Goal: Task Accomplishment & Management: Manage account settings

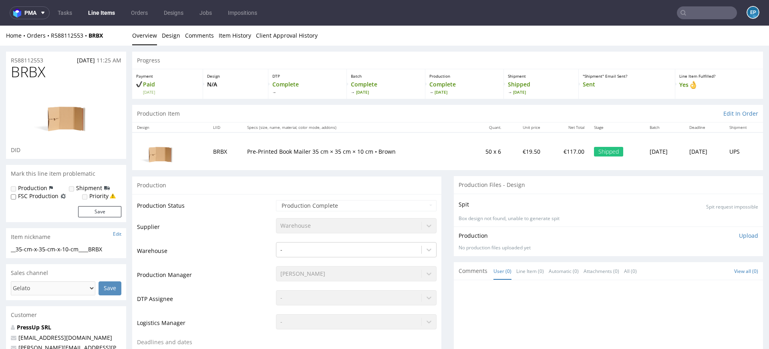
click at [696, 14] on input "text" at bounding box center [707, 12] width 60 height 13
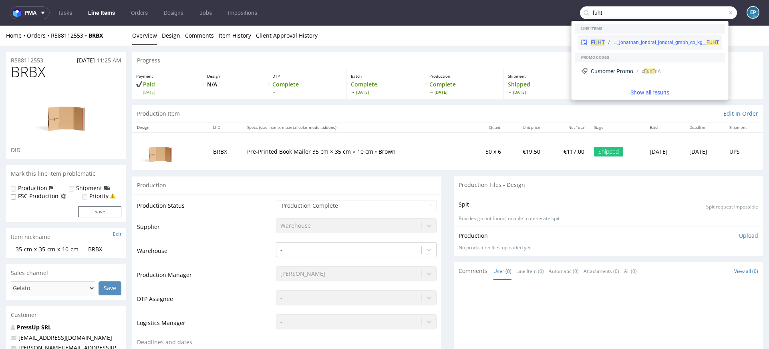
type input "fuht"
click at [626, 39] on div "bds__t120-70-x-50-cm__jonathan_jondral_jondral_gmbh_co_kg__ FUHT" at bounding box center [666, 42] width 106 height 7
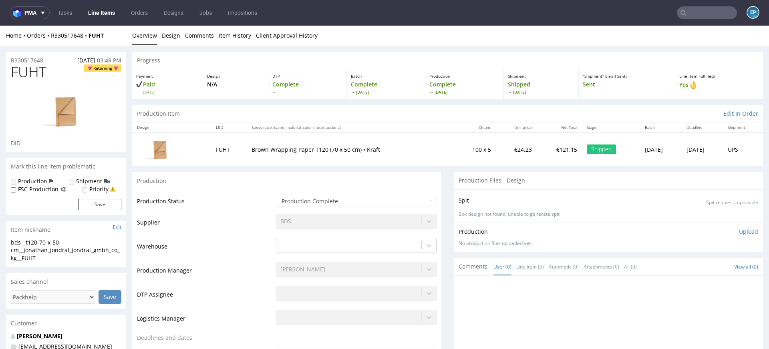
scroll to position [10, 0]
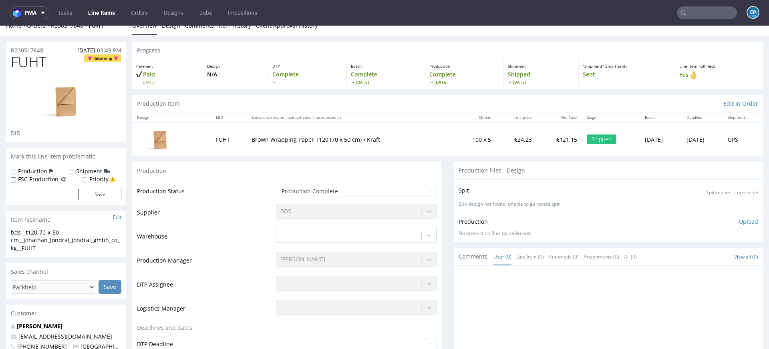
click at [693, 16] on input "text" at bounding box center [707, 12] width 60 height 13
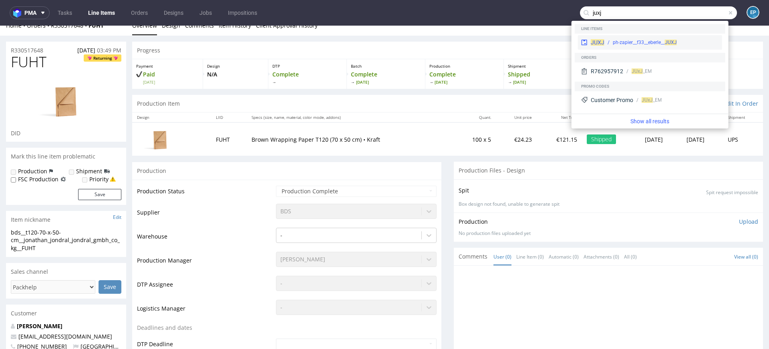
type input "juxj"
click at [623, 39] on div "ph-zapier__f33__eberle__ JUXJ" at bounding box center [645, 42] width 64 height 7
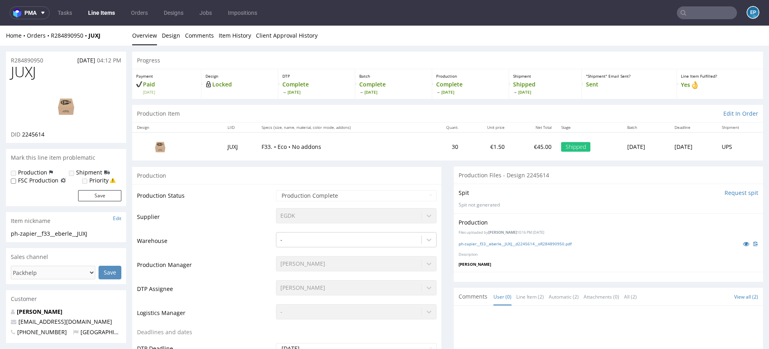
click at [697, 12] on input "text" at bounding box center [707, 12] width 60 height 13
paste input "PRJA"
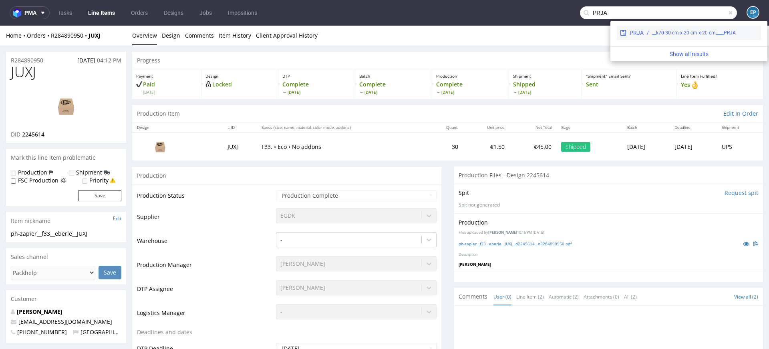
type input "PRJA"
click at [650, 35] on div "__k70-30-cm-x-20-cm-x-20-cm____PRJA" at bounding box center [701, 32] width 114 height 7
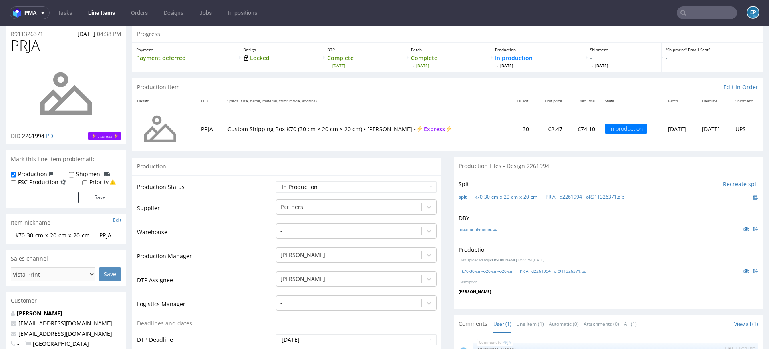
scroll to position [36, 0]
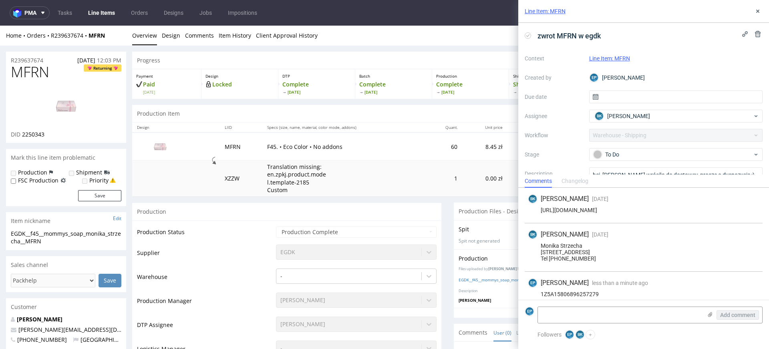
scroll to position [13, 0]
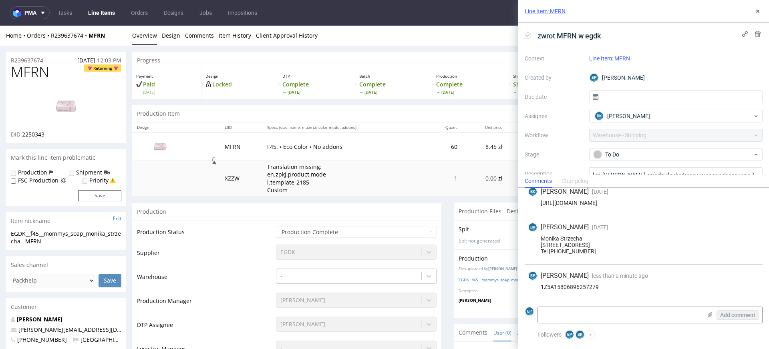
click at [89, 15] on link "Line Items" at bounding box center [101, 12] width 36 height 13
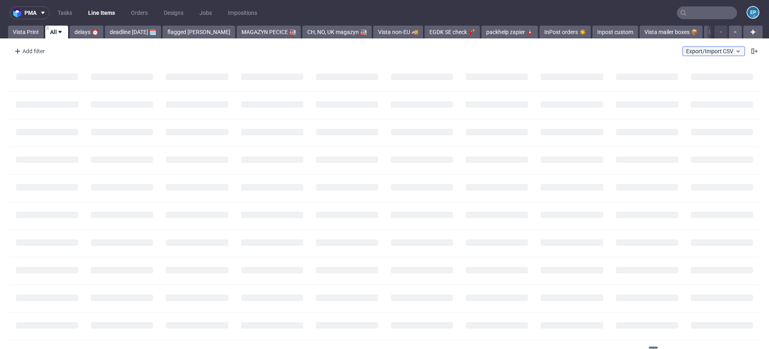
click at [721, 53] on span "Export/Import CSV" at bounding box center [713, 51] width 55 height 6
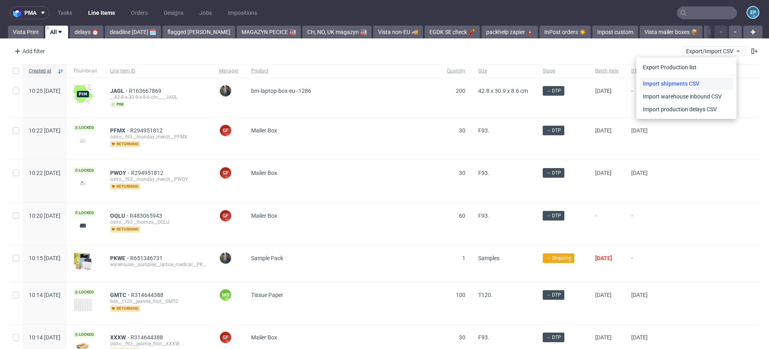
click at [704, 80] on link "Import shipments CSV" at bounding box center [687, 83] width 94 height 13
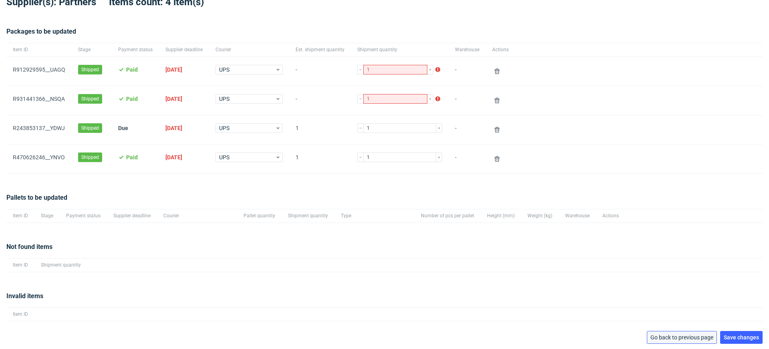
click at [675, 332] on button "Go back to previous page" at bounding box center [682, 337] width 70 height 13
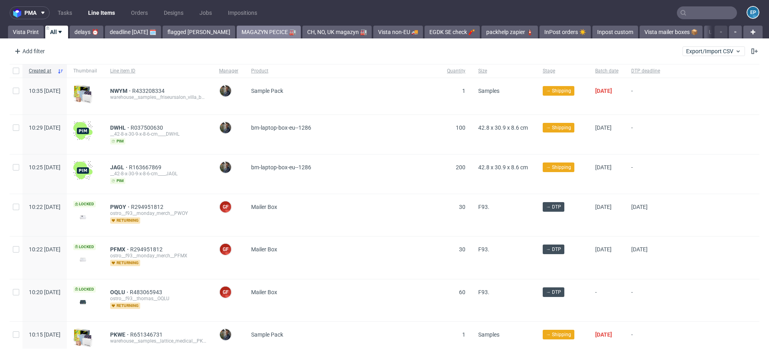
click at [237, 32] on link "MAGAZYN PECICE 🏭" at bounding box center [269, 32] width 64 height 13
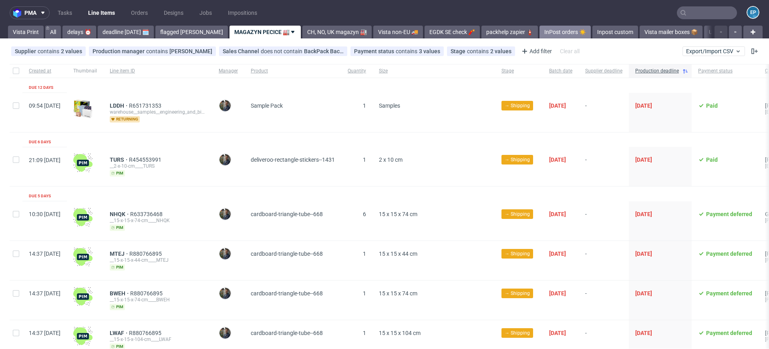
click at [539, 26] on link "InPost orders ☀️" at bounding box center [564, 32] width 51 height 13
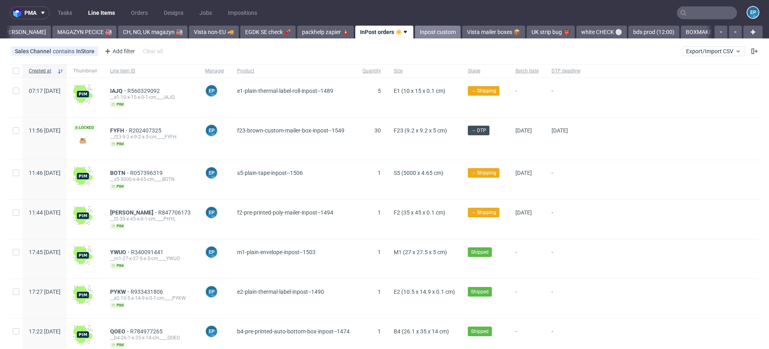
click at [415, 34] on link "Inpost custom" at bounding box center [438, 32] width 46 height 13
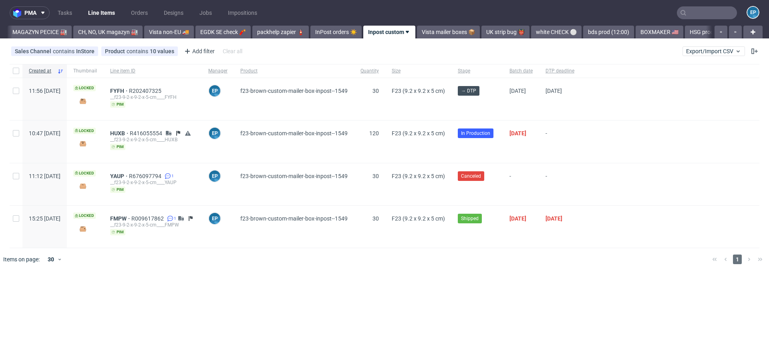
scroll to position [0, 222]
click at [742, 51] on button "Export/Import CSV" at bounding box center [713, 51] width 62 height 10
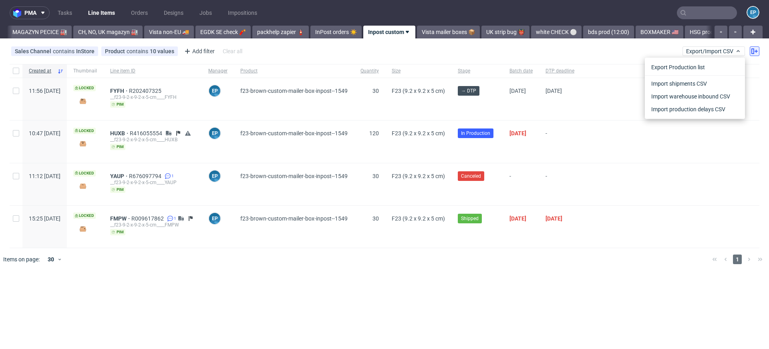
click at [754, 53] on use at bounding box center [754, 51] width 6 height 6
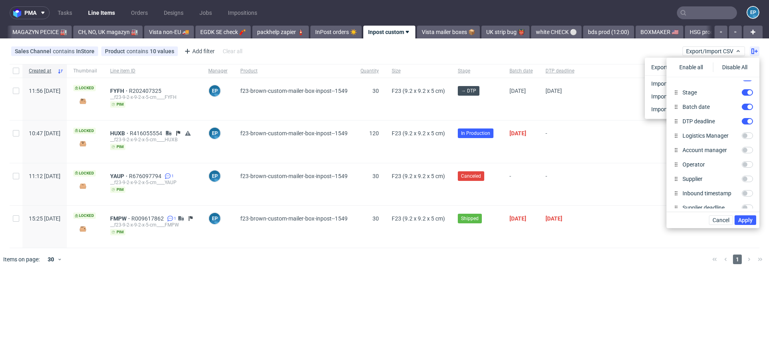
scroll to position [97, 0]
click at [747, 120] on input "DTP deadline" at bounding box center [747, 120] width 11 height 6
checkbox input "false"
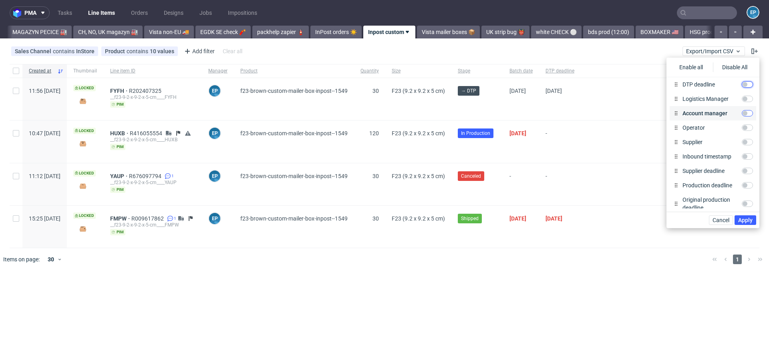
scroll to position [135, 0]
click at [747, 141] on input "Supplier" at bounding box center [747, 140] width 11 height 6
checkbox input "true"
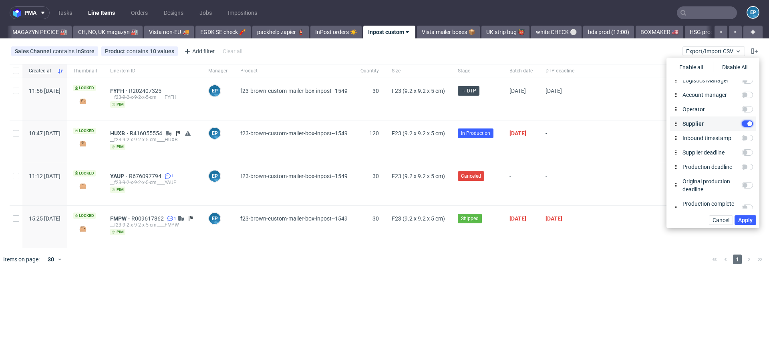
scroll to position [159, 0]
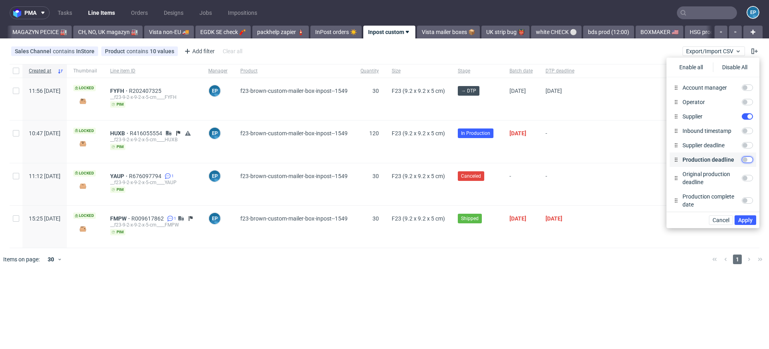
click at [746, 160] on input "Production deadline" at bounding box center [747, 160] width 11 height 6
checkbox input "true"
click at [746, 145] on input "Supplier deadline" at bounding box center [747, 145] width 11 height 6
checkbox input "true"
click at [745, 219] on span "Apply" at bounding box center [745, 220] width 14 height 6
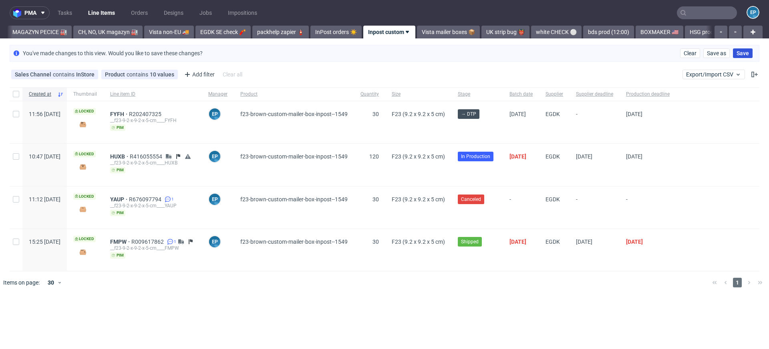
click at [742, 52] on span "Save" at bounding box center [743, 53] width 12 height 6
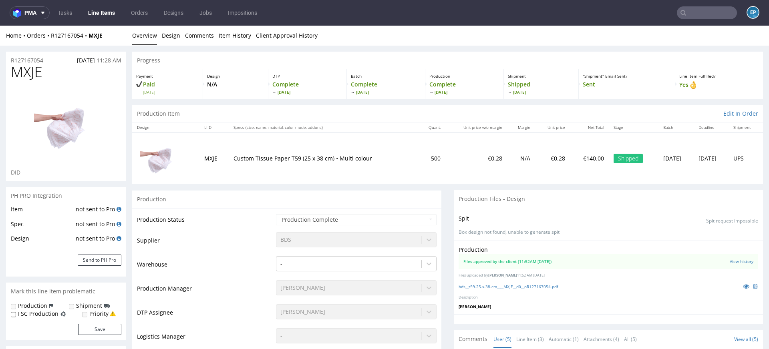
click at [95, 20] on nav "pma Tasks Line Items Orders Designs Jobs Impositions EP" at bounding box center [384, 13] width 769 height 26
click at [91, 16] on link "Line Items" at bounding box center [101, 12] width 36 height 13
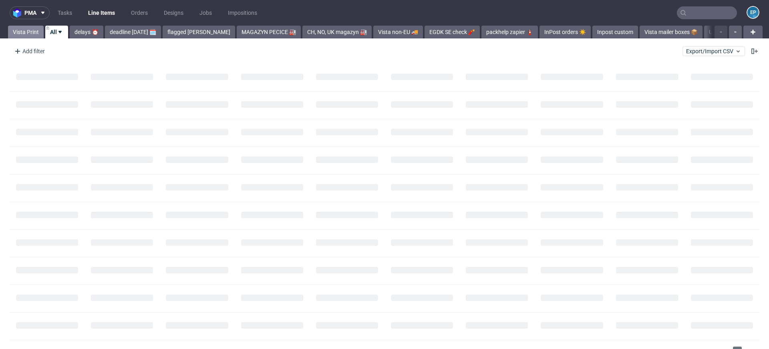
click at [40, 30] on link "Vista Print" at bounding box center [26, 32] width 36 height 13
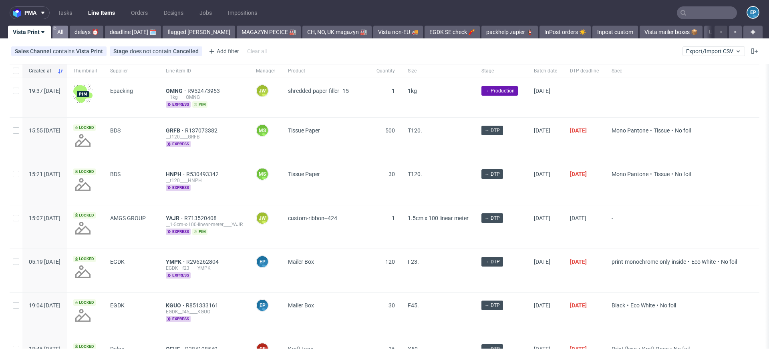
click at [53, 33] on link "All" at bounding box center [60, 32] width 16 height 13
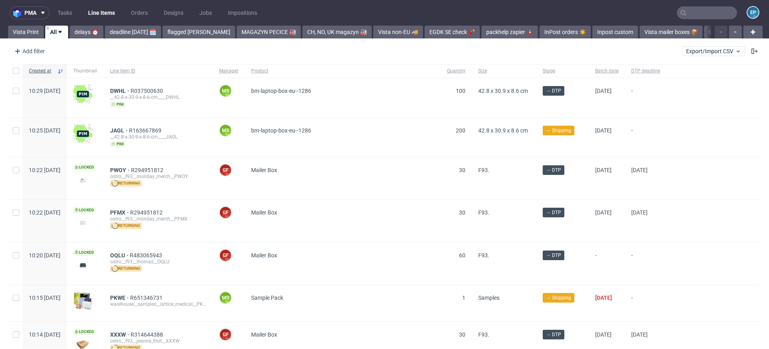
click at [23, 50] on div "Add filter" at bounding box center [28, 51] width 35 height 13
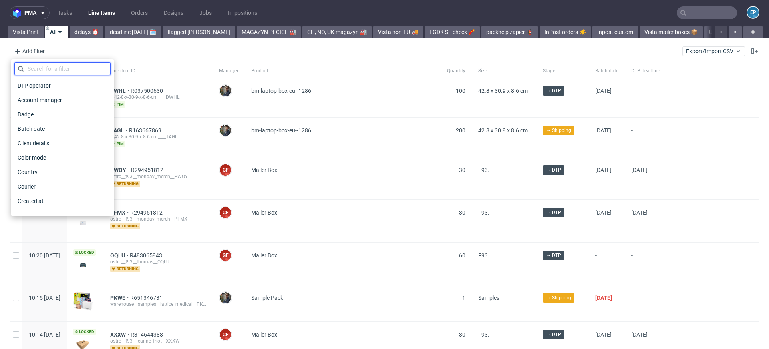
click at [40, 71] on input "text" at bounding box center [62, 68] width 96 height 13
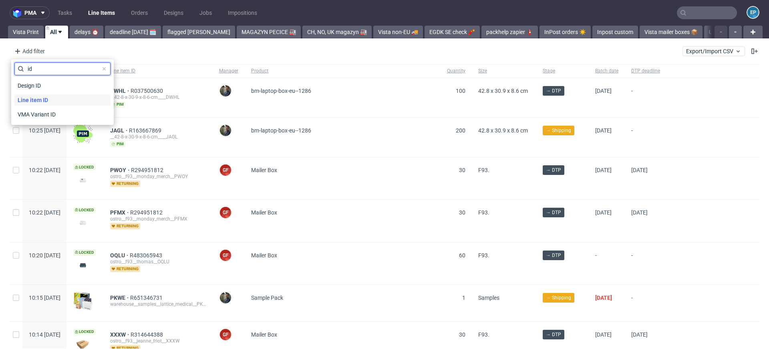
type input "id"
click at [48, 95] on span "Line item ID" at bounding box center [32, 100] width 37 height 11
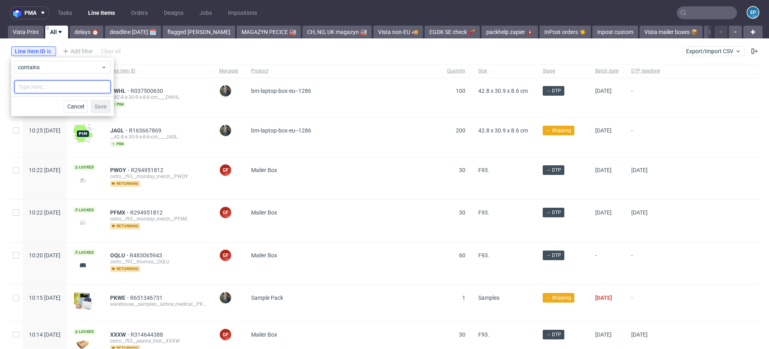
click at [48, 89] on input "text" at bounding box center [62, 86] width 96 height 13
type input "MXJE"
click at [98, 105] on span "Save" at bounding box center [101, 107] width 12 height 6
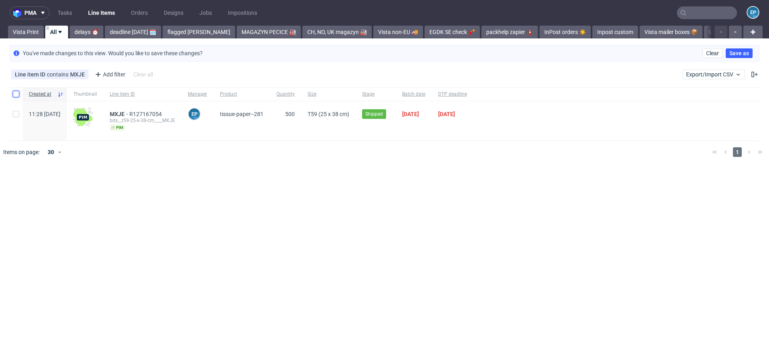
click at [16, 96] on input "checkbox" at bounding box center [16, 94] width 6 height 6
checkbox input "true"
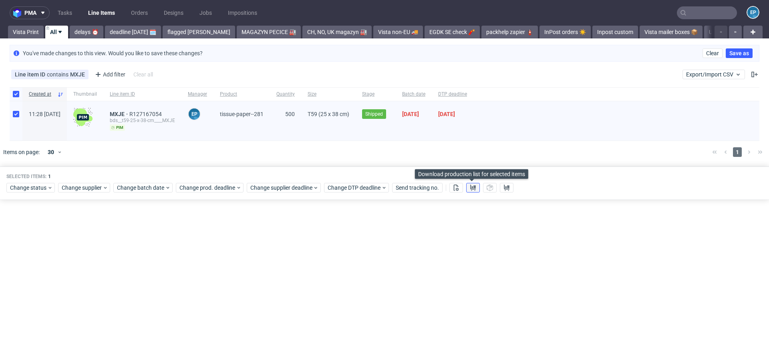
click at [470, 187] on use at bounding box center [473, 188] width 6 height 6
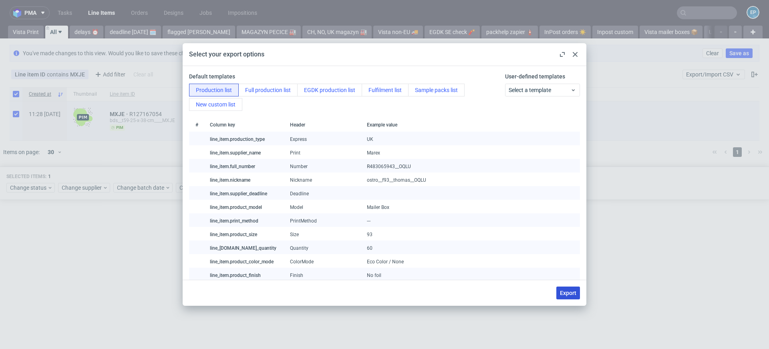
click at [572, 293] on span "Export" at bounding box center [568, 293] width 16 height 6
checkbox input "false"
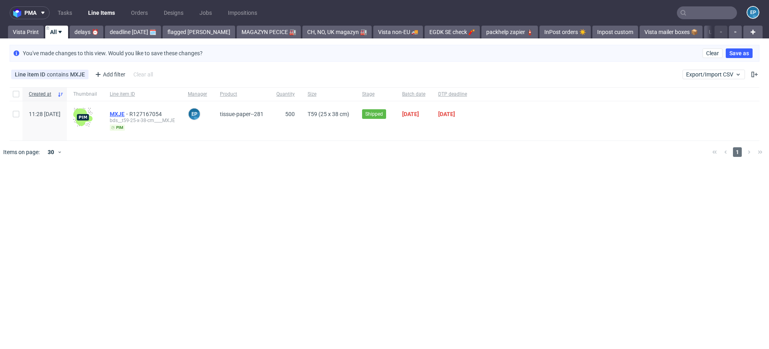
click at [129, 113] on span "MXJE" at bounding box center [120, 114] width 20 height 6
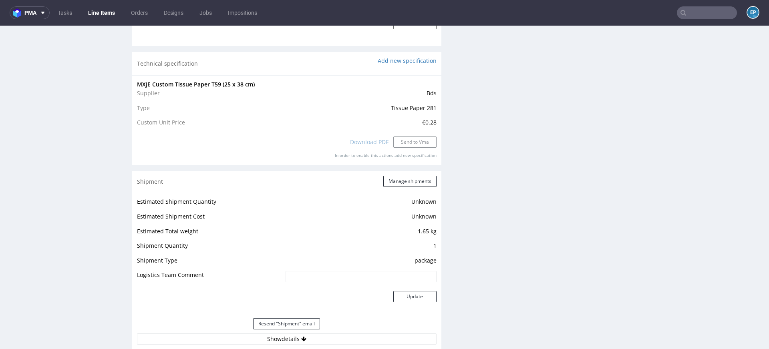
scroll to position [745, 0]
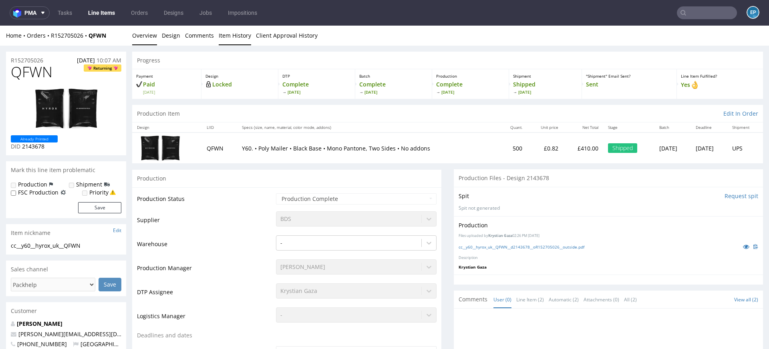
click at [219, 36] on link "Item History" at bounding box center [235, 36] width 32 height 20
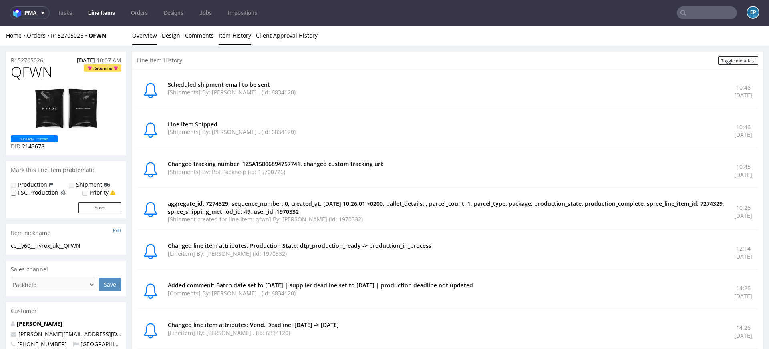
click at [151, 38] on link "Overview" at bounding box center [144, 36] width 25 height 20
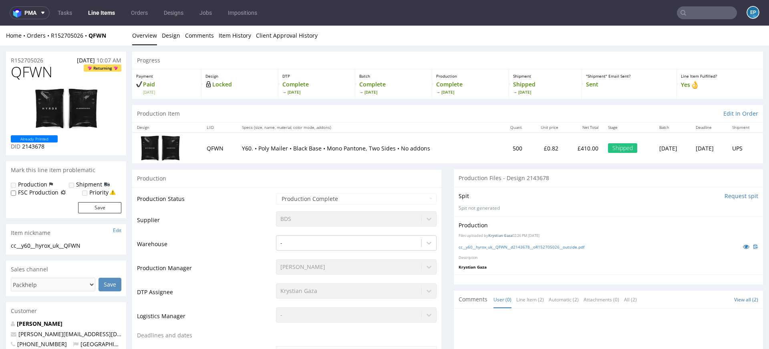
click at [42, 76] on span "QFWN" at bounding box center [32, 72] width 42 height 16
copy span "QFWN"
click at [231, 32] on link "Item History" at bounding box center [235, 36] width 32 height 20
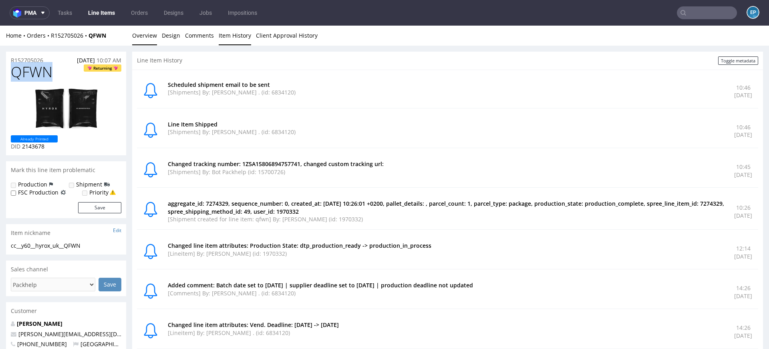
click at [137, 33] on link "Overview" at bounding box center [144, 36] width 25 height 20
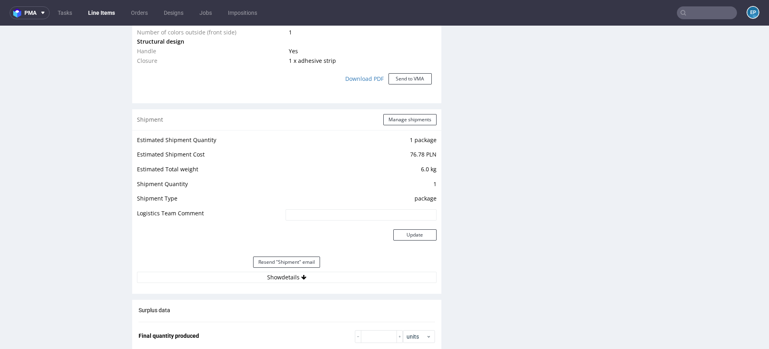
scroll to position [849, 0]
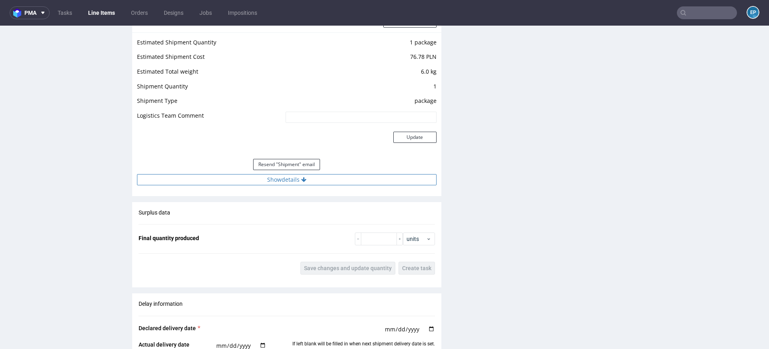
click at [295, 183] on button "Show details" at bounding box center [287, 179] width 300 height 11
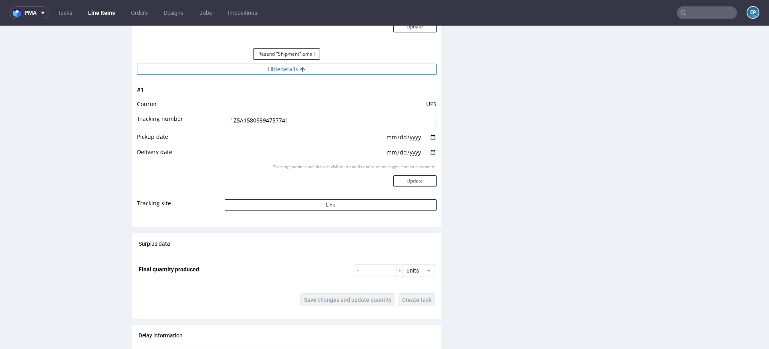
scroll to position [996, 0]
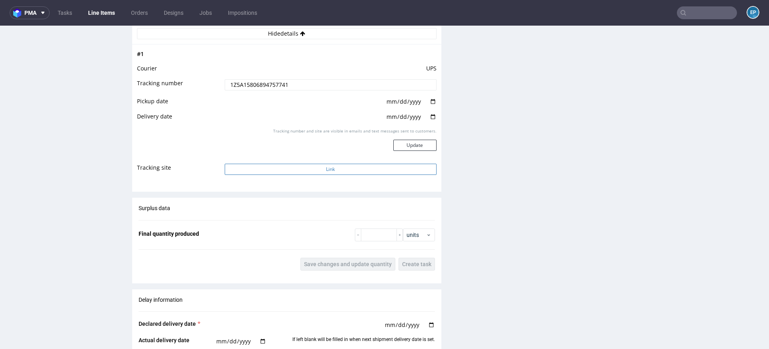
click at [290, 171] on button "Link" at bounding box center [331, 169] width 212 height 11
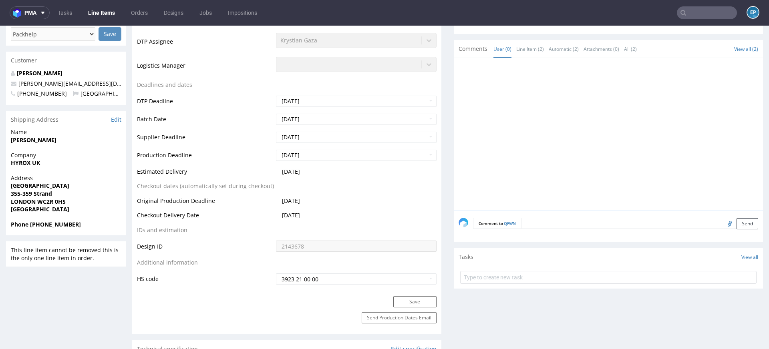
scroll to position [0, 0]
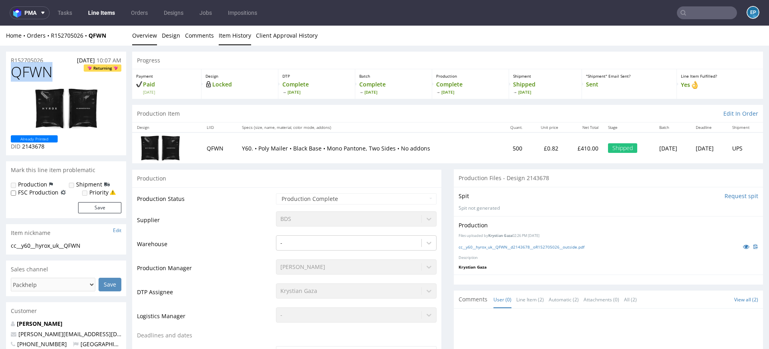
click at [231, 32] on link "Item History" at bounding box center [235, 36] width 32 height 20
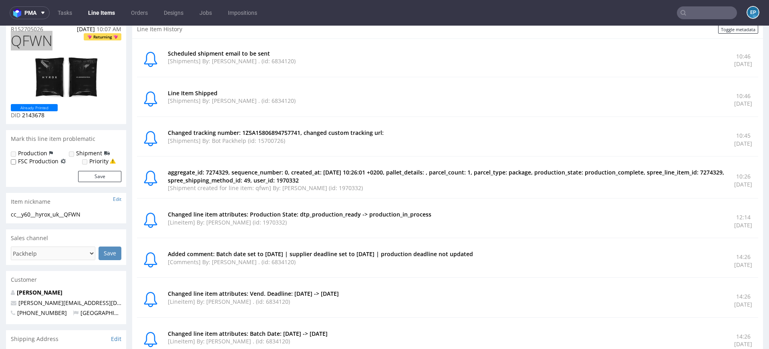
scroll to position [34, 0]
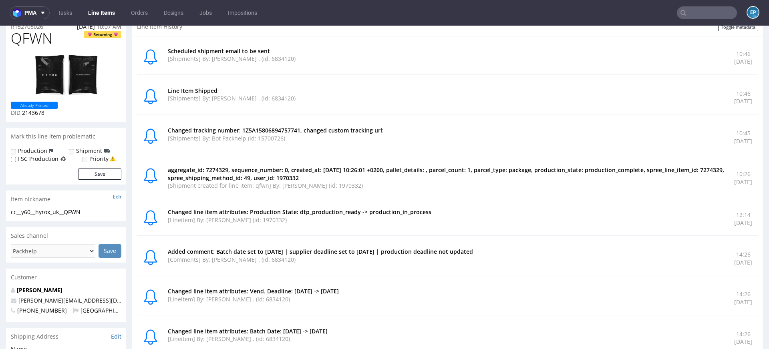
click at [30, 40] on span "QFWN" at bounding box center [32, 38] width 42 height 16
copy span "QFWN"
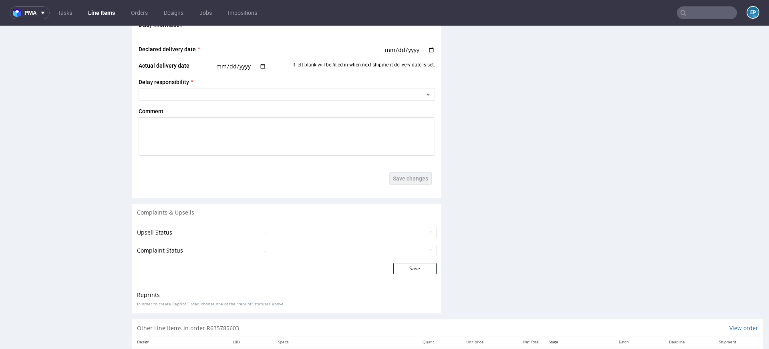
scroll to position [1074, 0]
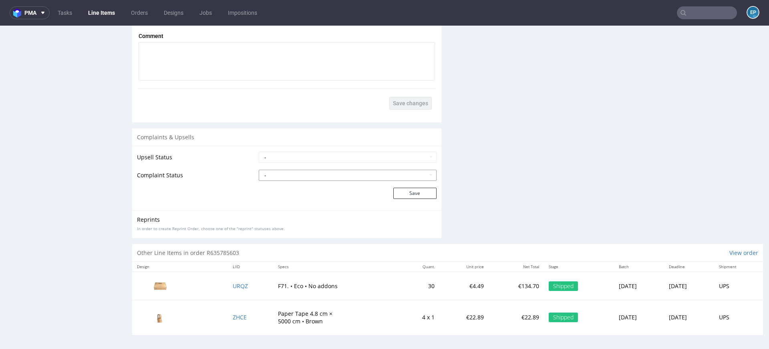
click at [296, 179] on select "- Complaint Received Complaint Rejected Complaint Accepted (DTP Issue) - Reprin…" at bounding box center [348, 175] width 178 height 11
select select "accepted_dtp_issue_reprint"
click at [259, 170] on select "- Complaint Received Complaint Rejected Complaint Accepted (DTP Issue) - Reprin…" at bounding box center [348, 175] width 178 height 11
click at [393, 188] on button "Save" at bounding box center [414, 193] width 43 height 11
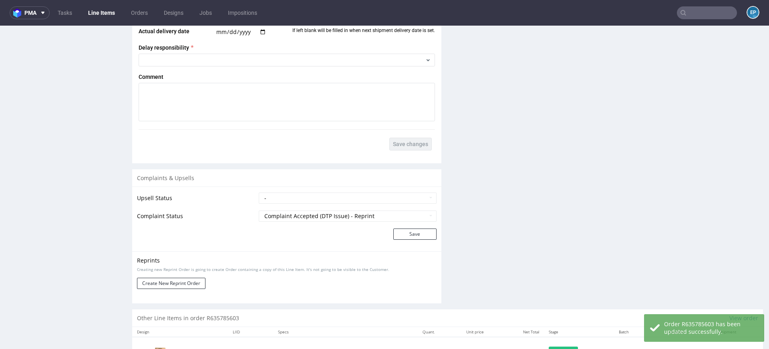
scroll to position [1106, 0]
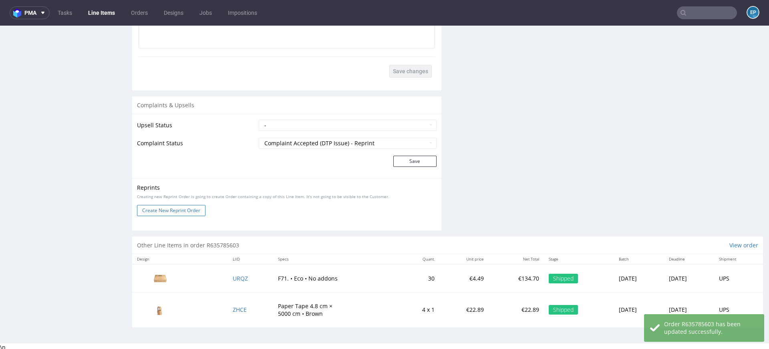
click at [185, 209] on button "Create New Reprint Order" at bounding box center [171, 210] width 68 height 11
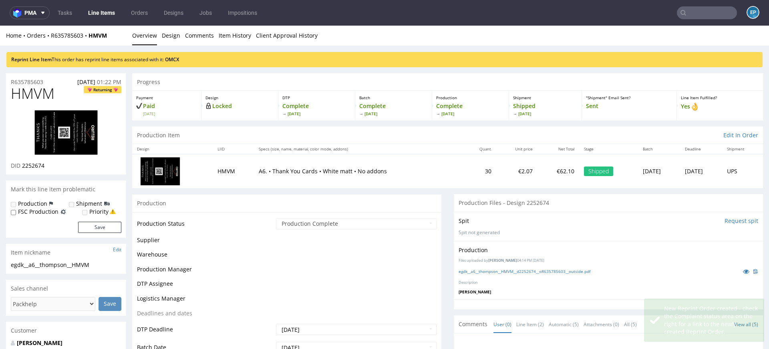
scroll to position [0, 0]
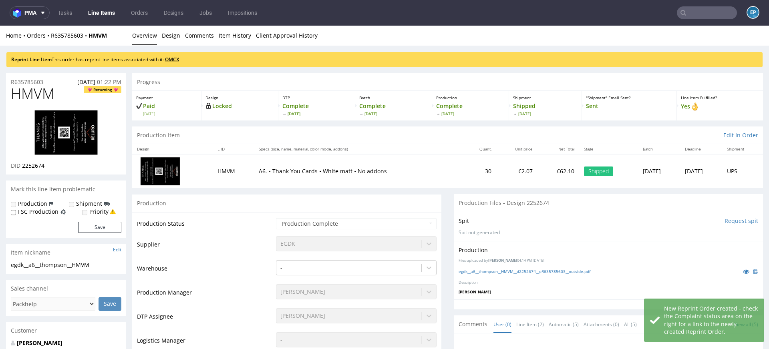
click at [179, 58] on link "OMCX" at bounding box center [172, 59] width 14 height 7
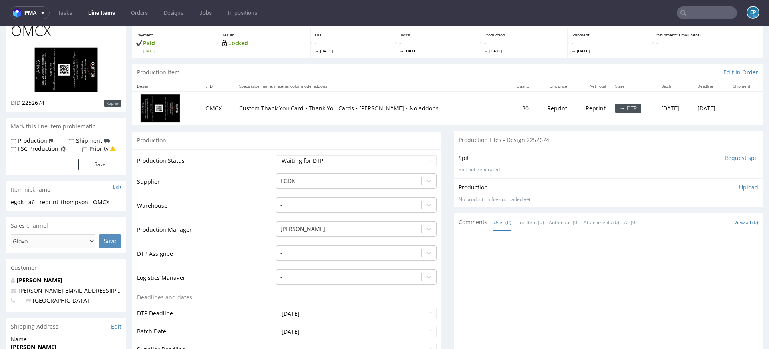
scroll to position [93, 0]
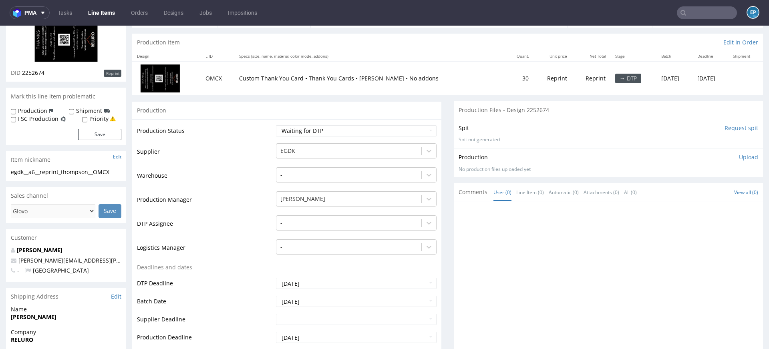
click at [44, 109] on label "Production" at bounding box center [32, 111] width 29 height 8
click at [16, 109] on input "Production" at bounding box center [13, 112] width 5 height 6
checkbox input "true"
click at [73, 111] on div "Shipment" at bounding box center [89, 111] width 41 height 8
click at [69, 113] on input "Shipment" at bounding box center [71, 112] width 5 height 6
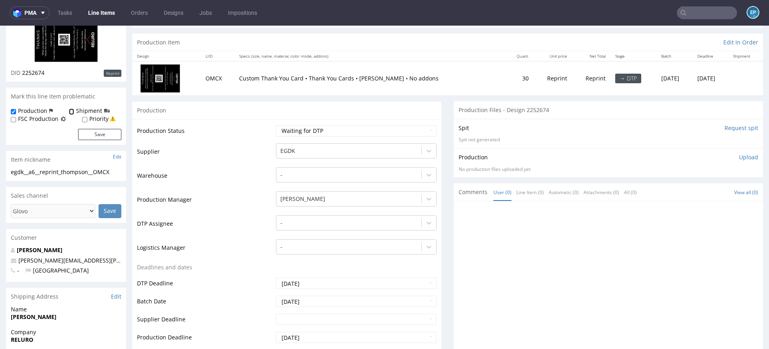
checkbox input "true"
click at [98, 135] on button "Save" at bounding box center [99, 134] width 43 height 11
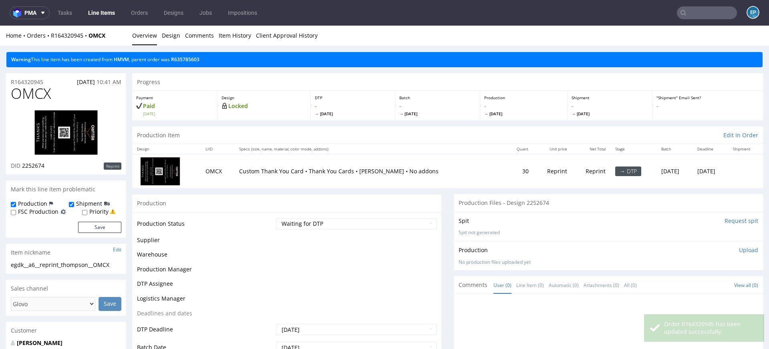
scroll to position [0, 0]
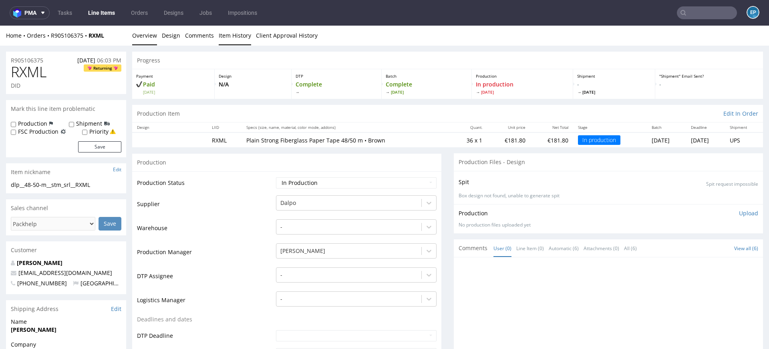
click at [226, 40] on link "Item History" at bounding box center [235, 36] width 32 height 20
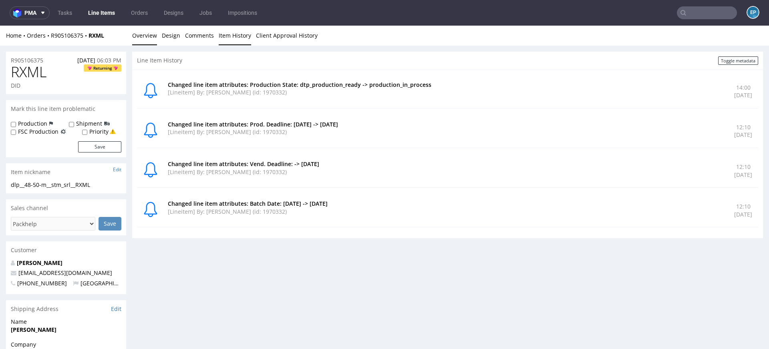
click at [142, 42] on link "Overview" at bounding box center [144, 36] width 25 height 20
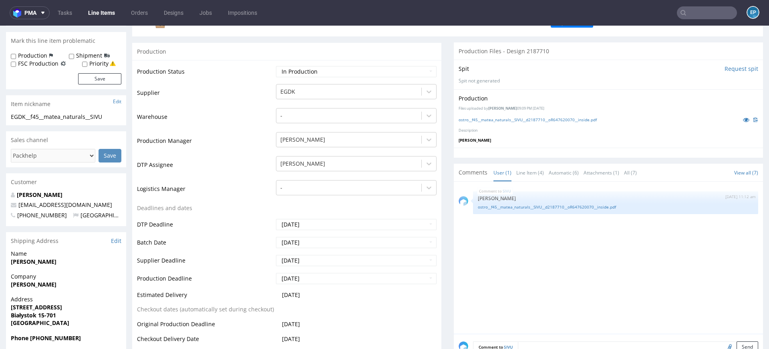
scroll to position [132, 0]
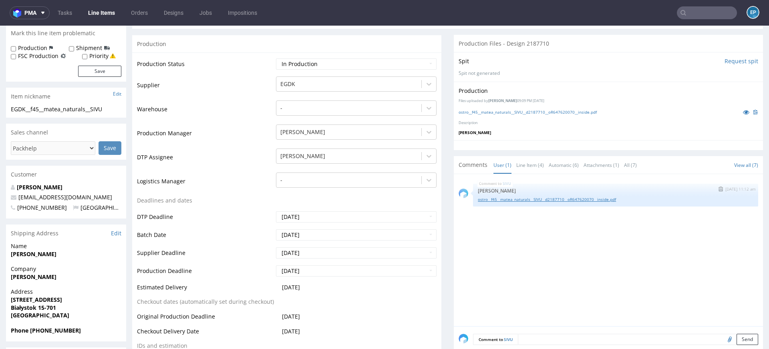
click at [490, 200] on link "ostro__f45__matea_naturals__SIVU__d2187710__oR647620070__inside.pdf" at bounding box center [616, 200] width 276 height 6
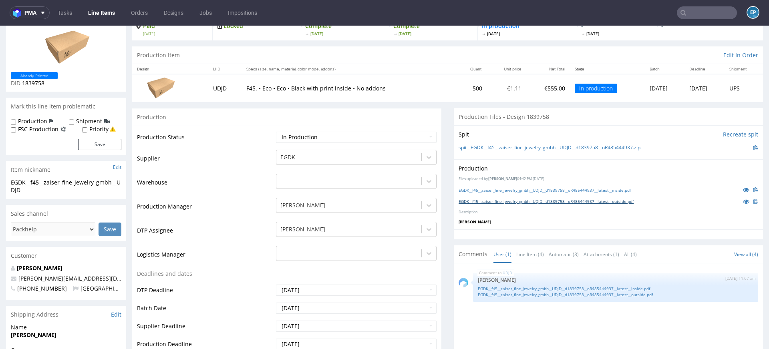
scroll to position [74, 0]
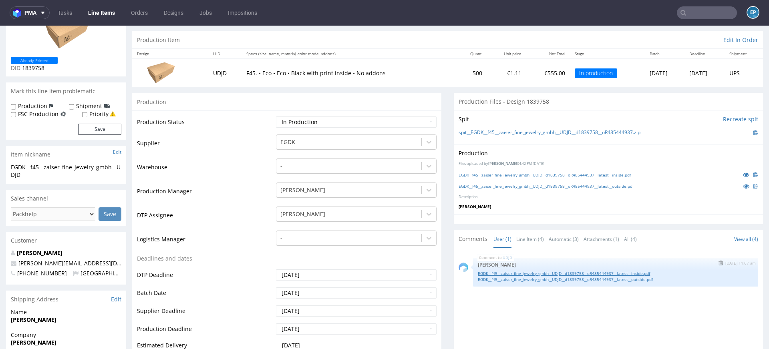
click at [524, 272] on link "EGDK__f45__zaiser_fine_jewelry_gmbh__UDJD__d1839758__oR485444937__latest__insid…" at bounding box center [616, 274] width 276 height 6
click at [576, 279] on link "EGDK__f45__zaiser_fine_jewelry_gmbh__UDJD__d1839758__oR485444937__latest__outsi…" at bounding box center [616, 280] width 276 height 6
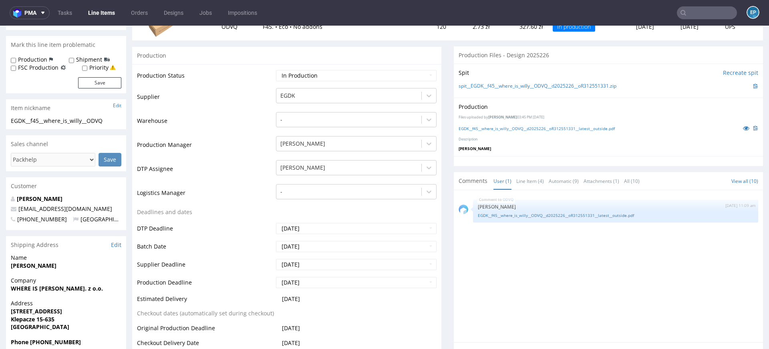
scroll to position [159, 0]
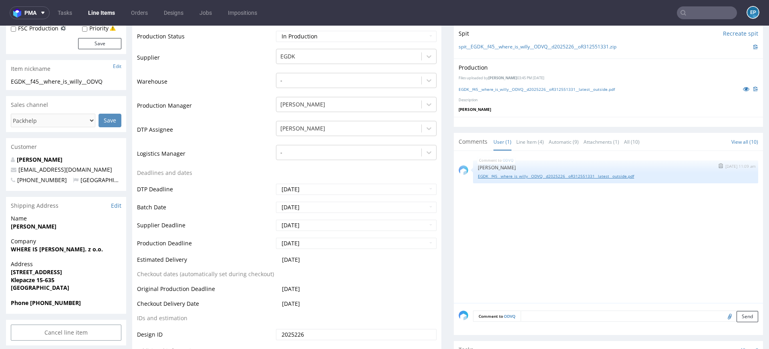
click at [542, 174] on link "EGDK__f45__where_is_willy__ODVQ__d2025226__oR312551331__latest__outside.pdf" at bounding box center [616, 176] width 276 height 6
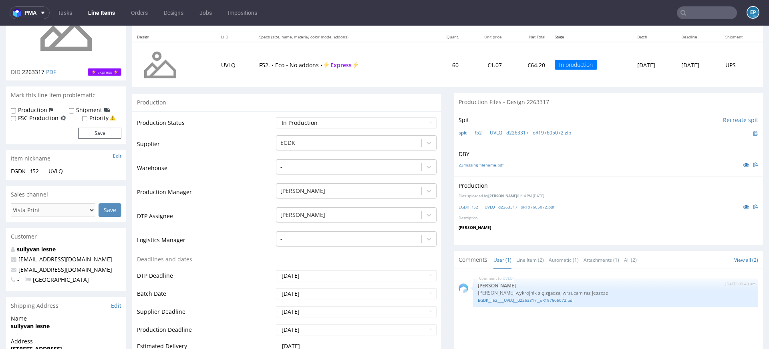
scroll to position [147, 0]
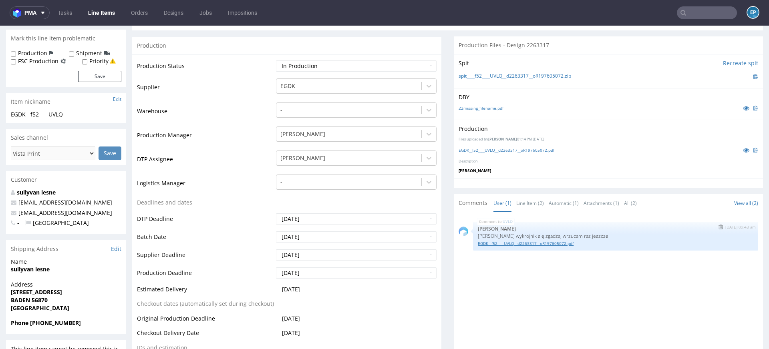
click at [531, 243] on link "EGDK__f52____UVLQ__d2263317__oR197605072.pdf" at bounding box center [616, 244] width 276 height 6
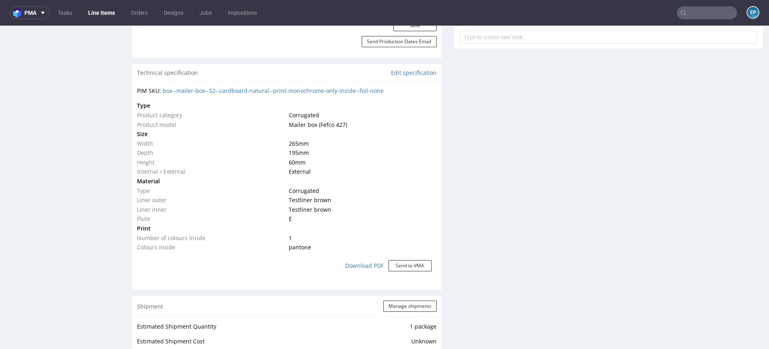
scroll to position [0, 0]
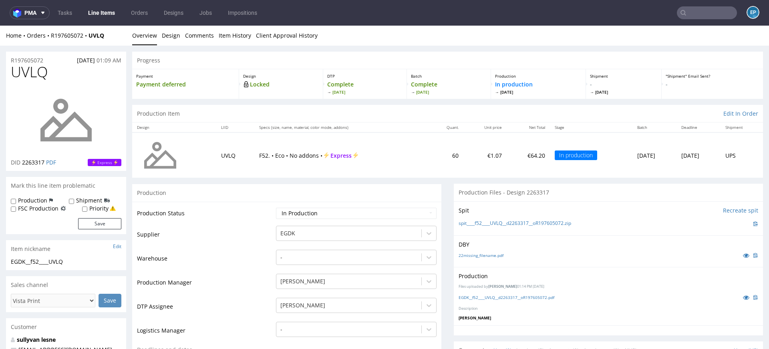
click at [684, 13] on input "text" at bounding box center [707, 12] width 60 height 13
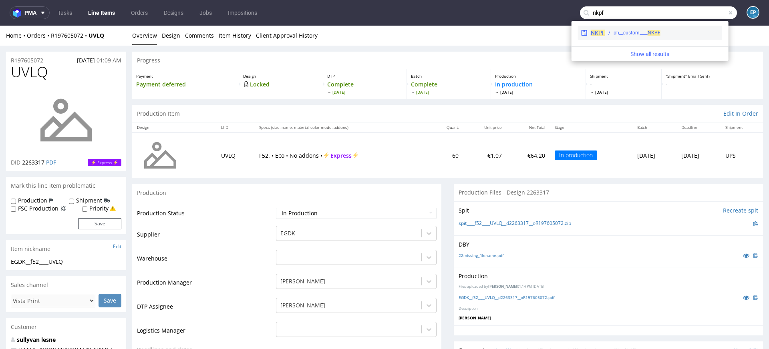
type input "nkpf"
click at [607, 36] on div "ph__custom____ NKPF" at bounding box center [662, 32] width 114 height 7
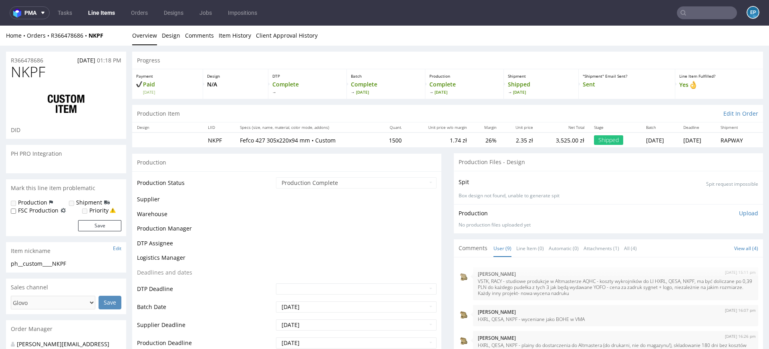
scroll to position [147, 0]
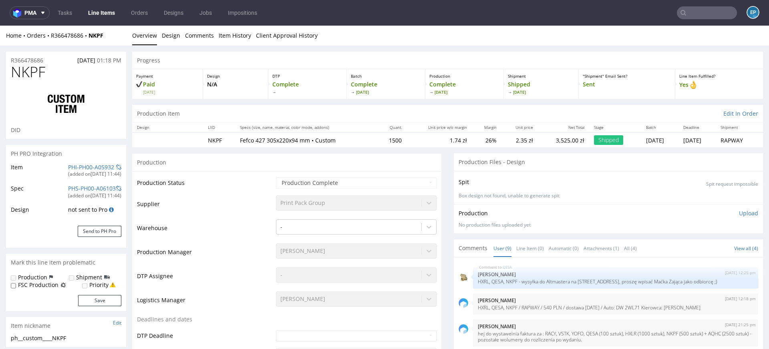
select select "in_progress"
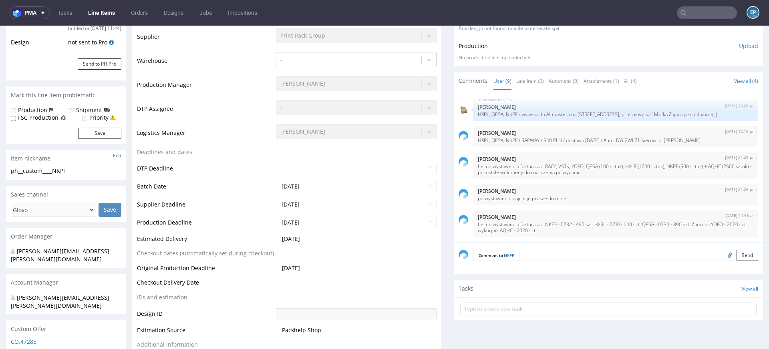
scroll to position [159, 0]
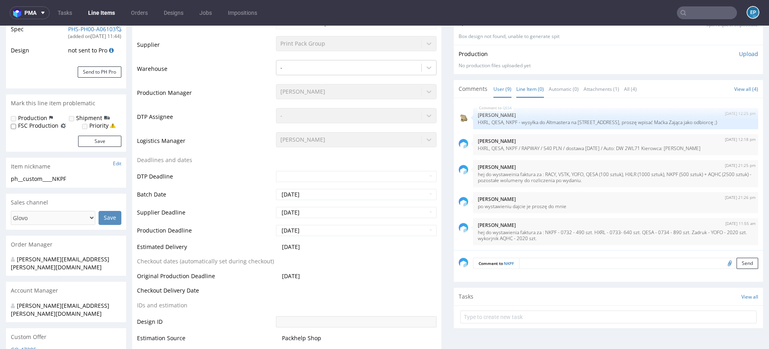
click at [525, 88] on link "Line Item (0)" at bounding box center [530, 88] width 28 height 17
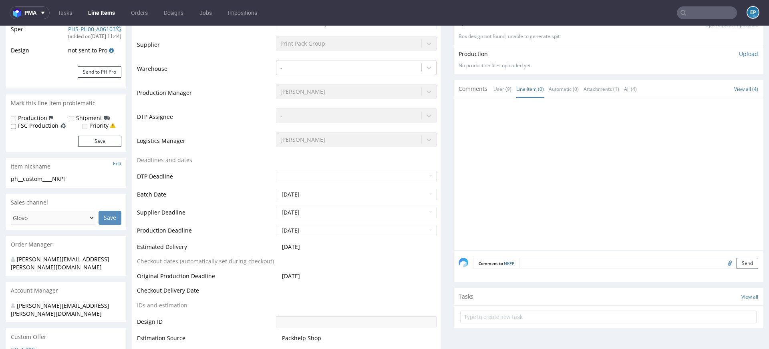
click at [483, 87] on div "Comments User (9) Line Item (0) Automatic (0) Attachments (1) All (4)" at bounding box center [550, 89] width 183 height 8
click at [493, 89] on link "User (9)" at bounding box center [502, 88] width 18 height 17
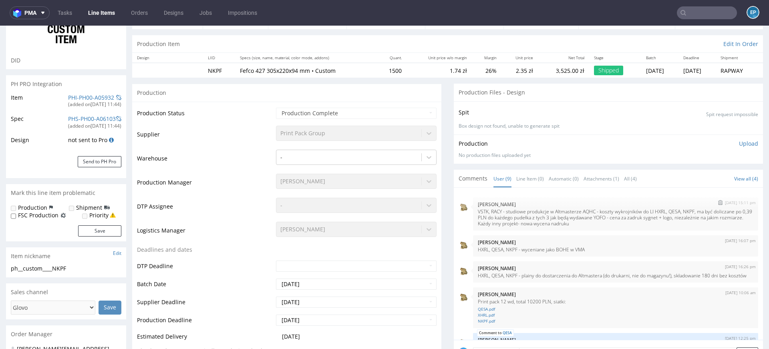
scroll to position [0, 0]
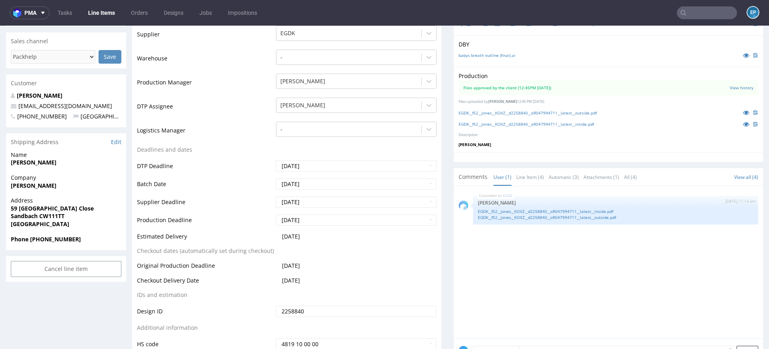
scroll to position [205, 0]
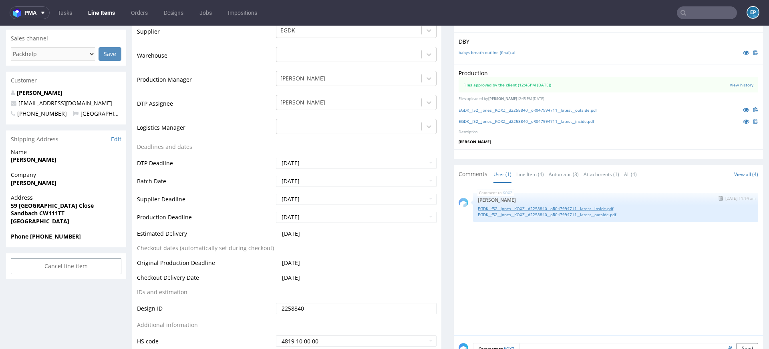
click at [528, 206] on link "EGDK__f52__jones__KOXZ__d2258840__oR047994711__latest__inside.pdf" at bounding box center [616, 209] width 276 height 6
click at [578, 216] on link "EGDK__f52__jones__KOXZ__d2258840__oR047994711__latest__outside.pdf" at bounding box center [616, 215] width 276 height 6
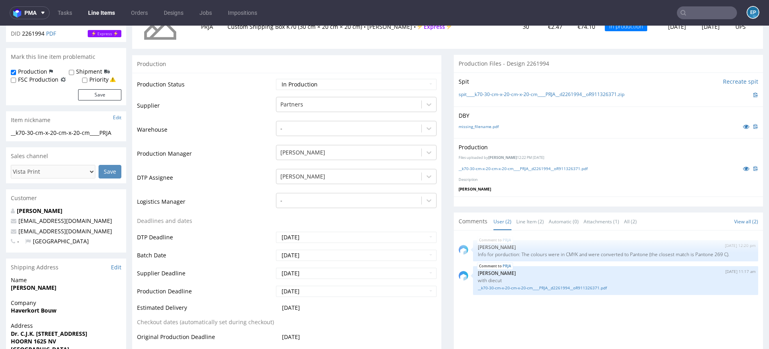
scroll to position [167, 0]
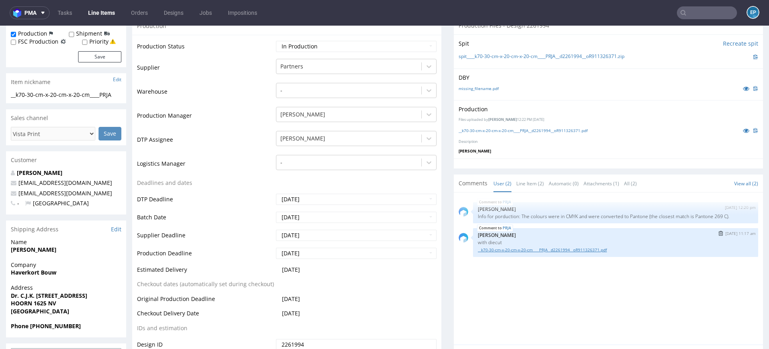
click at [507, 251] on link "__k70-30-cm-x-20-cm-x-20-cm____PRJA__d2261994__oR911326371.pdf" at bounding box center [616, 250] width 276 height 6
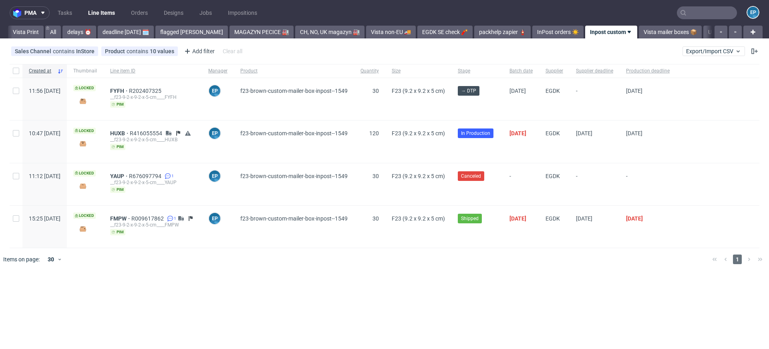
drag, startPoint x: 0, startPoint y: 0, endPoint x: 701, endPoint y: 6, distance: 701.3
click at [701, 6] on input "text" at bounding box center [707, 12] width 60 height 13
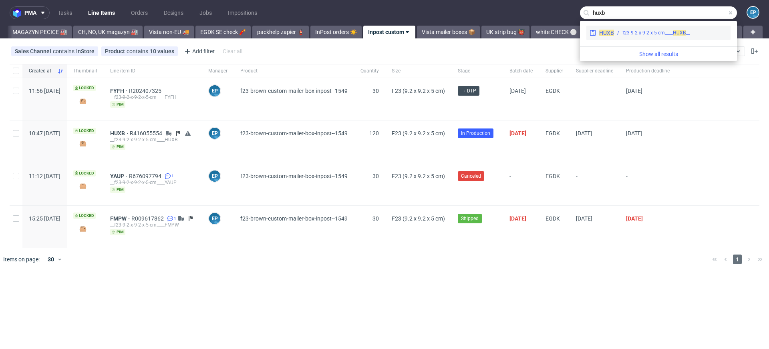
type input "huxb"
click at [644, 37] on div "HUXB __f23-9-2-x-9-2-x-5-cm____ HUXB" at bounding box center [658, 33] width 144 height 14
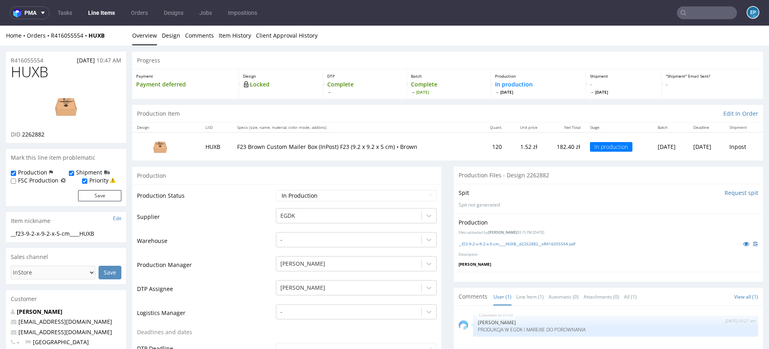
click at [94, 12] on link "Line Items" at bounding box center [101, 12] width 36 height 13
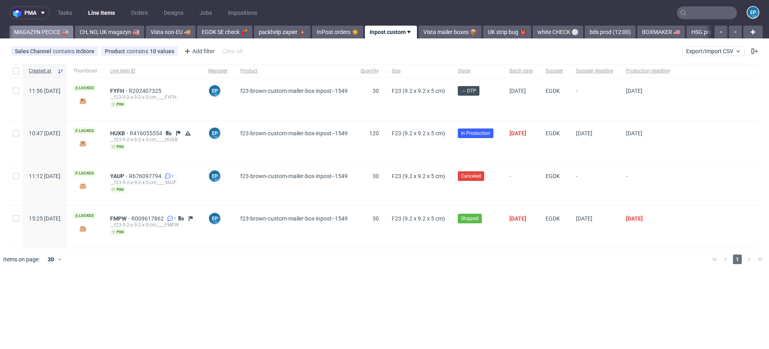
click at [39, 33] on link "MAGAZYN PECICE 🏭" at bounding box center [41, 32] width 64 height 13
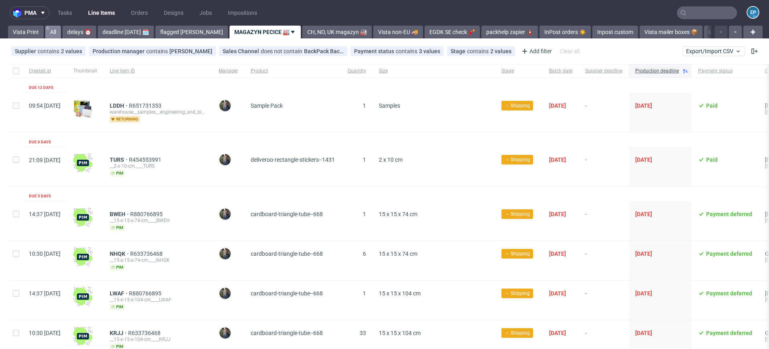
click at [51, 33] on link "All" at bounding box center [53, 32] width 16 height 13
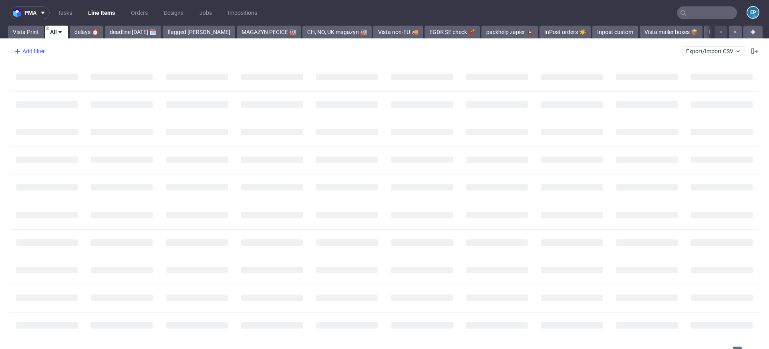
click at [36, 56] on div "Add filter" at bounding box center [28, 51] width 35 height 13
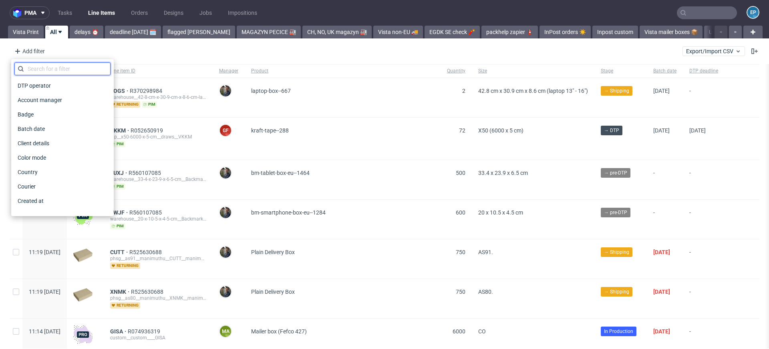
click at [39, 73] on input "text" at bounding box center [62, 68] width 96 height 13
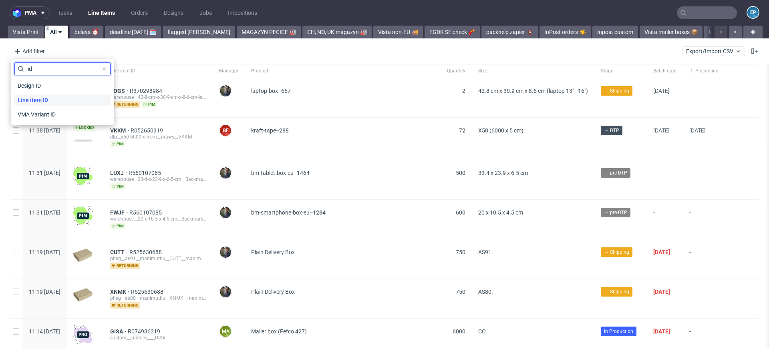
type input "id"
click at [32, 100] on span "Line item ID" at bounding box center [32, 100] width 37 height 11
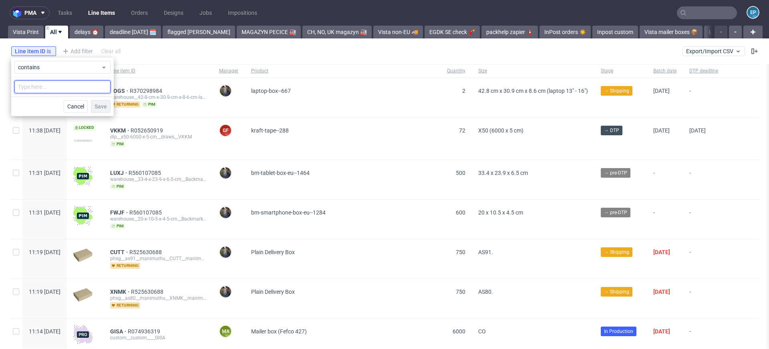
click at [32, 91] on input "text" at bounding box center [62, 86] width 96 height 13
type input "huxb"
click at [98, 102] on button "Save" at bounding box center [101, 106] width 20 height 13
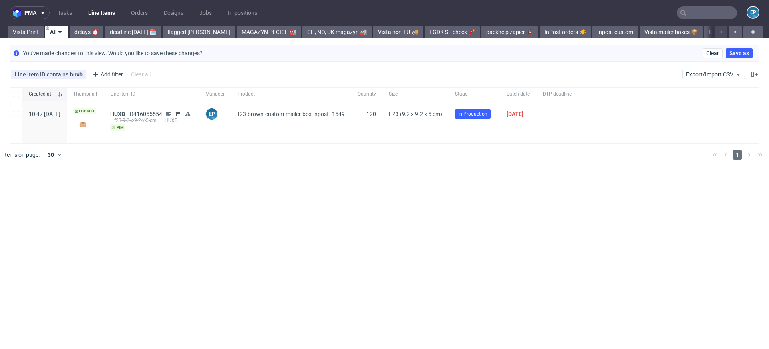
click at [12, 97] on div at bounding box center [16, 94] width 13 height 14
checkbox input "true"
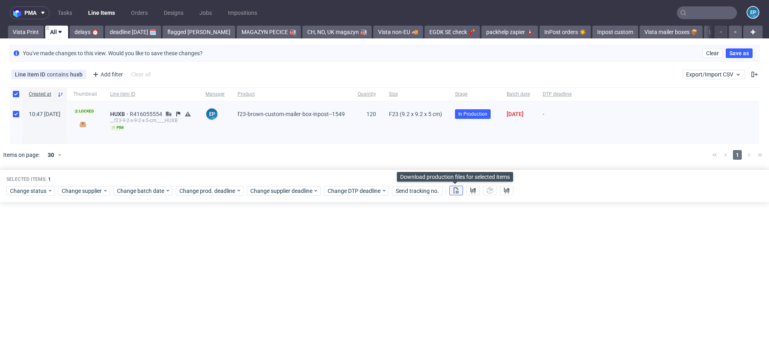
click at [456, 190] on use at bounding box center [456, 190] width 5 height 6
click at [473, 190] on use at bounding box center [473, 190] width 6 height 6
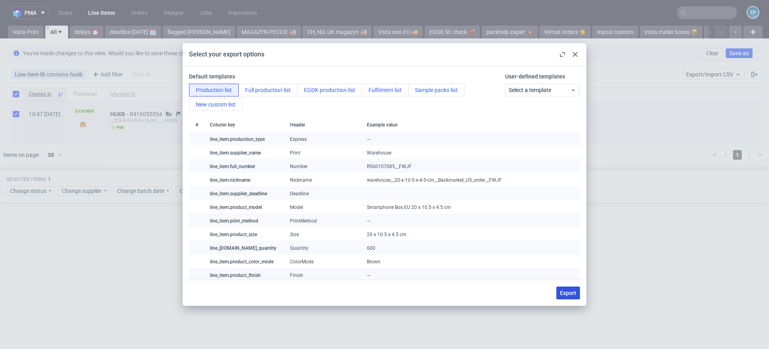
click at [571, 292] on span "Export" at bounding box center [568, 293] width 16 height 6
checkbox input "false"
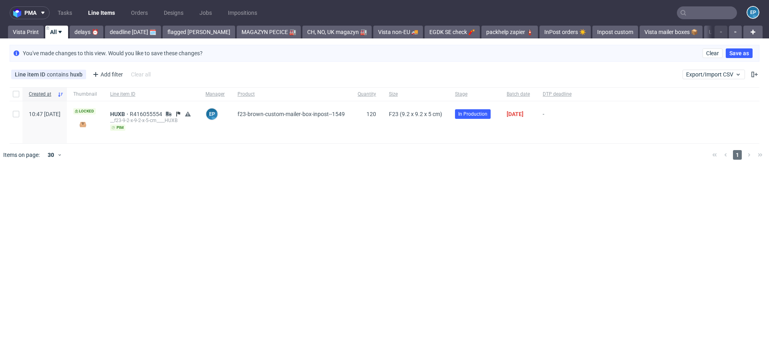
click at [699, 8] on input "text" at bounding box center [707, 12] width 60 height 13
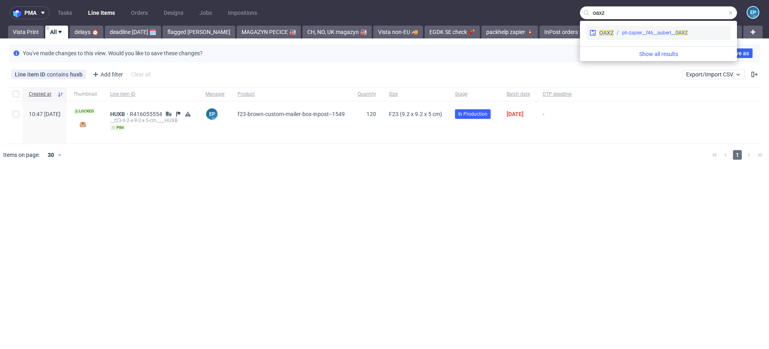
type input "oaxz"
click at [635, 35] on div "ph-zapier__f46__aubert__ OAXZ" at bounding box center [655, 32] width 66 height 7
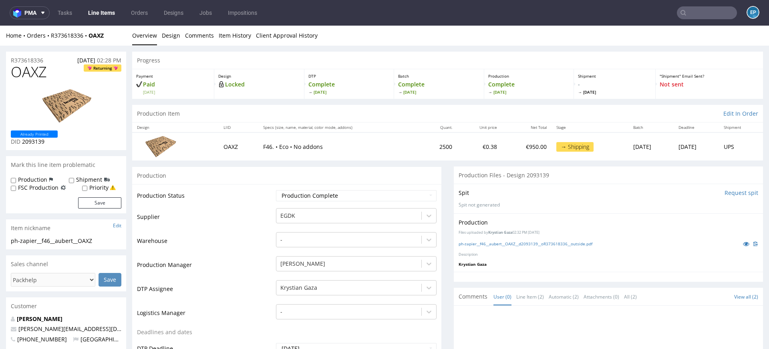
click at [101, 24] on nav "pma Tasks Line Items Orders Designs Jobs Impositions EP" at bounding box center [384, 13] width 769 height 26
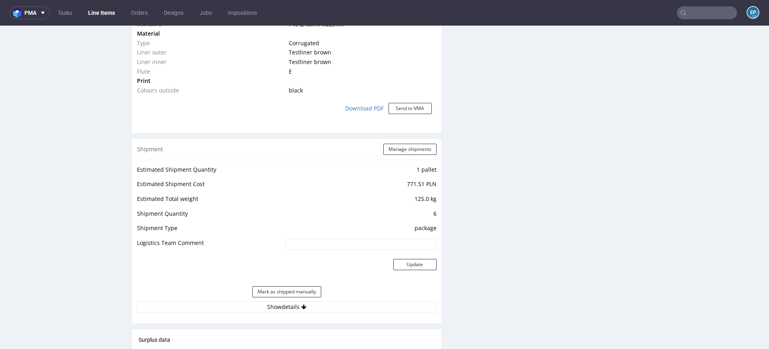
scroll to position [666, 0]
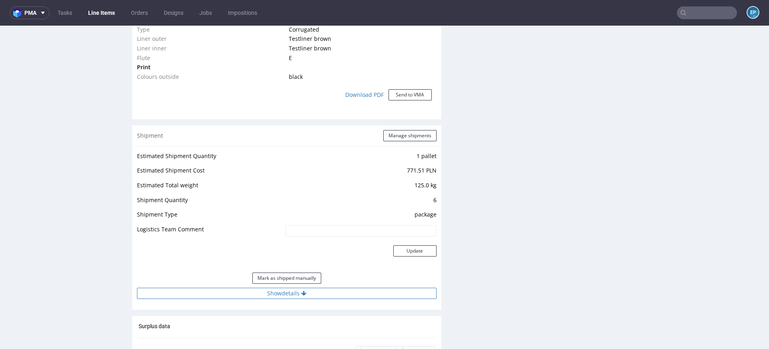
click at [314, 289] on button "Show details" at bounding box center [287, 293] width 300 height 11
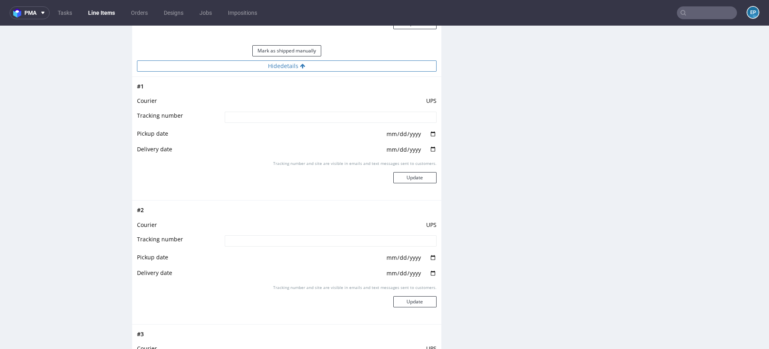
scroll to position [901, 0]
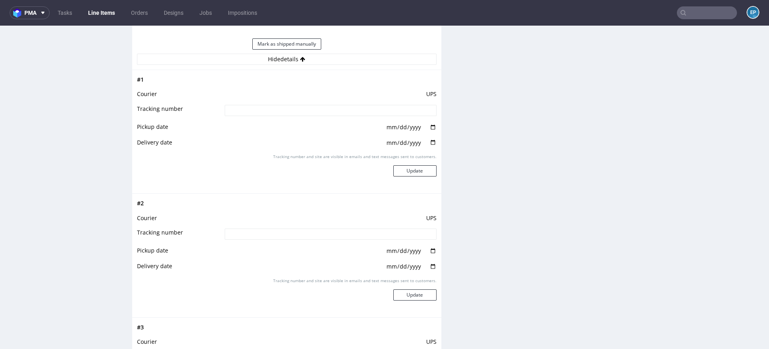
click at [340, 113] on input at bounding box center [331, 110] width 212 height 11
click at [340, 112] on input at bounding box center [331, 110] width 212 height 11
paste input "1Z5A15806898533761"
type input "1Z5A15806898533761"
click at [417, 173] on button "Update" at bounding box center [414, 170] width 43 height 11
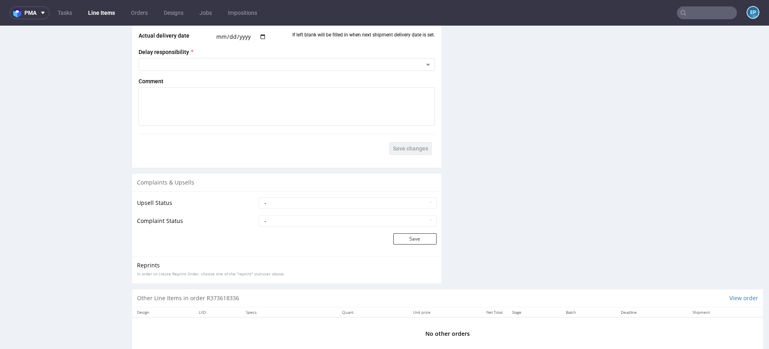
scroll to position [813, 0]
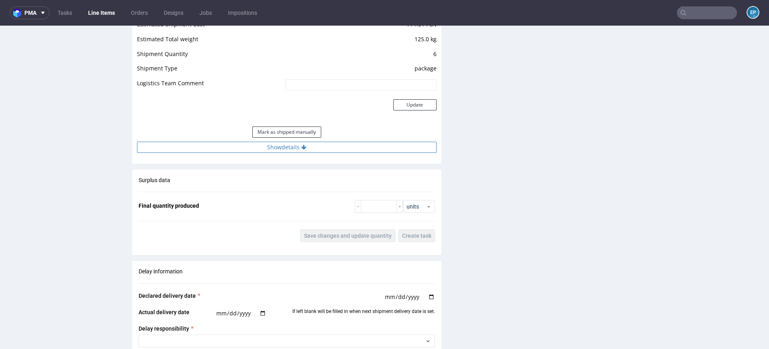
click at [315, 147] on button "Show details" at bounding box center [287, 147] width 300 height 11
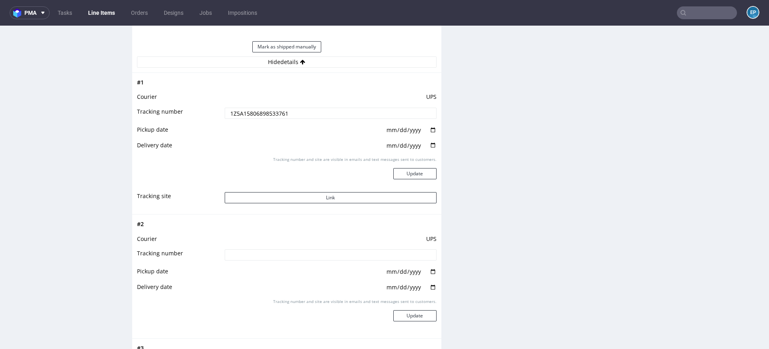
scroll to position [915, 0]
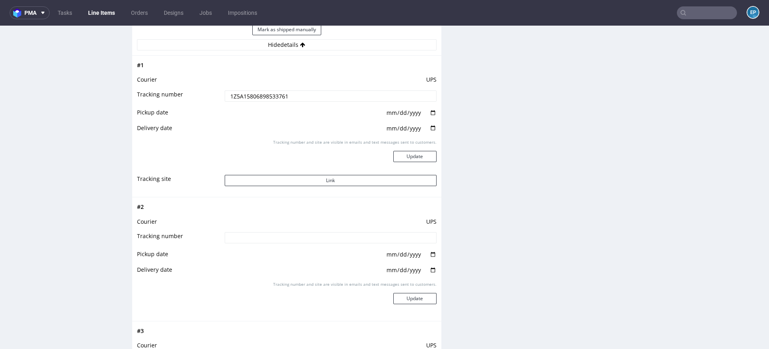
click at [302, 232] on input at bounding box center [331, 237] width 212 height 11
paste input "1Z5A15806897015555"
type input "1Z5A15806897015555"
click at [397, 299] on button "Update" at bounding box center [414, 298] width 43 height 11
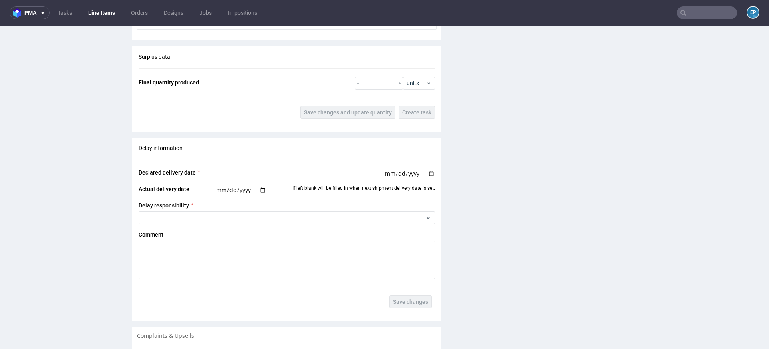
scroll to position [926, 0]
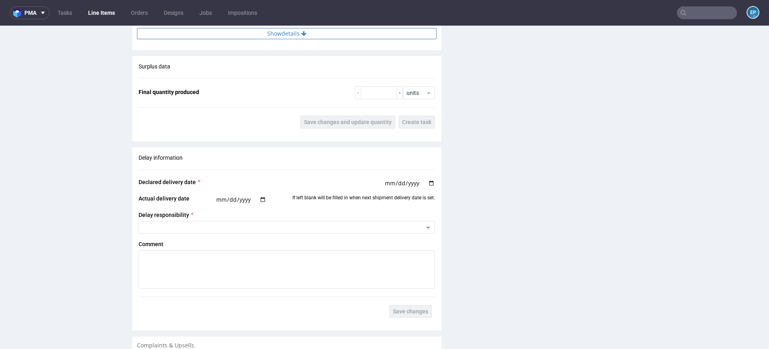
click at [287, 34] on button "Show details" at bounding box center [287, 33] width 300 height 11
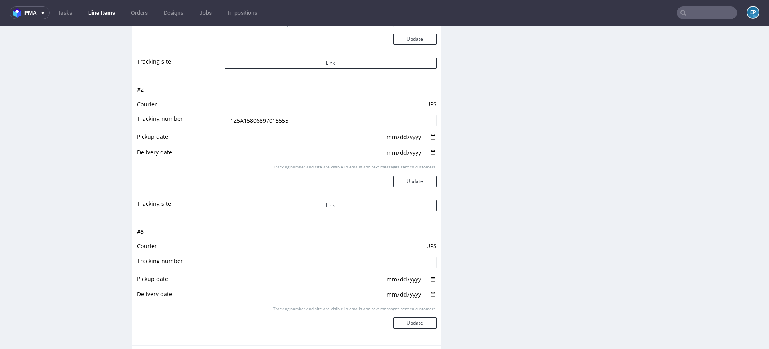
scroll to position [1099, 0]
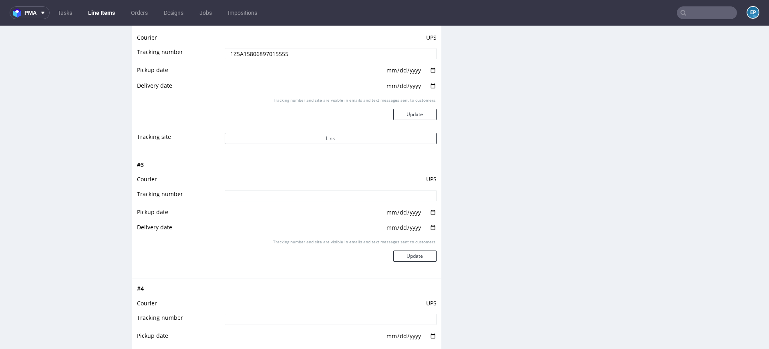
click at [292, 197] on input at bounding box center [331, 195] width 212 height 11
paste input "1Z5A15806895616749"
type input "1Z5A15806895616749"
click at [405, 254] on button "Update" at bounding box center [414, 256] width 43 height 11
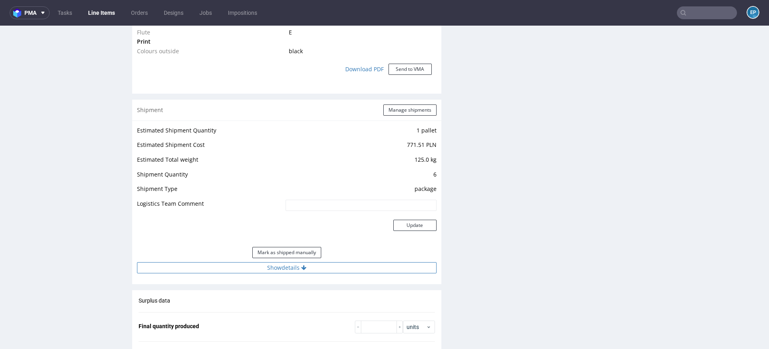
click at [298, 271] on button "Show details" at bounding box center [287, 267] width 300 height 11
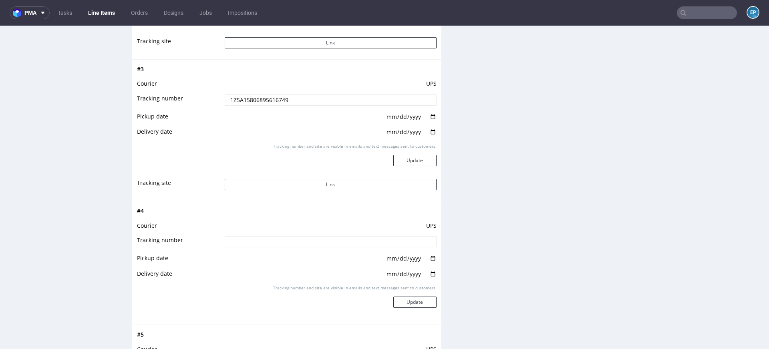
scroll to position [1197, 0]
click at [291, 240] on input at bounding box center [331, 239] width 212 height 11
paste input "1Z5A15806897821335"
type input "1Z5A15806897821335"
click at [401, 302] on button "Update" at bounding box center [414, 299] width 43 height 11
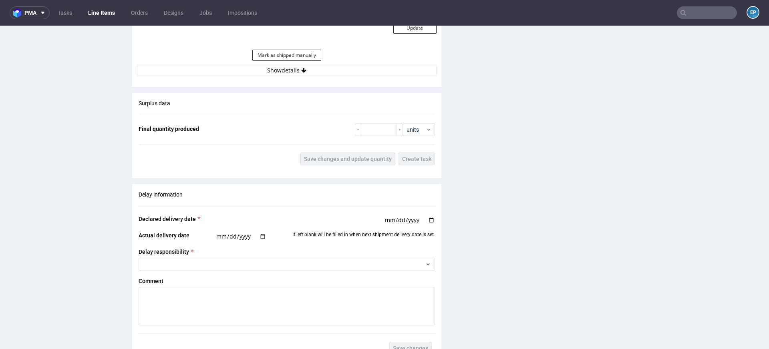
scroll to position [863, 0]
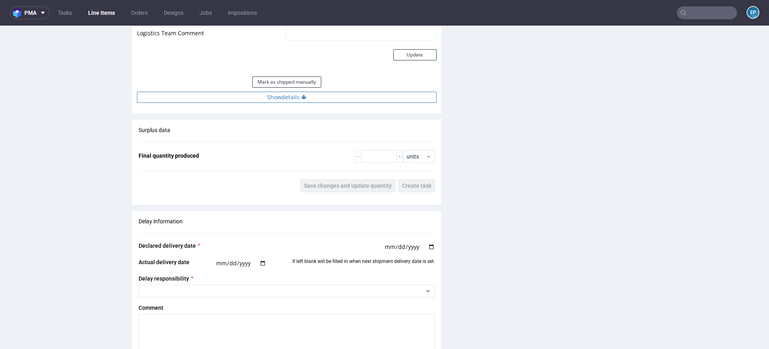
click at [296, 99] on button "Show details" at bounding box center [287, 97] width 300 height 11
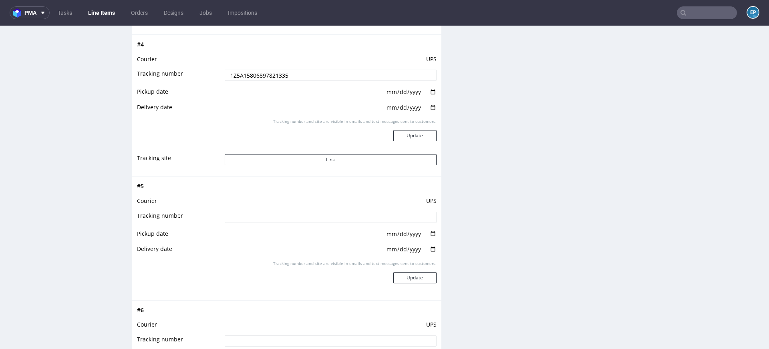
scroll to position [1377, 0]
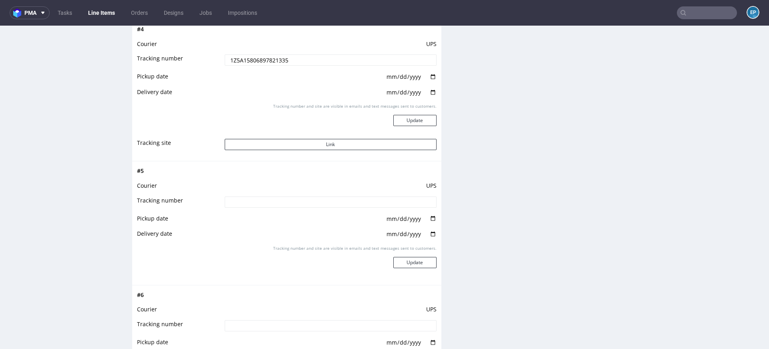
click at [289, 197] on input at bounding box center [331, 202] width 212 height 11
paste input "1Z5A15806896353325"
type input "1Z5A15806896353325"
click at [404, 258] on button "Update" at bounding box center [414, 262] width 43 height 11
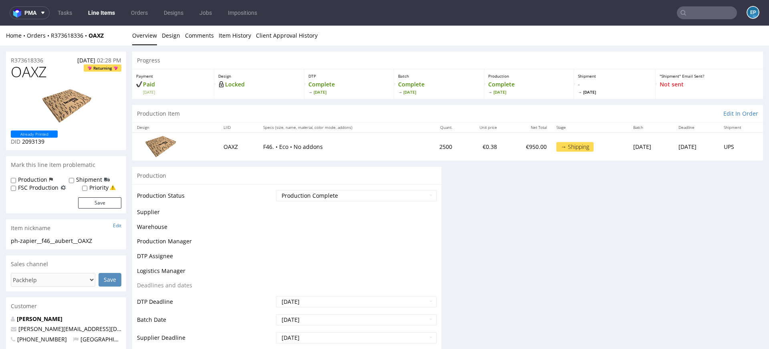
scroll to position [0, 0]
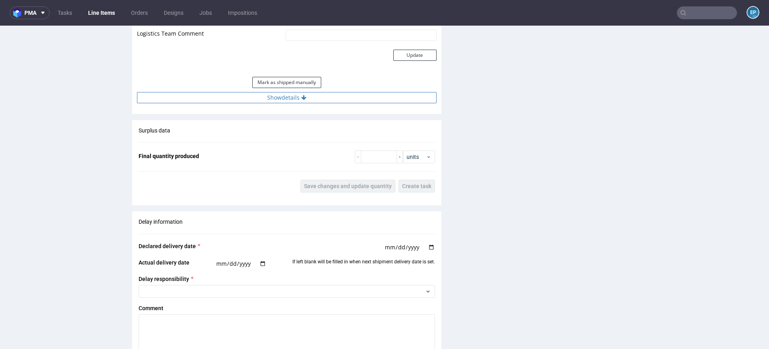
click at [326, 100] on button "Show details" at bounding box center [287, 97] width 300 height 11
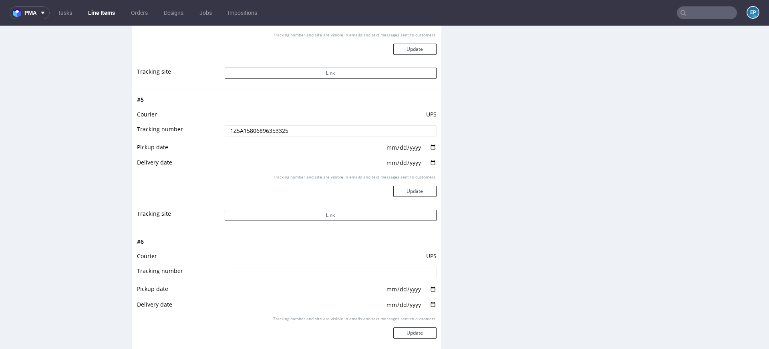
scroll to position [1461, 0]
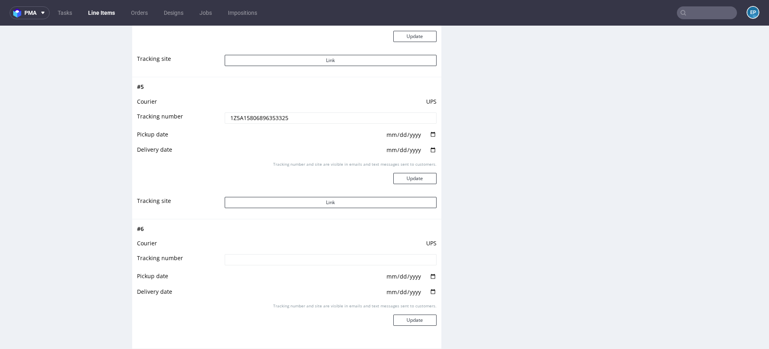
click at [288, 258] on input at bounding box center [331, 259] width 212 height 11
paste input "1Z5A15806899576713"
type input "1Z5A15806899576713"
click at [397, 320] on button "Update" at bounding box center [414, 320] width 43 height 11
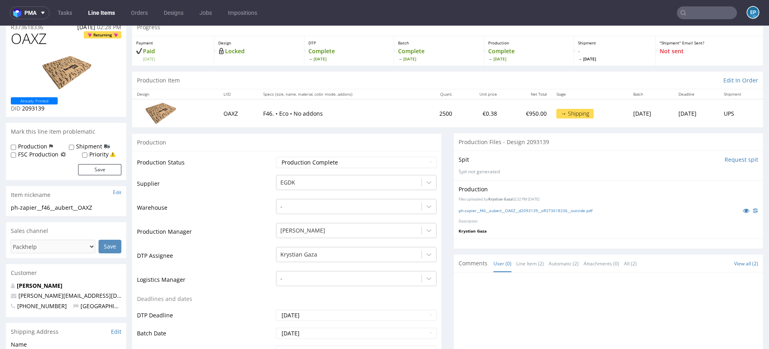
scroll to position [0, 0]
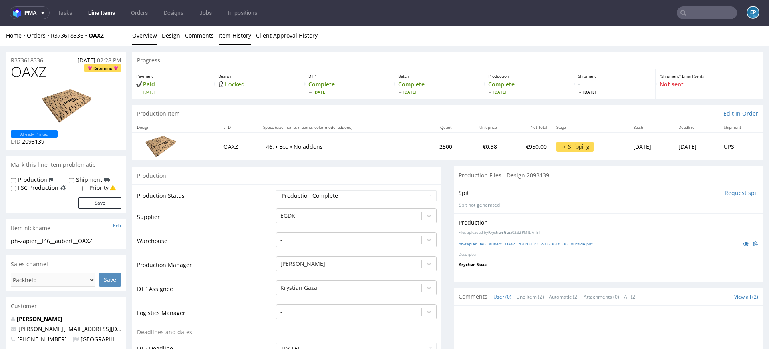
click at [227, 39] on link "Item History" at bounding box center [235, 36] width 32 height 20
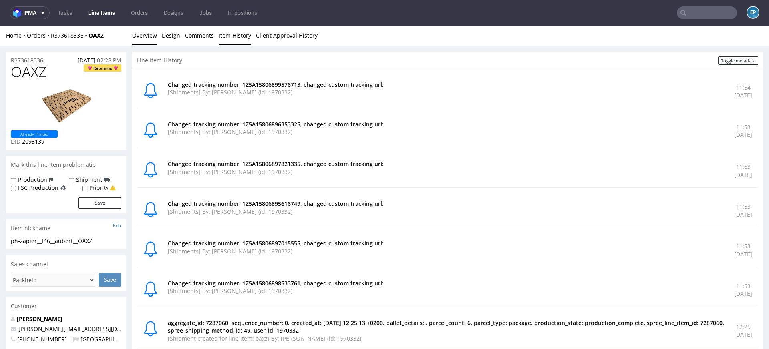
click at [143, 35] on link "Overview" at bounding box center [144, 36] width 25 height 20
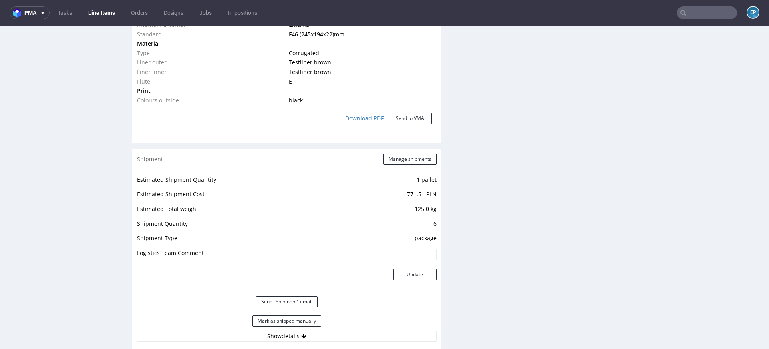
scroll to position [646, 0]
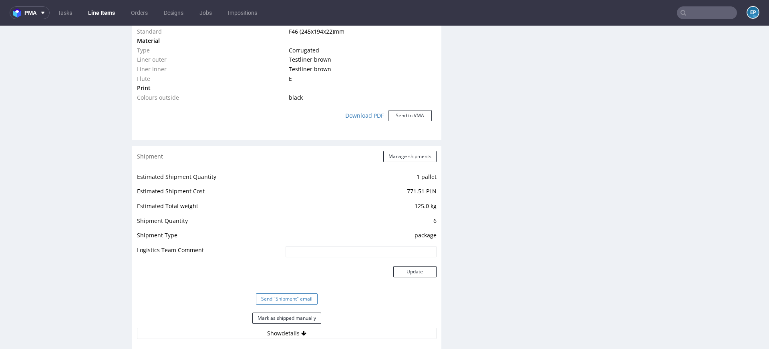
click at [279, 299] on button "Send "Shipment" email" at bounding box center [287, 299] width 62 height 11
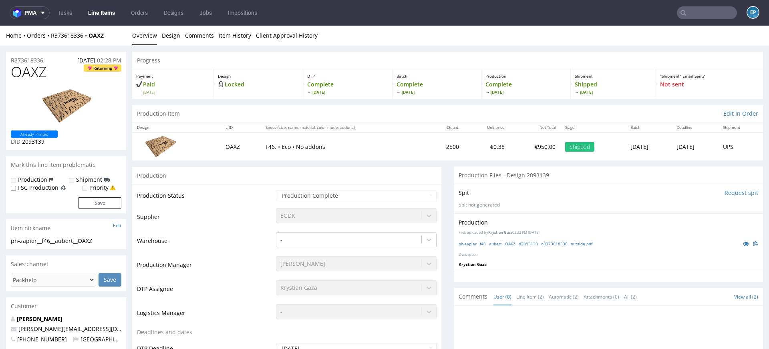
scroll to position [0, 0]
click at [112, 18] on link "Line Items" at bounding box center [101, 12] width 36 height 13
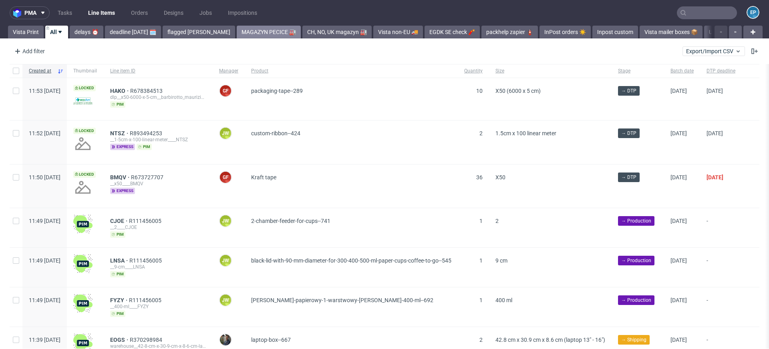
click at [246, 36] on link "MAGAZYN PECICE 🏭" at bounding box center [269, 32] width 64 height 13
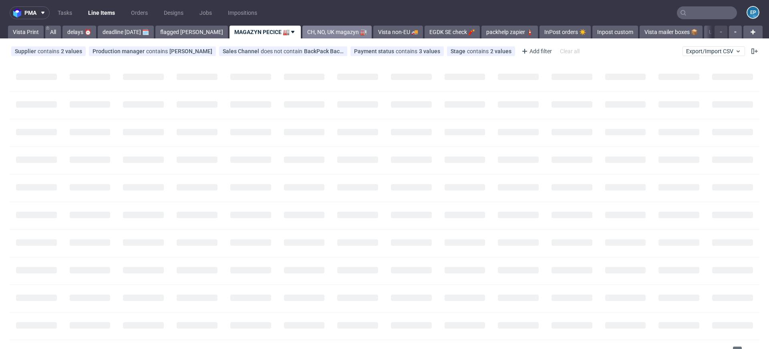
click at [308, 34] on link "CH, NO, UK magazyn 🏭" at bounding box center [336, 32] width 69 height 13
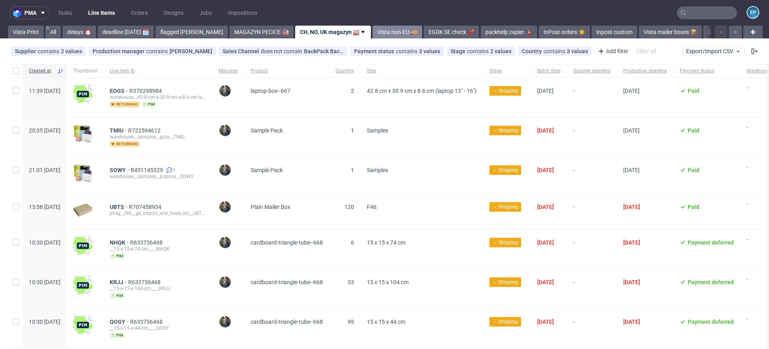
click at [372, 34] on link "Vista non-EU 🚚" at bounding box center [397, 32] width 50 height 13
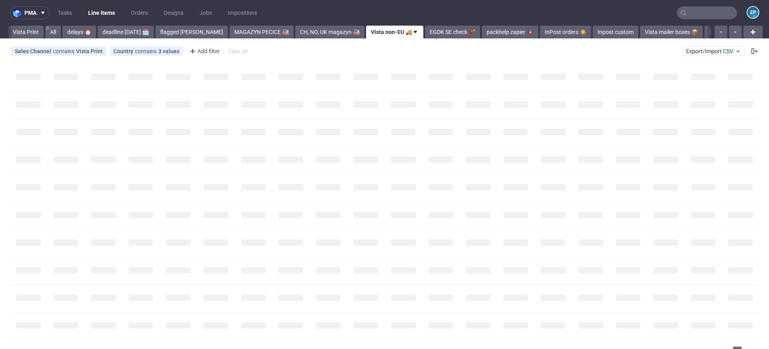
scroll to position [0, 11]
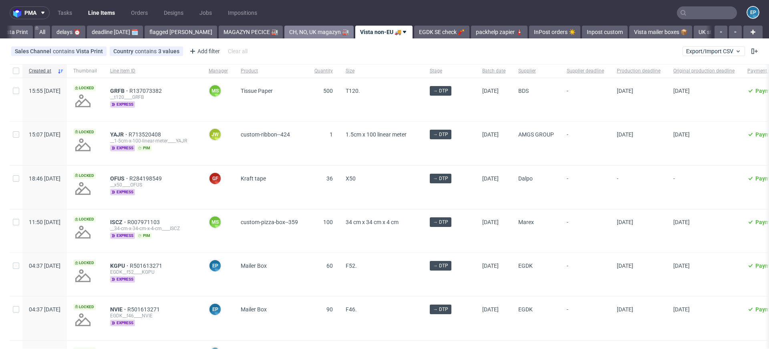
click at [293, 33] on link "CH, NO, UK magazyn 🏭" at bounding box center [318, 32] width 69 height 13
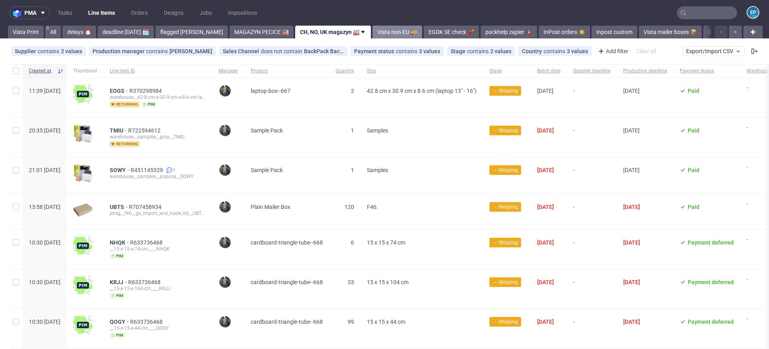
click at [372, 26] on link "Vista non-EU 🚚" at bounding box center [397, 32] width 50 height 13
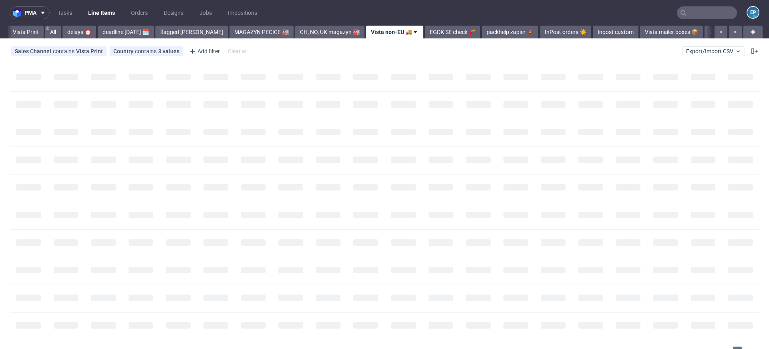
scroll to position [0, 11]
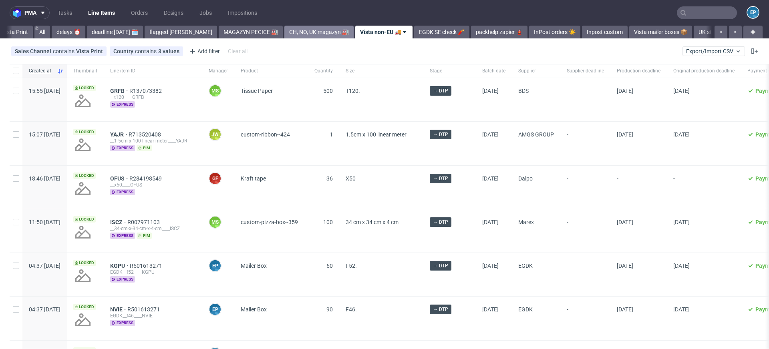
click at [284, 30] on link "CH, NO, UK magazyn 🏭" at bounding box center [318, 32] width 69 height 13
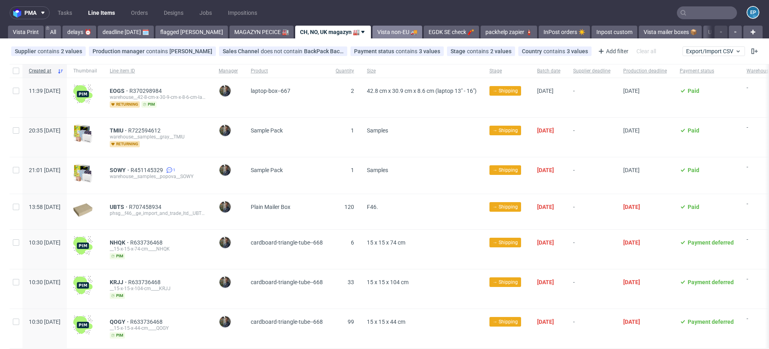
click at [372, 31] on link "Vista non-EU 🚚" at bounding box center [397, 32] width 50 height 13
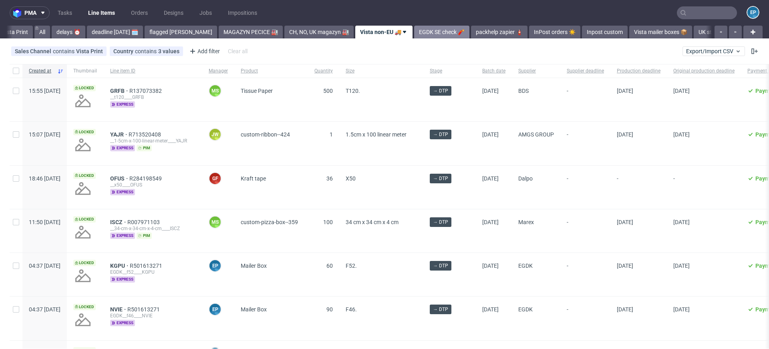
click at [414, 32] on link "EGDK SE check 🧨" at bounding box center [441, 32] width 55 height 13
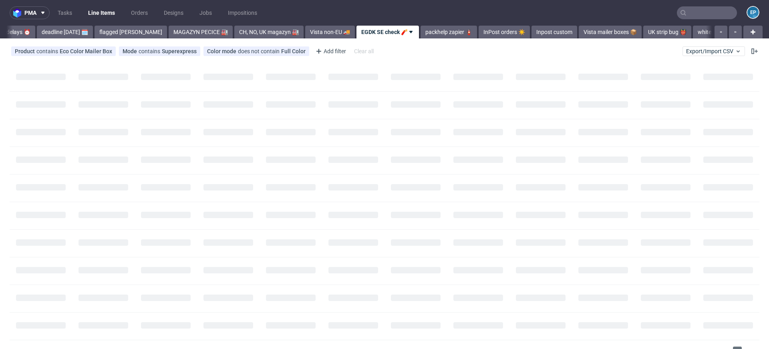
scroll to position [0, 64]
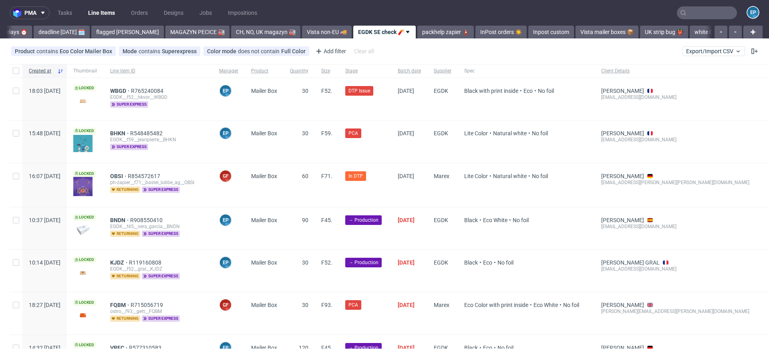
click at [417, 32] on link "packhelp zapier 🧯" at bounding box center [445, 32] width 56 height 13
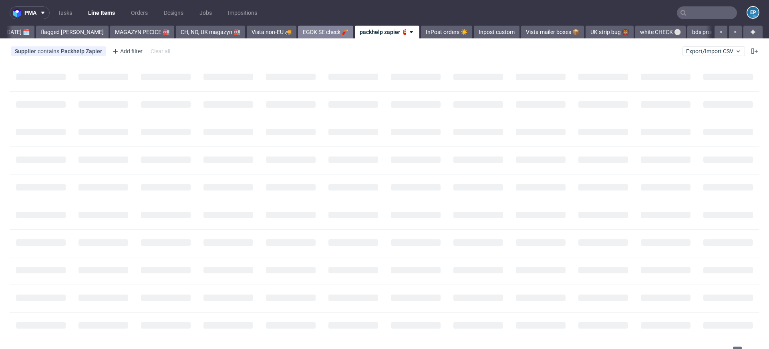
scroll to position [0, 118]
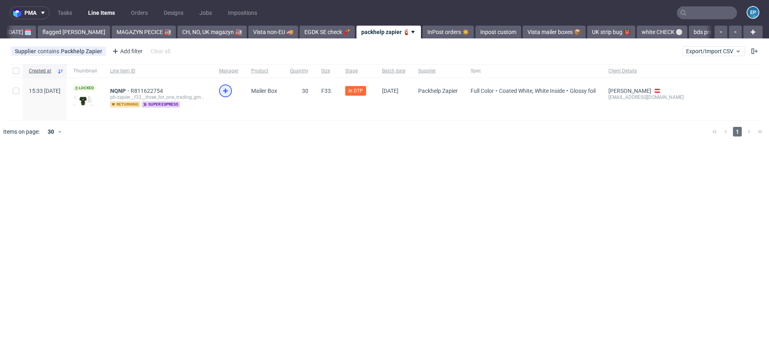
click at [230, 91] on icon at bounding box center [226, 91] width 10 height 10
click at [131, 89] on span "NQNP" at bounding box center [120, 91] width 20 height 6
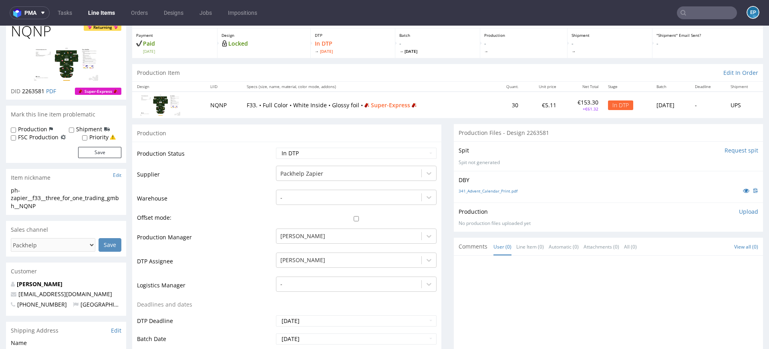
scroll to position [48, 0]
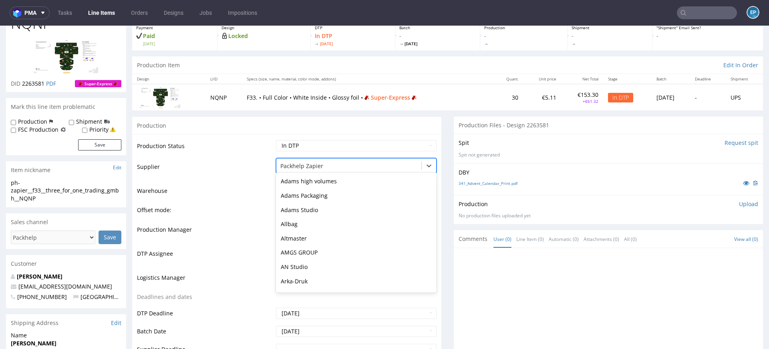
click at [315, 169] on div at bounding box center [348, 166] width 137 height 10
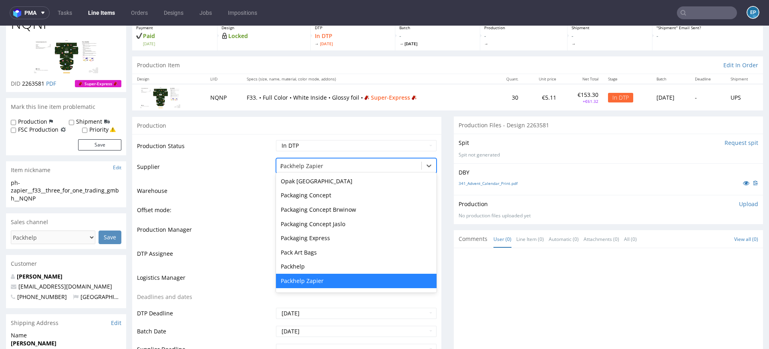
scroll to position [1012, 0]
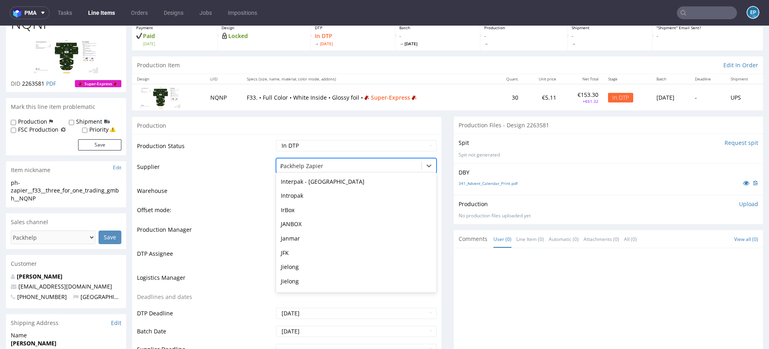
type input "al"
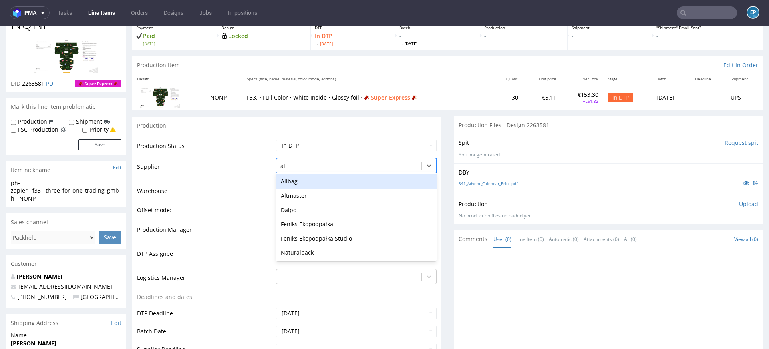
scroll to position [0, 0]
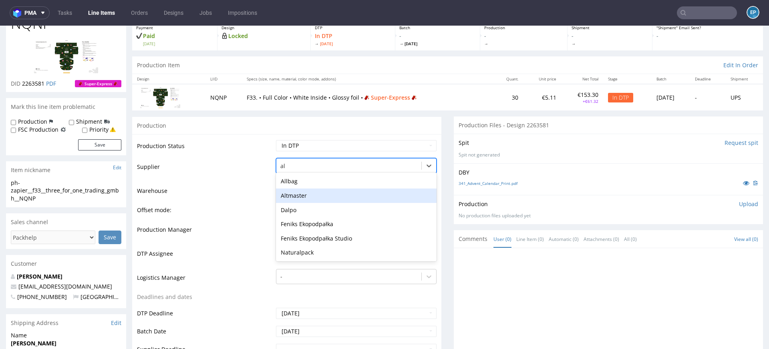
click at [308, 194] on div "Altmaster" at bounding box center [356, 196] width 161 height 14
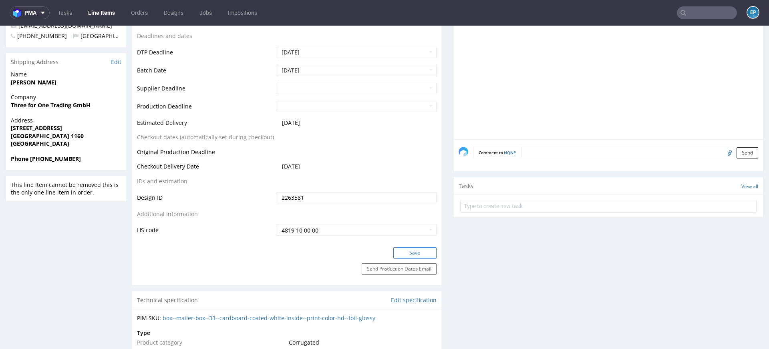
click at [410, 250] on button "Save" at bounding box center [414, 253] width 43 height 11
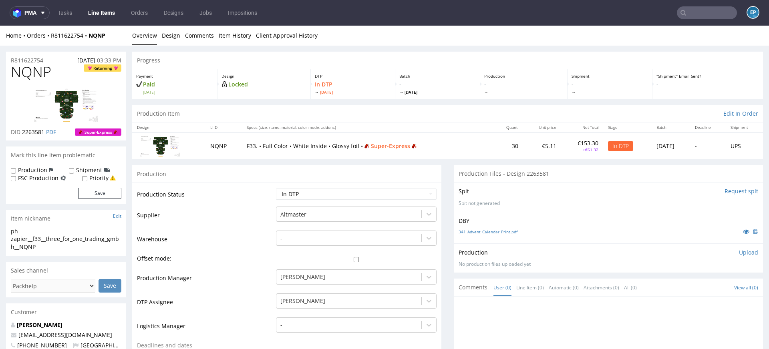
click at [114, 18] on link "Line Items" at bounding box center [101, 12] width 36 height 13
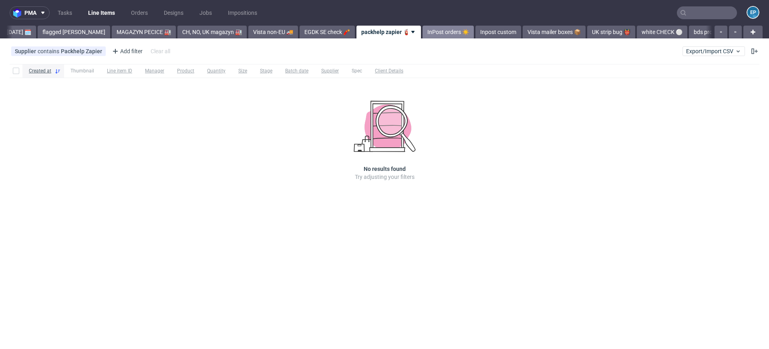
click at [423, 33] on link "InPost orders ☀️" at bounding box center [448, 32] width 51 height 13
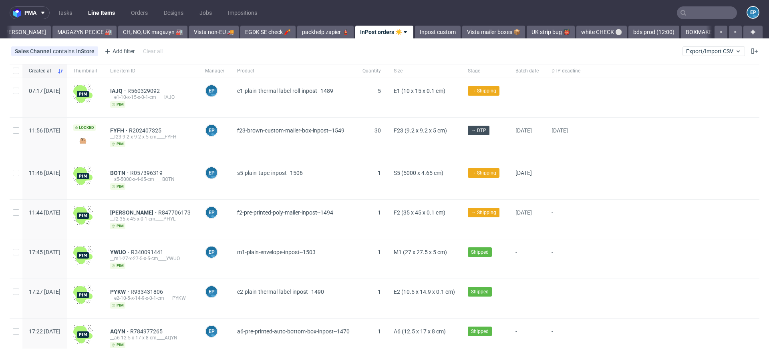
click at [415, 33] on link "Inpost custom" at bounding box center [438, 32] width 46 height 13
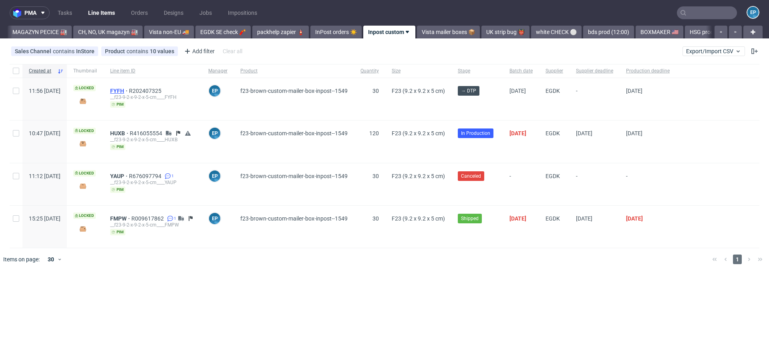
click at [129, 91] on span "FYFH" at bounding box center [119, 91] width 19 height 6
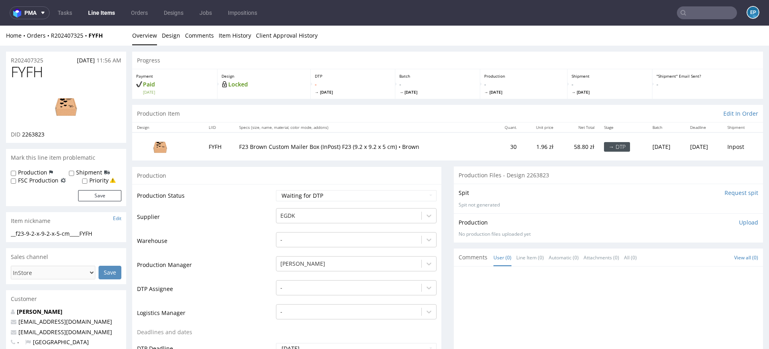
click at [39, 170] on label "Production" at bounding box center [32, 173] width 29 height 8
click at [16, 170] on input "Production" at bounding box center [13, 173] width 5 height 6
checkbox input "true"
click at [67, 171] on div "Production Shipment FSC Production Priority" at bounding box center [66, 177] width 111 height 16
click at [70, 174] on input "Shipment" at bounding box center [71, 173] width 5 height 6
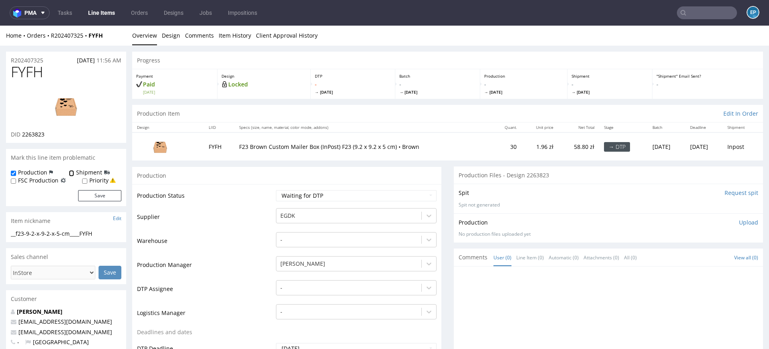
checkbox input "true"
click at [103, 203] on div "Production Shipment FSC Production Priority Save" at bounding box center [66, 188] width 120 height 38
click at [99, 198] on button "Save" at bounding box center [99, 195] width 43 height 11
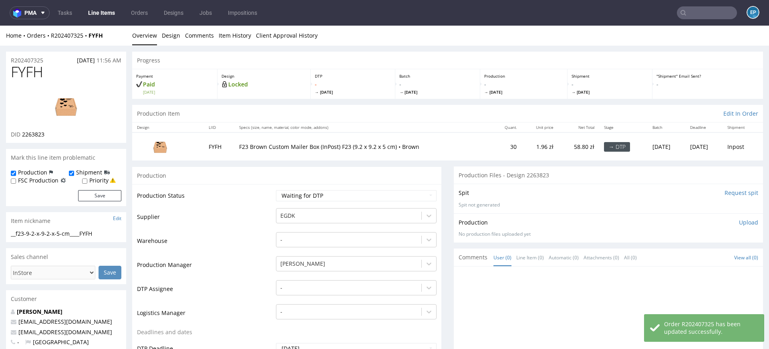
click at [109, 16] on link "Line Items" at bounding box center [101, 12] width 36 height 13
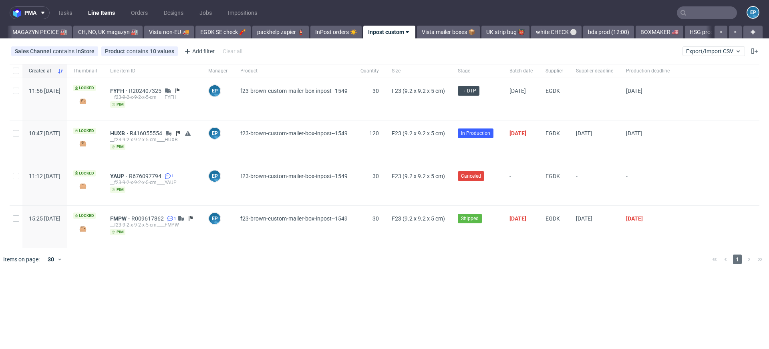
scroll to position [0, 222]
click at [417, 36] on link "Vista mailer boxes 📦" at bounding box center [448, 32] width 63 height 13
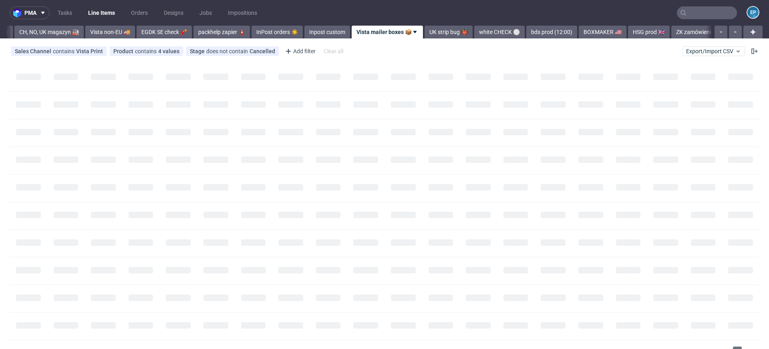
scroll to position [0, 282]
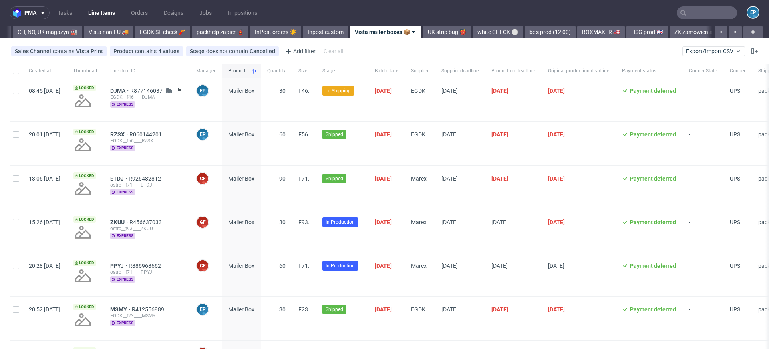
click at [423, 36] on link "UK strip bug 👹" at bounding box center [447, 32] width 48 height 13
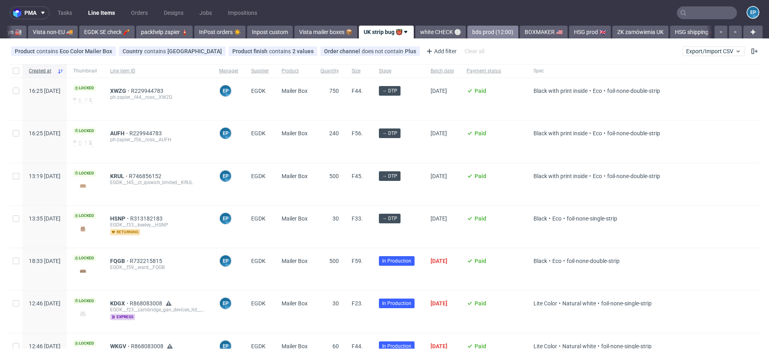
scroll to position [0, 339]
click at [510, 25] on nav "pma Tasks Line Items Orders Designs Jobs Impositions EP" at bounding box center [384, 13] width 769 height 26
click at [519, 32] on link "BOXMAKER 🇺🇸" at bounding box center [543, 32] width 48 height 13
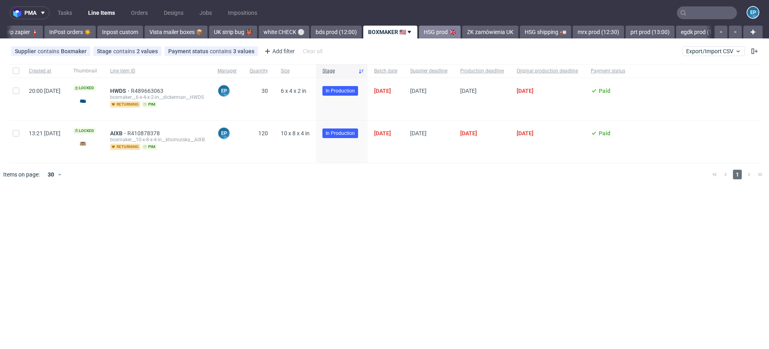
click at [419, 30] on link "HSG prod 🇬🇧" at bounding box center [440, 32] width 42 height 13
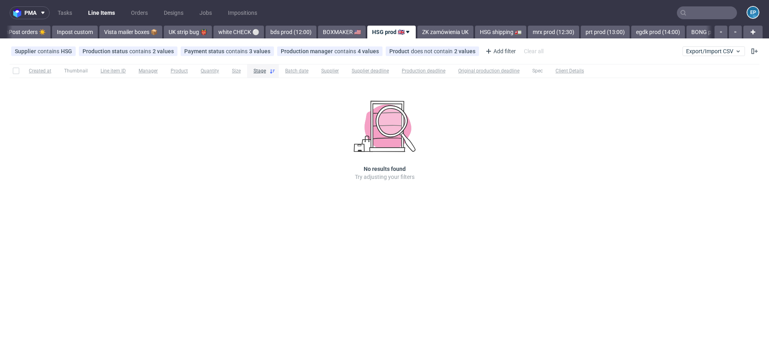
click at [417, 30] on link "ZK zamówienia UK" at bounding box center [445, 32] width 56 height 13
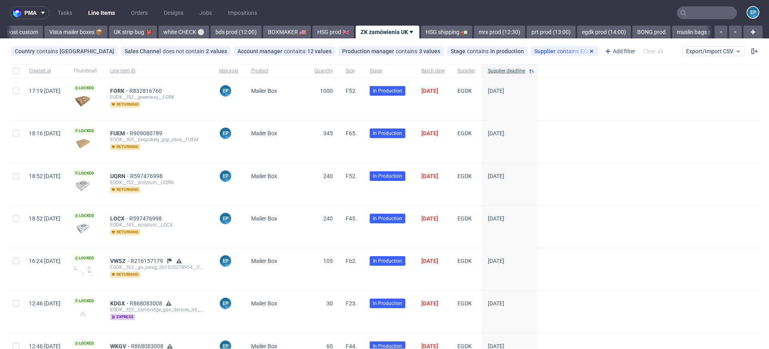
click at [588, 52] on icon at bounding box center [591, 51] width 6 height 6
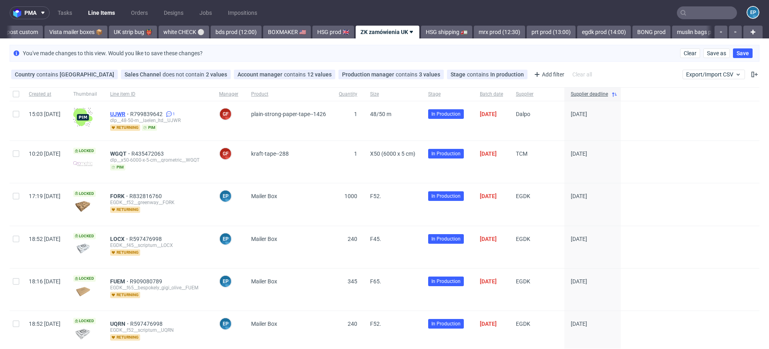
click at [130, 111] on span "UJWR" at bounding box center [120, 114] width 20 height 6
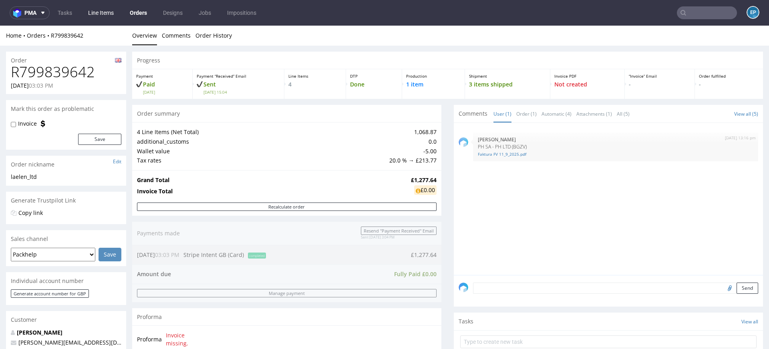
click at [102, 15] on link "Line Items" at bounding box center [100, 12] width 35 height 13
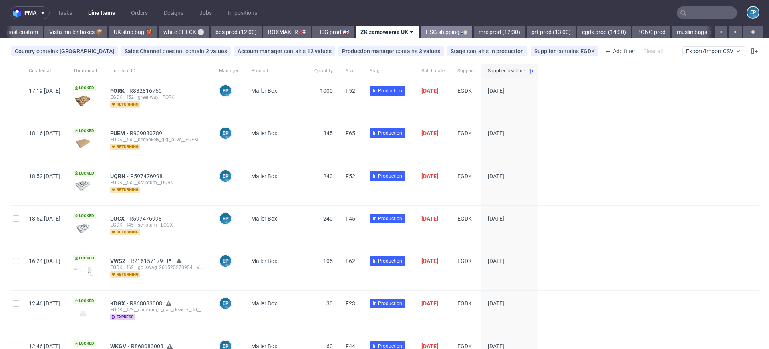
click at [421, 34] on link "HSG shipping 🚛" at bounding box center [446, 32] width 51 height 13
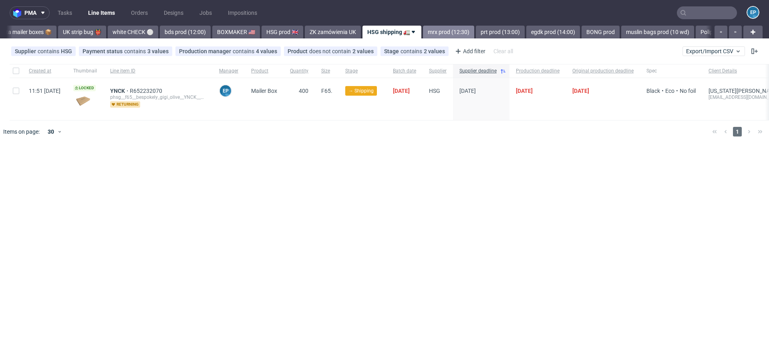
click at [423, 34] on link "mrx prod (12:30)" at bounding box center [448, 32] width 51 height 13
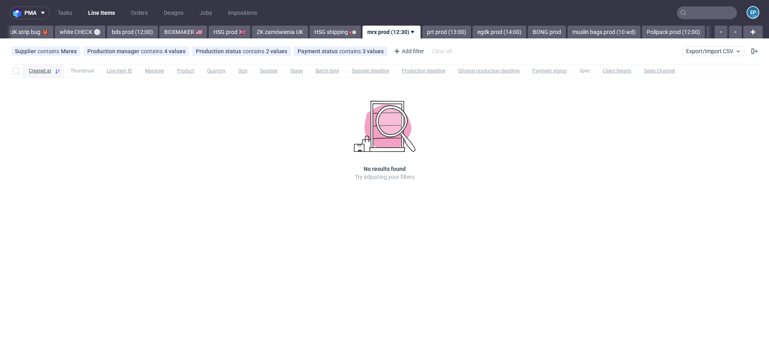
click at [422, 34] on link "prt prod (13:00)" at bounding box center [446, 32] width 49 height 13
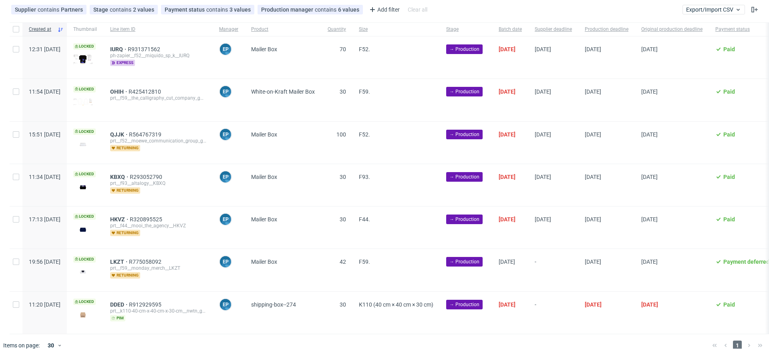
scroll to position [50, 0]
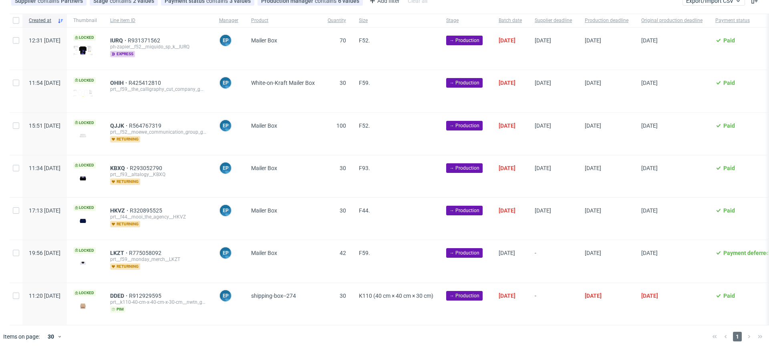
click at [19, 213] on div at bounding box center [16, 219] width 13 height 42
checkbox input "true"
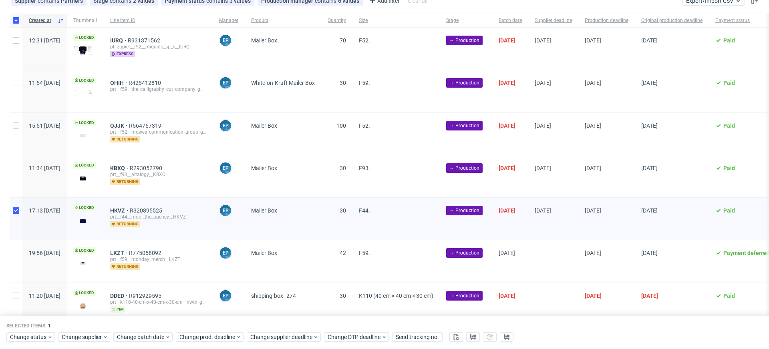
click at [19, 252] on div at bounding box center [16, 261] width 13 height 42
checkbox input "true"
click at [19, 290] on div at bounding box center [16, 304] width 13 height 42
checkbox input "true"
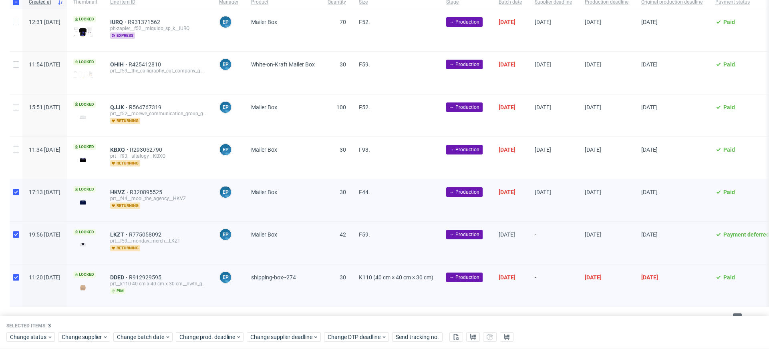
scroll to position [73, 0]
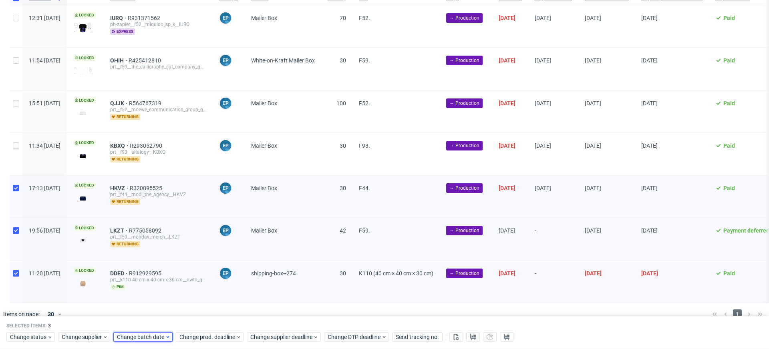
click at [149, 340] on span "Change batch date" at bounding box center [141, 338] width 48 height 8
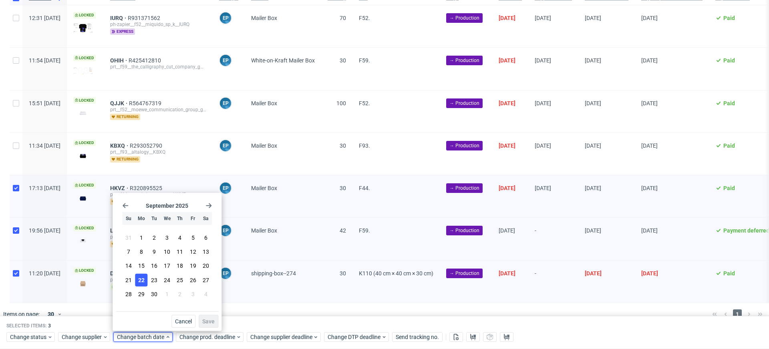
click at [144, 284] on button "22" at bounding box center [141, 280] width 12 height 13
click at [211, 320] on span "Save" at bounding box center [208, 322] width 12 height 6
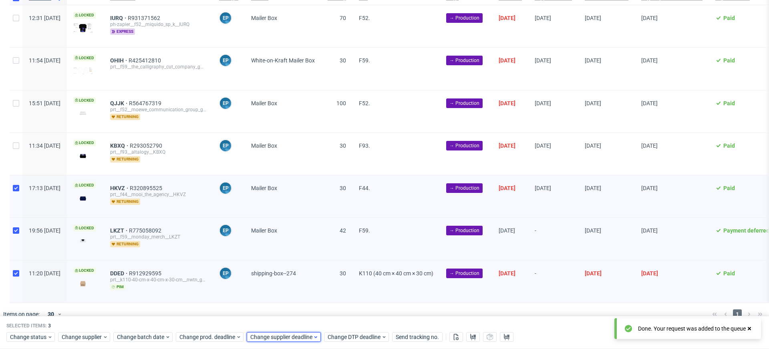
click at [293, 337] on span "Change supplier deadline" at bounding box center [281, 338] width 62 height 8
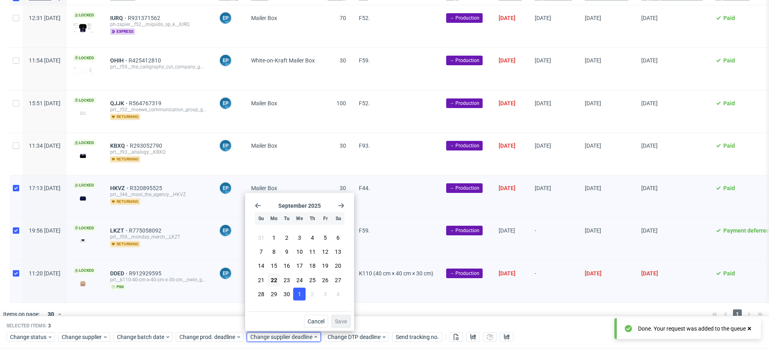
click at [298, 299] on button "1" at bounding box center [299, 294] width 12 height 13
click at [339, 319] on span "Save" at bounding box center [341, 322] width 12 height 6
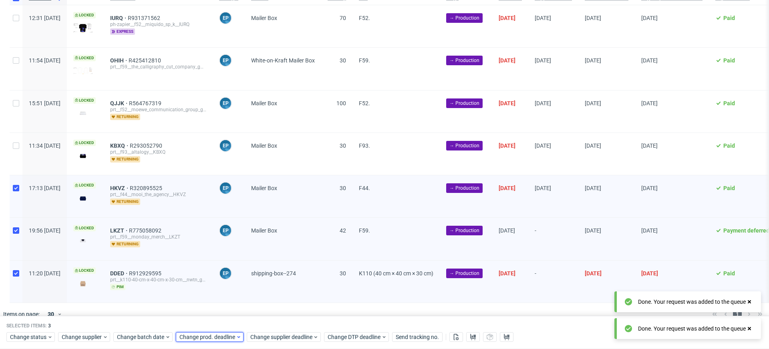
click at [232, 338] on span "Change prod. deadline" at bounding box center [207, 338] width 56 height 8
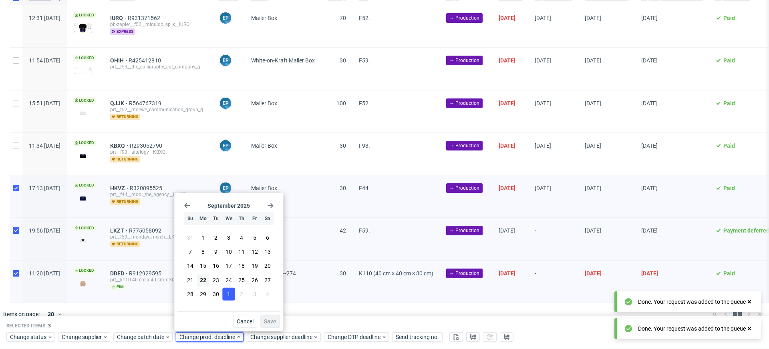
click at [227, 294] on span "1" at bounding box center [228, 294] width 3 height 8
click at [277, 319] on button "Save" at bounding box center [270, 321] width 20 height 13
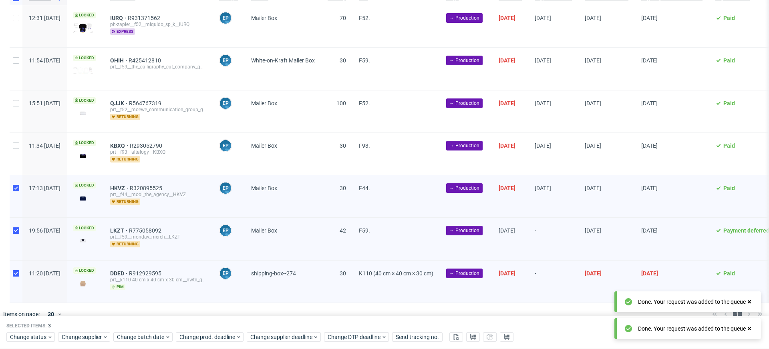
scroll to position [0, 0]
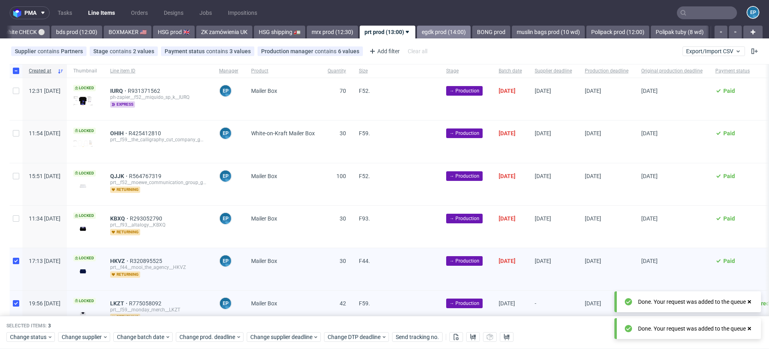
click at [417, 33] on link "egdk prod (14:00)" at bounding box center [444, 32] width 54 height 13
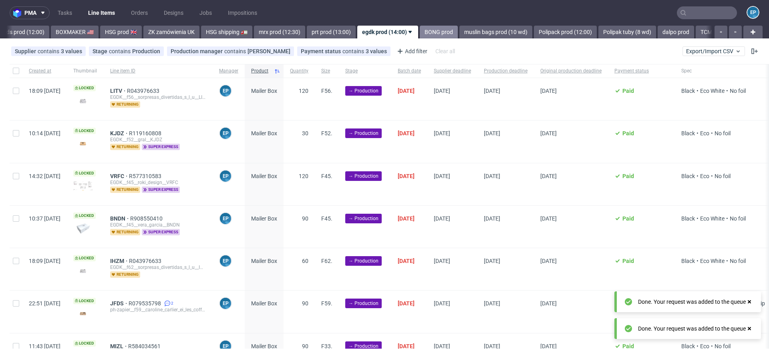
click at [420, 33] on link "BONG prod" at bounding box center [439, 32] width 38 height 13
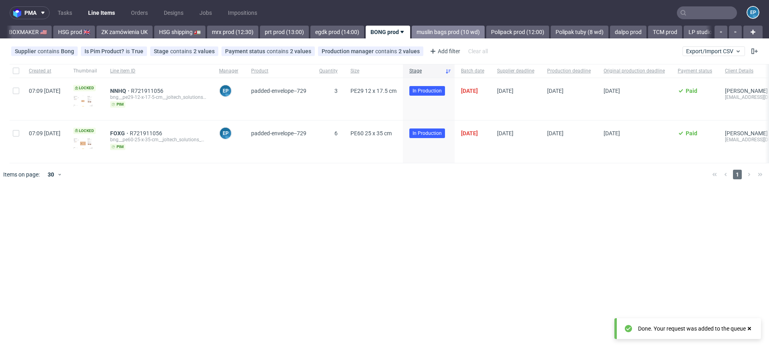
click at [412, 33] on link "muslin bags prod (10 wd)" at bounding box center [448, 32] width 73 height 13
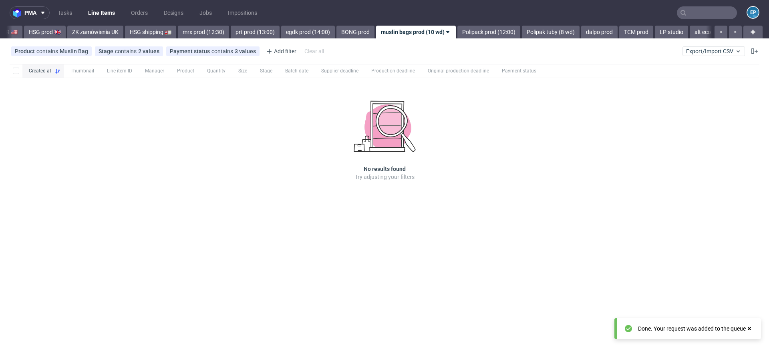
scroll to position [0, 900]
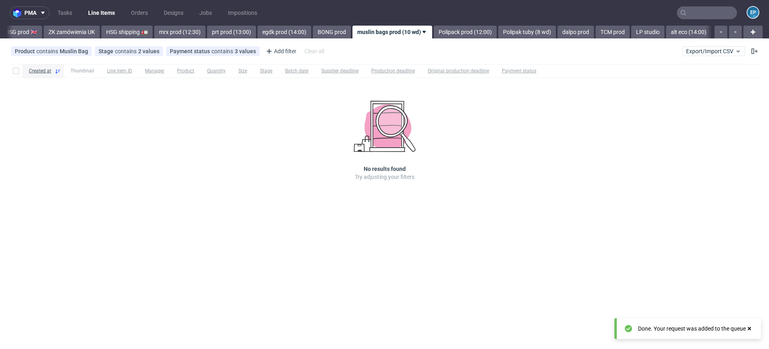
click at [395, 33] on link "muslin bags prod (10 wd)" at bounding box center [392, 32] width 80 height 13
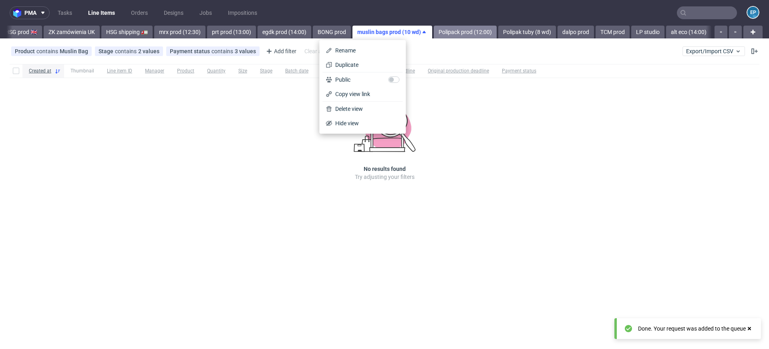
click at [434, 34] on link "Polipack prod (12:00)" at bounding box center [465, 32] width 63 height 13
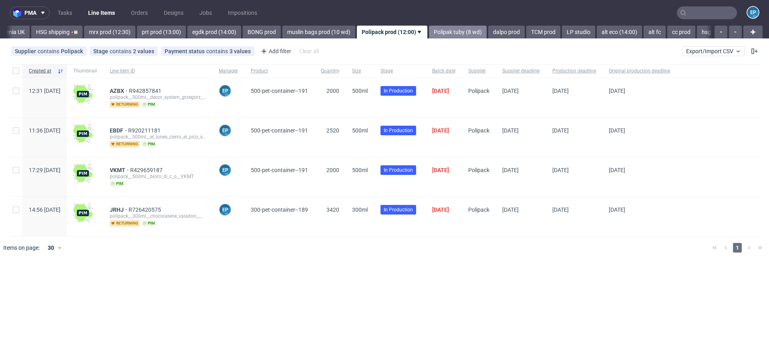
click at [429, 32] on link "Polipak tuby (8 wd)" at bounding box center [458, 32] width 58 height 13
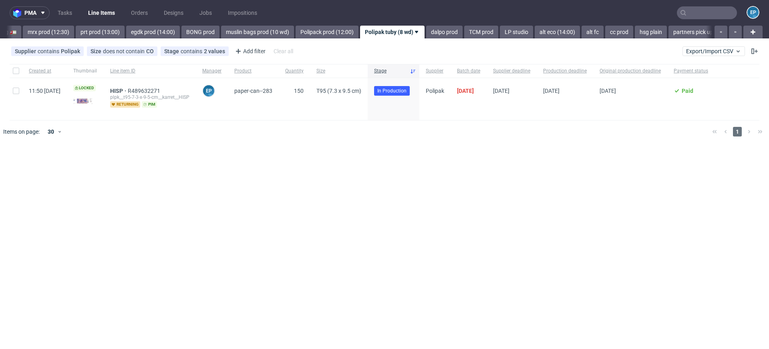
click at [429, 32] on link "dalpo prod" at bounding box center [444, 32] width 36 height 13
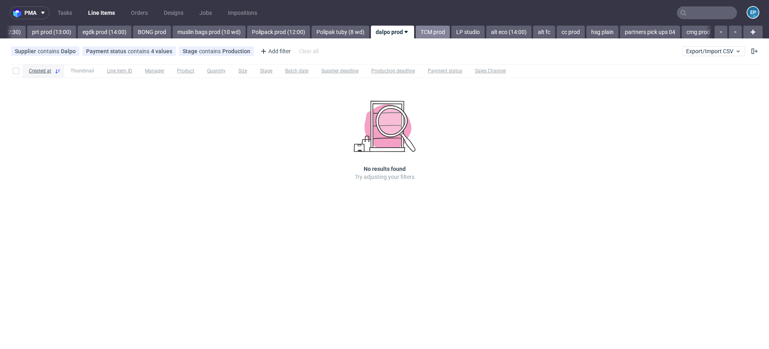
click at [416, 32] on link "TCM prod" at bounding box center [433, 32] width 34 height 13
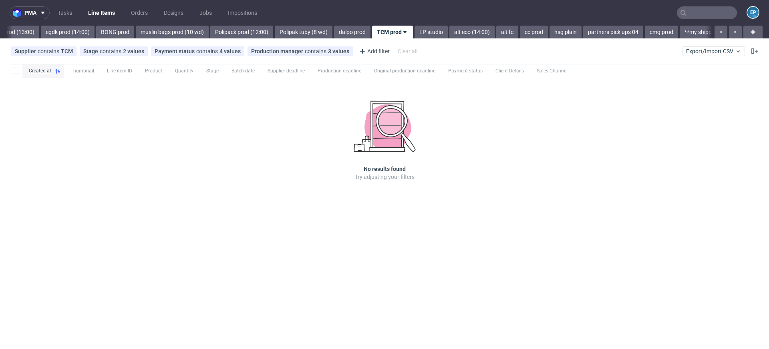
click at [415, 32] on link "LP studio" at bounding box center [431, 32] width 33 height 13
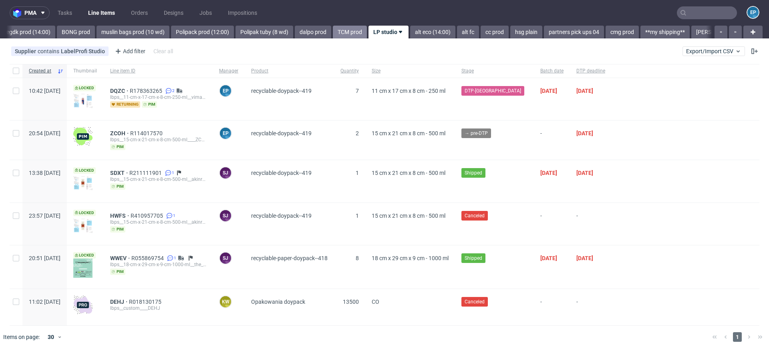
click at [410, 32] on link "alt eco (14:00)" at bounding box center [432, 32] width 45 height 13
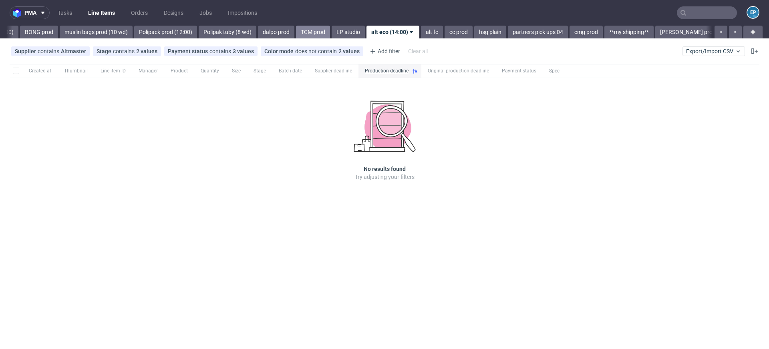
click at [421, 32] on link "alt fc" at bounding box center [432, 32] width 22 height 13
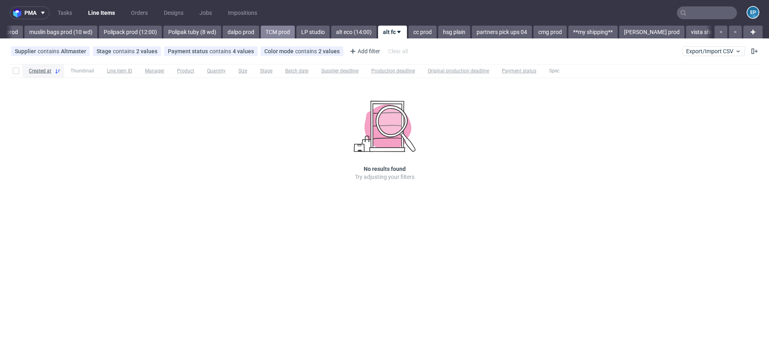
click at [409, 32] on link "cc prod" at bounding box center [423, 32] width 28 height 13
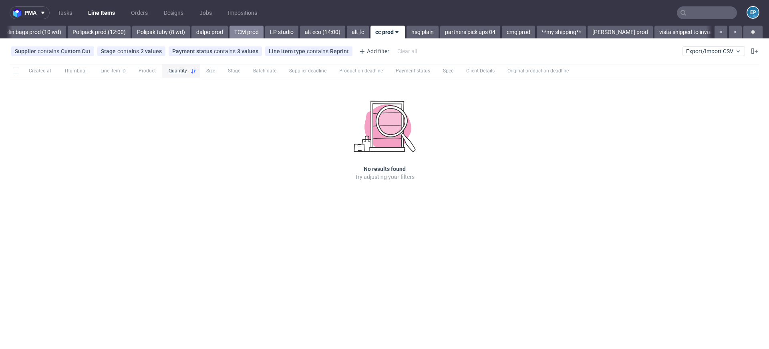
click at [406, 32] on link "hsg plain" at bounding box center [422, 32] width 32 height 13
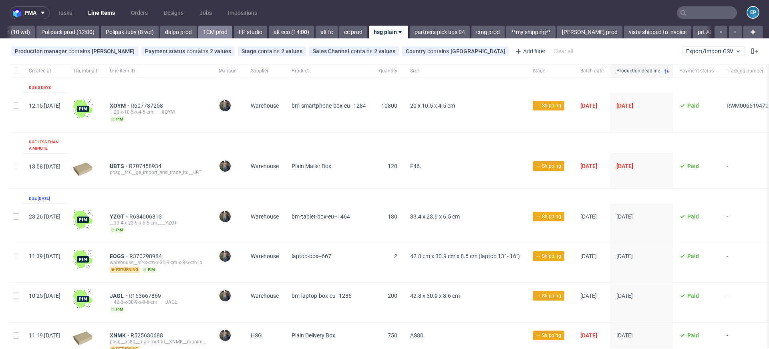
scroll to position [0, 1291]
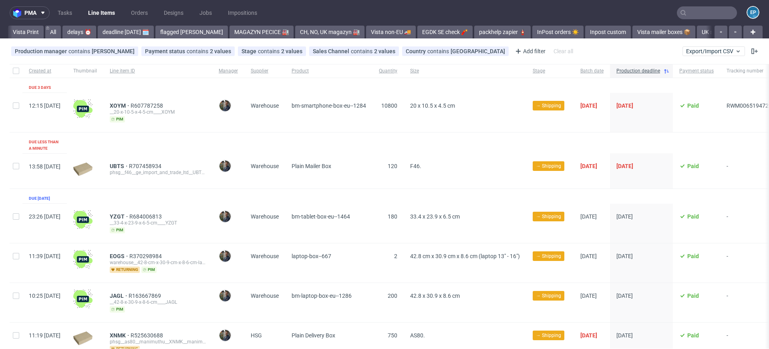
scroll to position [0, 1291]
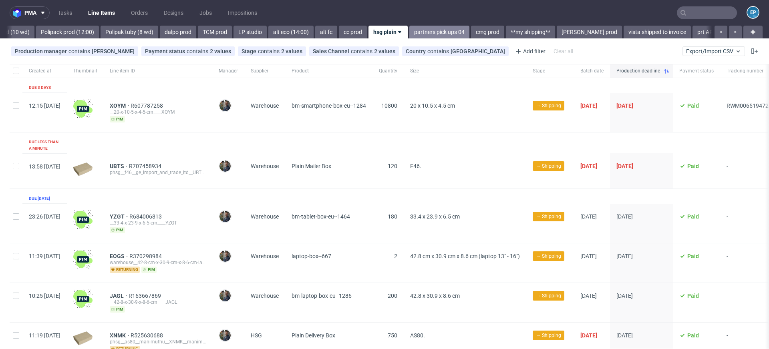
click at [409, 29] on link "partners pick ups 04" at bounding box center [439, 32] width 60 height 13
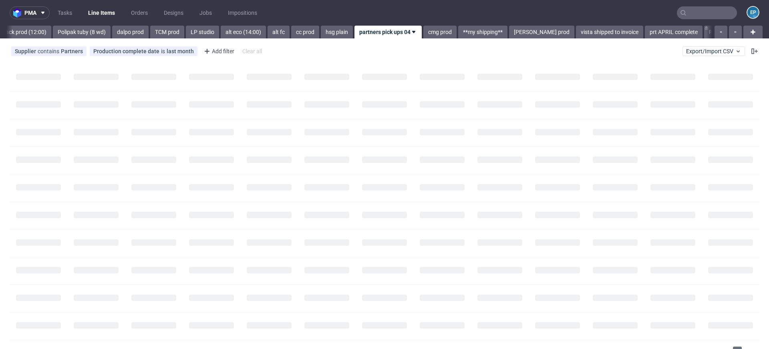
scroll to position [0, 1339]
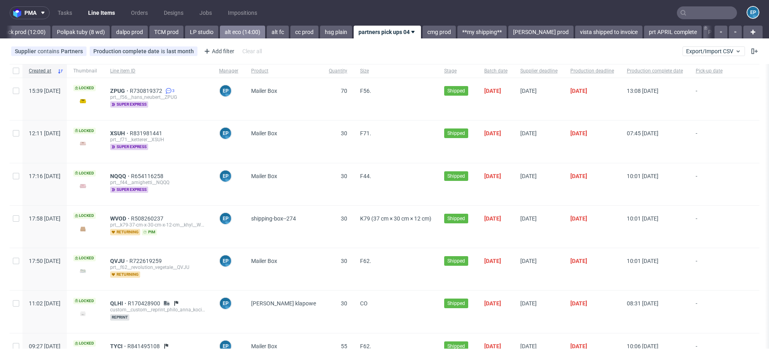
click at [220, 35] on link "alt eco (14:00)" at bounding box center [242, 32] width 45 height 13
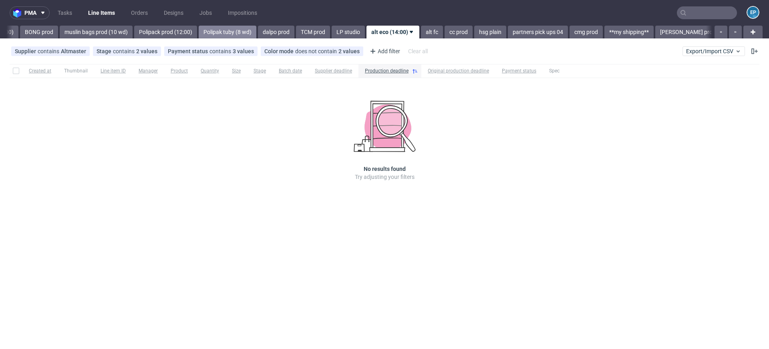
click at [204, 34] on link "Polipak tuby (8 wd)" at bounding box center [228, 32] width 58 height 13
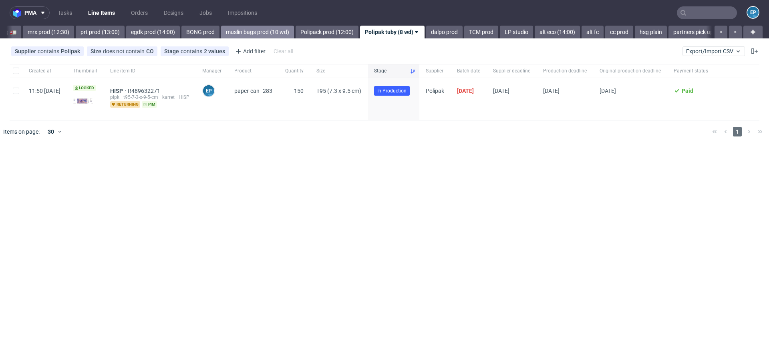
click at [221, 32] on link "muslin bags prod (10 wd)" at bounding box center [257, 32] width 73 height 13
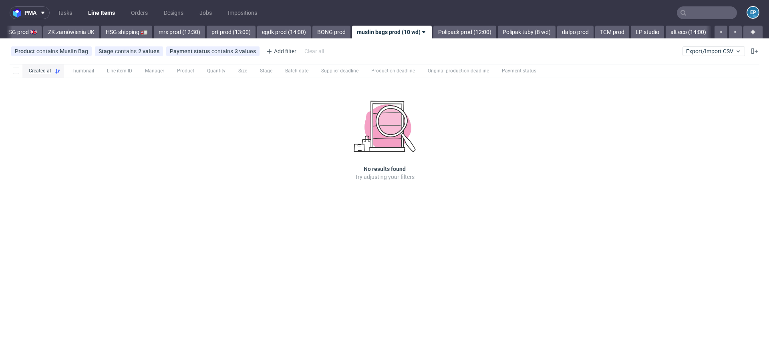
scroll to position [0, 900]
click at [235, 24] on nav "pma Tasks Line Items Orders Designs Jobs Impositions EP" at bounding box center [384, 13] width 769 height 26
click at [208, 34] on link "prt prod (13:00)" at bounding box center [231, 32] width 49 height 13
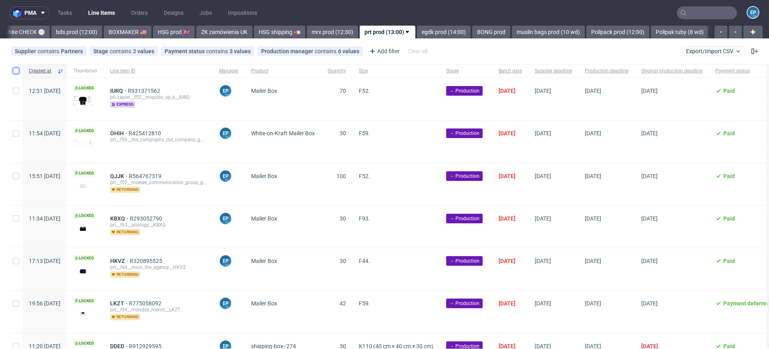
click at [17, 70] on input "checkbox" at bounding box center [16, 71] width 6 height 6
checkbox input "true"
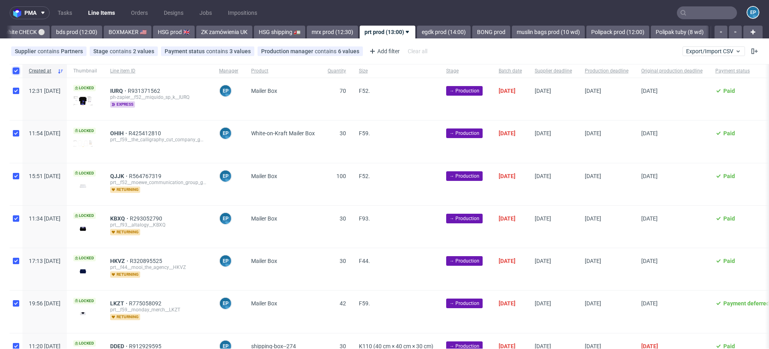
checkbox input "true"
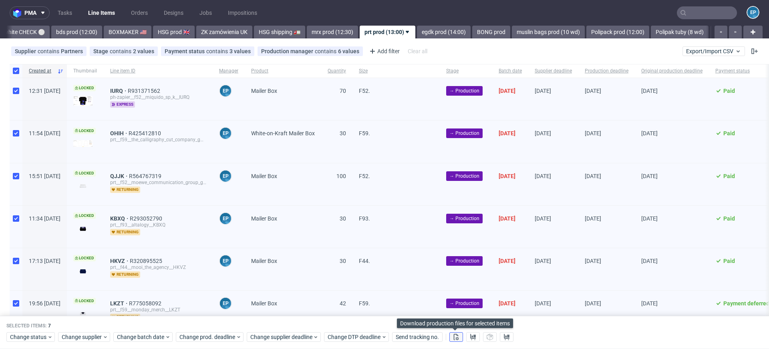
click at [455, 335] on use at bounding box center [456, 337] width 5 height 6
click at [470, 335] on icon at bounding box center [473, 337] width 6 height 6
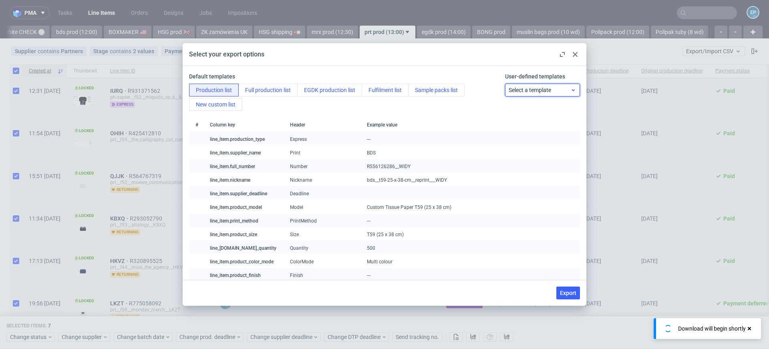
click at [519, 86] on span "Select a template" at bounding box center [540, 90] width 62 height 8
click at [522, 125] on div "prt production list" at bounding box center [542, 123] width 68 height 14
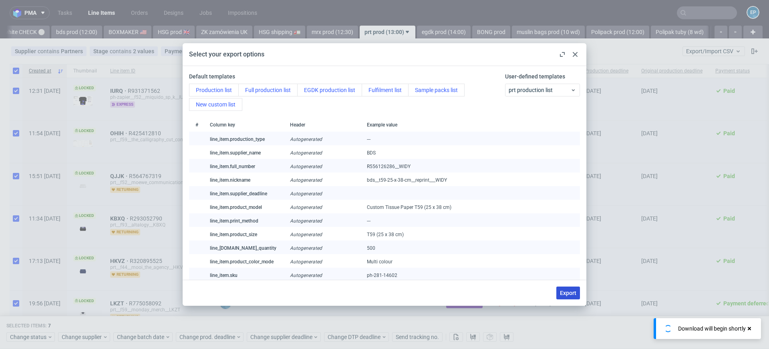
click at [565, 293] on span "Export" at bounding box center [568, 293] width 16 height 6
checkbox input "false"
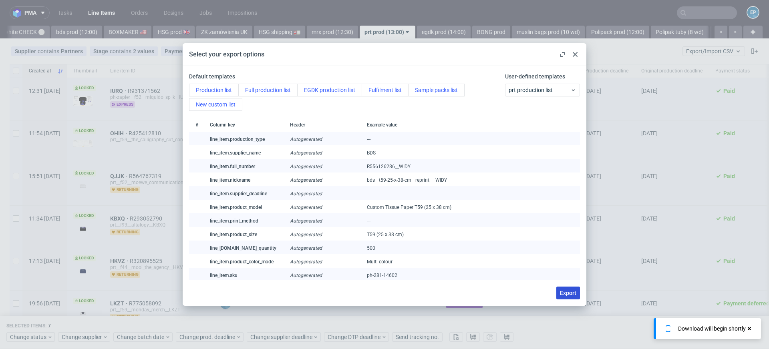
checkbox input "false"
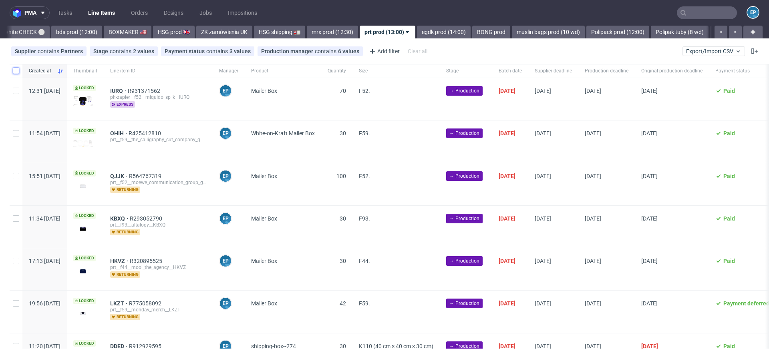
click at [14, 72] on input "checkbox" at bounding box center [16, 71] width 6 height 6
checkbox input "true"
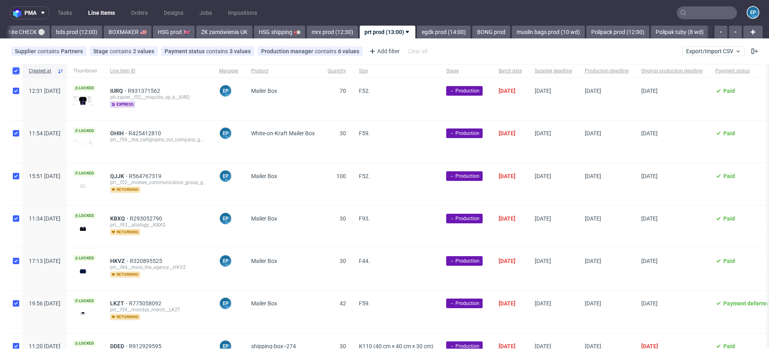
checkbox input "true"
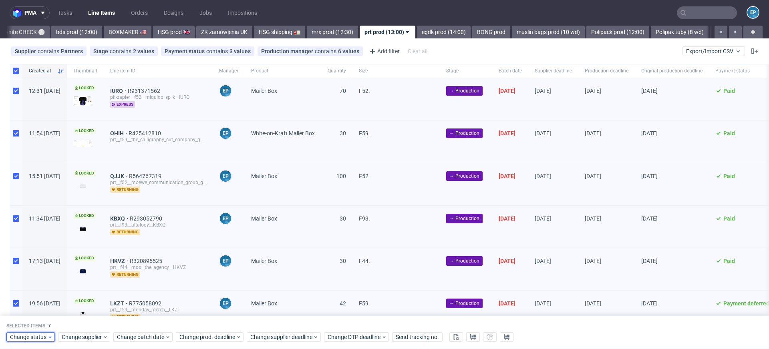
click at [32, 337] on span "Change status" at bounding box center [28, 338] width 37 height 8
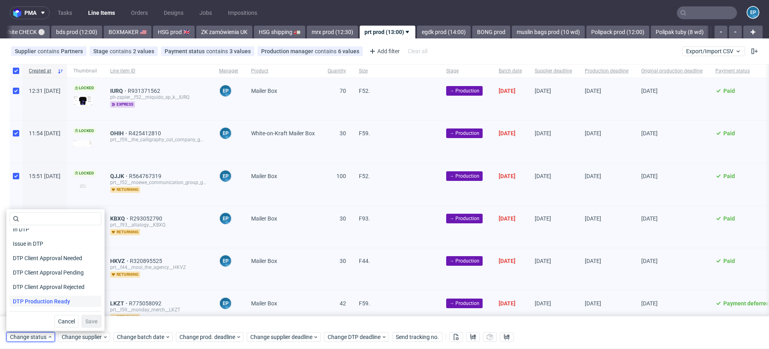
scroll to position [60, 0]
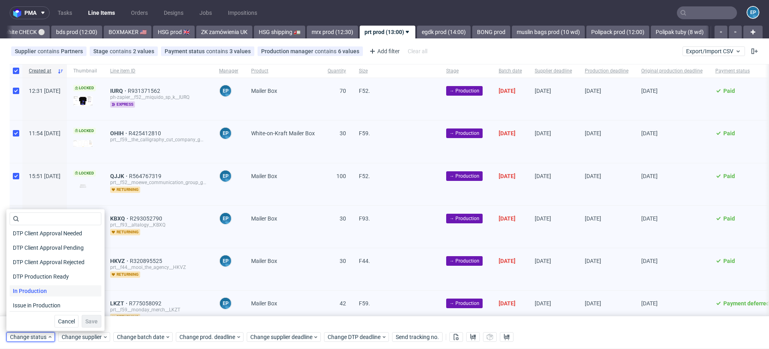
click at [31, 295] on span "In Production" at bounding box center [30, 291] width 40 height 11
click at [85, 320] on span "Save" at bounding box center [91, 322] width 12 height 6
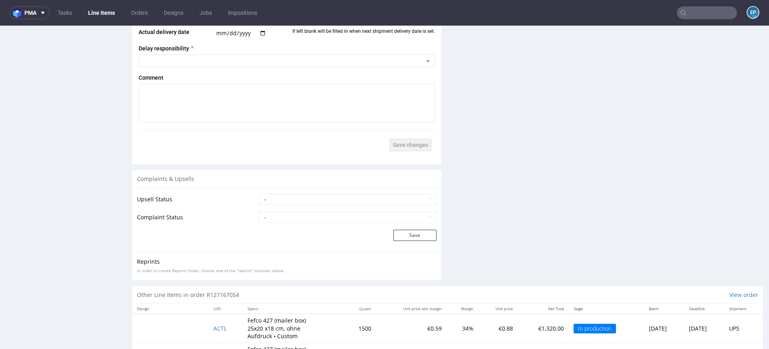
scroll to position [1262, 0]
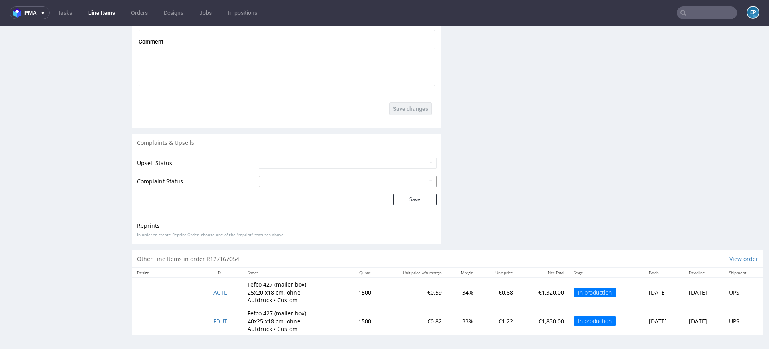
click at [306, 179] on select "- Complaint Received Complaint Rejected Complaint Accepted (DTP Issue) - Reprin…" at bounding box center [348, 181] width 178 height 11
select select "accepted_print_issue_reprint"
click at [259, 176] on select "- Complaint Received Complaint Rejected Complaint Accepted (DTP Issue) - Reprin…" at bounding box center [348, 181] width 178 height 11
click at [404, 199] on button "Save" at bounding box center [414, 199] width 43 height 11
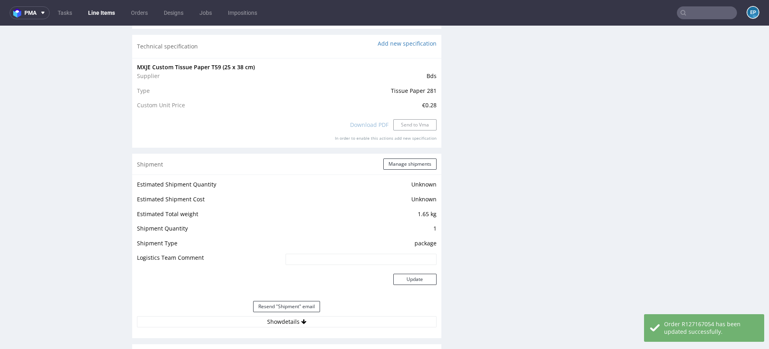
scroll to position [1294, 0]
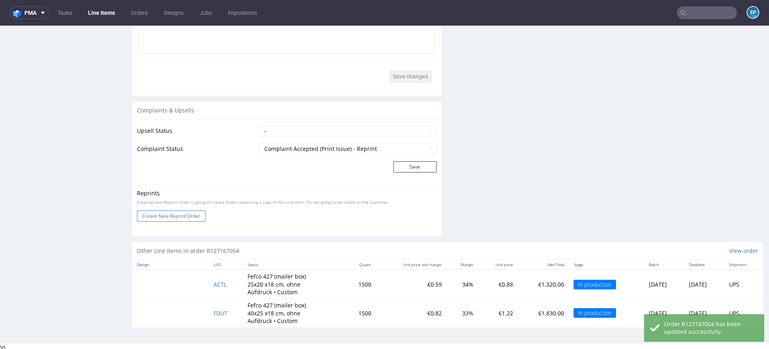
click at [197, 213] on button "Create New Reprint Order" at bounding box center [171, 216] width 68 height 11
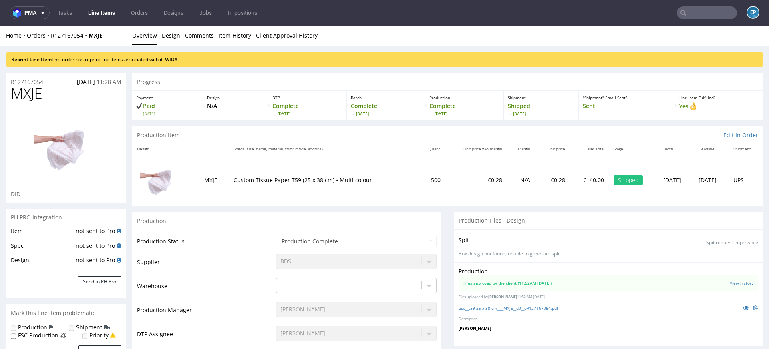
scroll to position [2, 0]
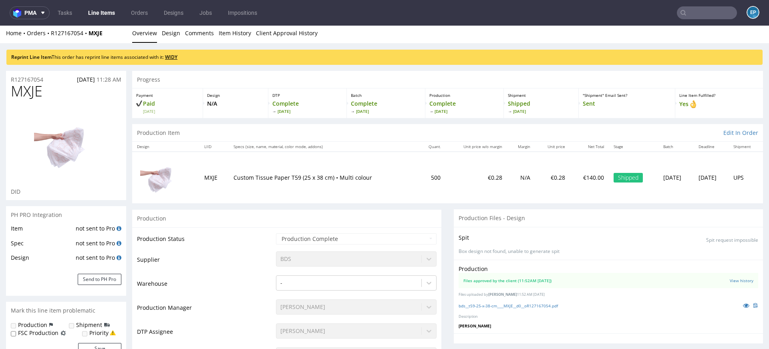
click at [176, 55] on link "WIDY" at bounding box center [171, 57] width 12 height 7
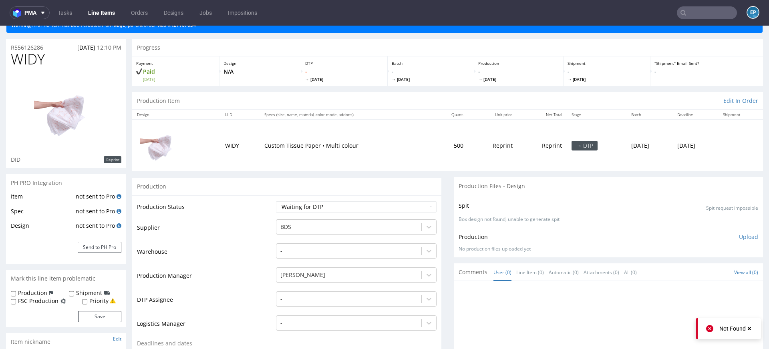
scroll to position [83, 0]
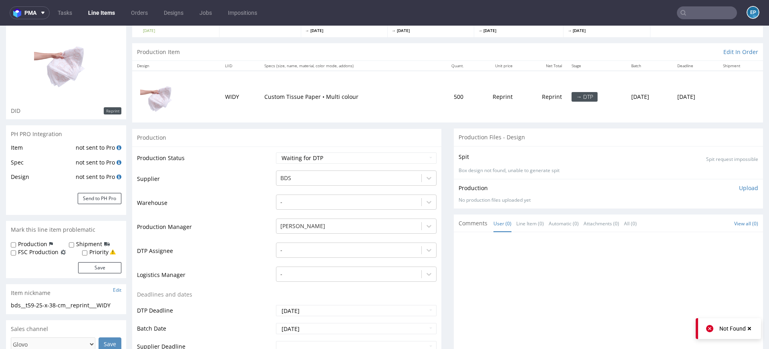
click at [37, 244] on label "Production" at bounding box center [32, 244] width 29 height 8
click at [16, 244] on input "Production" at bounding box center [13, 245] width 5 height 6
checkbox input "true"
click at [76, 245] on label "Shipment" at bounding box center [89, 244] width 26 height 8
click at [74, 245] on input "Shipment" at bounding box center [71, 245] width 5 height 6
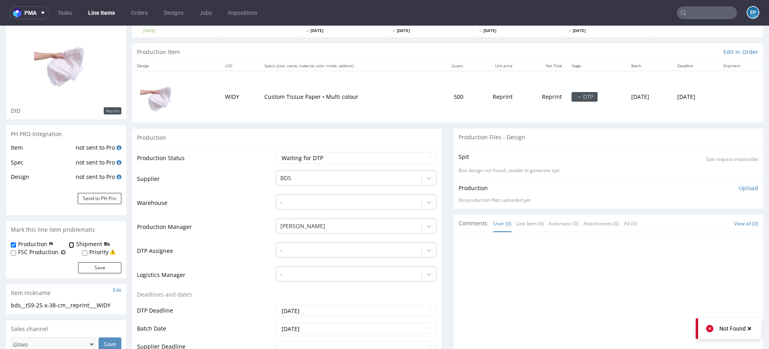
checkbox input "true"
click at [90, 266] on button "Save" at bounding box center [99, 267] width 43 height 11
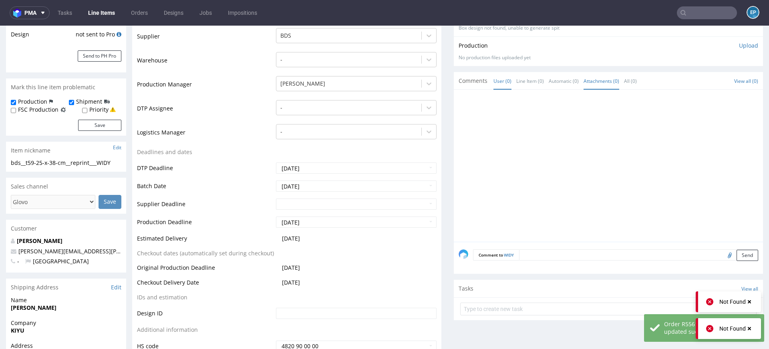
scroll to position [234, 0]
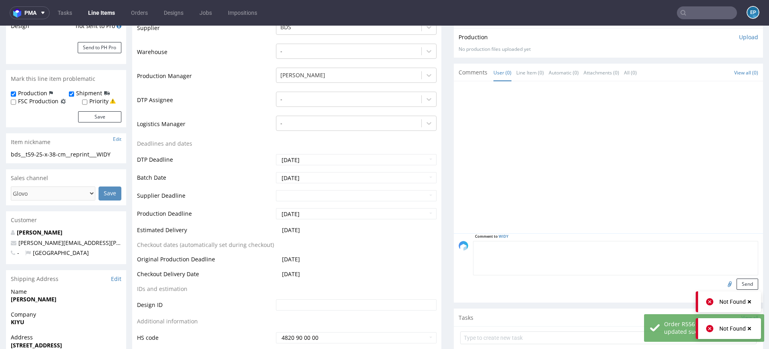
click at [547, 246] on textarea at bounding box center [615, 258] width 285 height 34
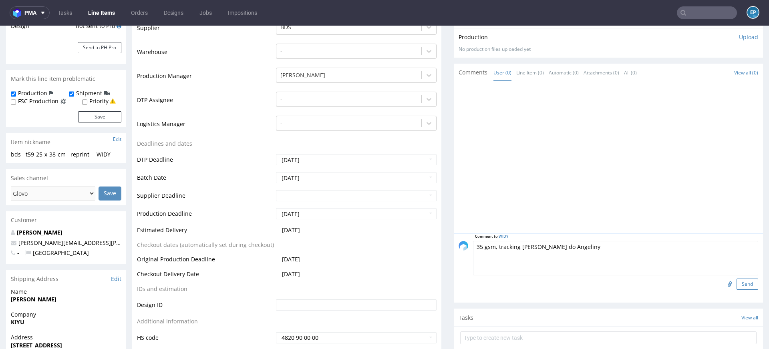
type textarea "35 gsm, tracking na slack do Angeliny"
click at [743, 280] on button "Send" at bounding box center [748, 284] width 22 height 11
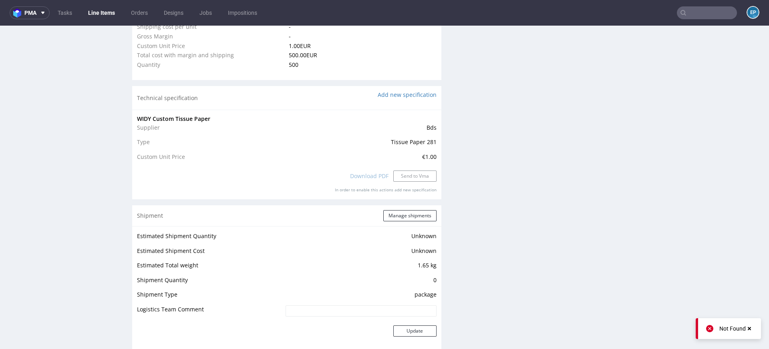
scroll to position [864, 0]
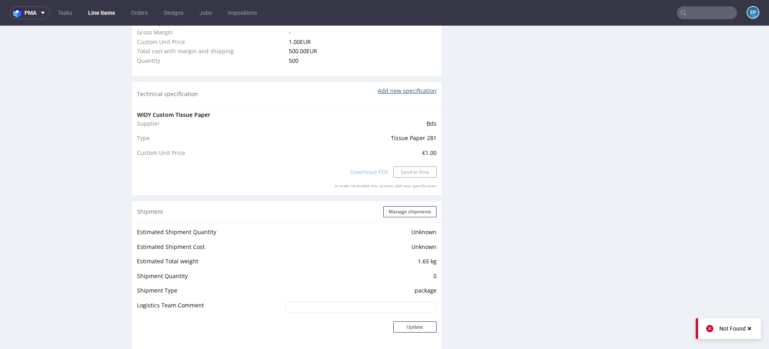
click at [384, 89] on link "Add new specification" at bounding box center [407, 91] width 59 height 8
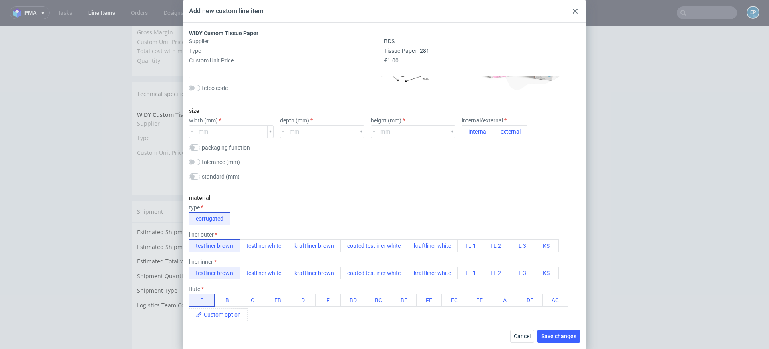
scroll to position [0, 0]
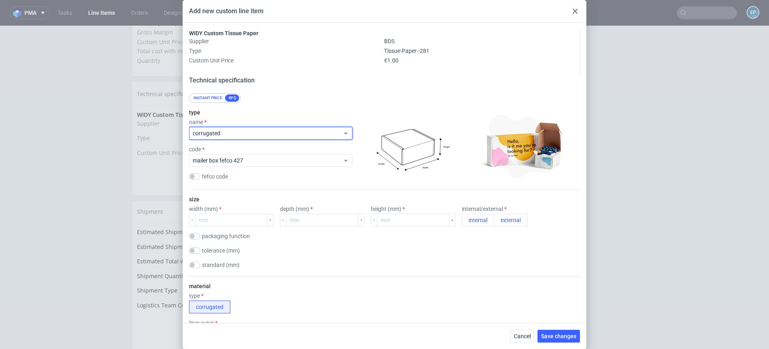
click at [313, 134] on span "corrugated" at bounding box center [268, 133] width 150 height 8
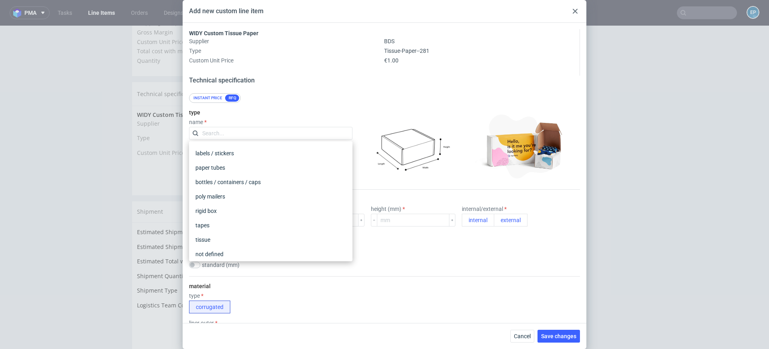
scroll to position [106, 0]
click at [298, 231] on div "tissue" at bounding box center [270, 233] width 157 height 14
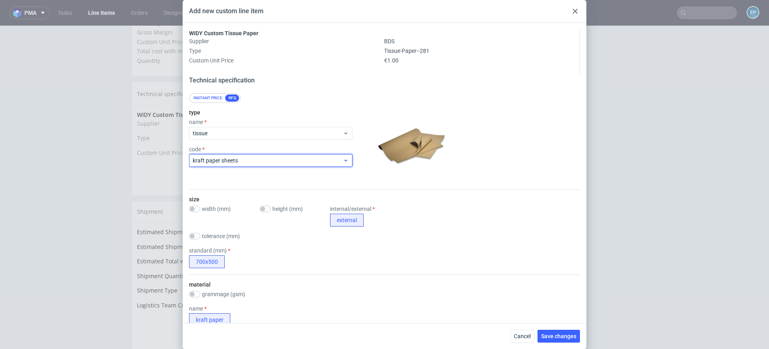
click at [263, 158] on span "kraft paper sheets" at bounding box center [268, 161] width 150 height 8
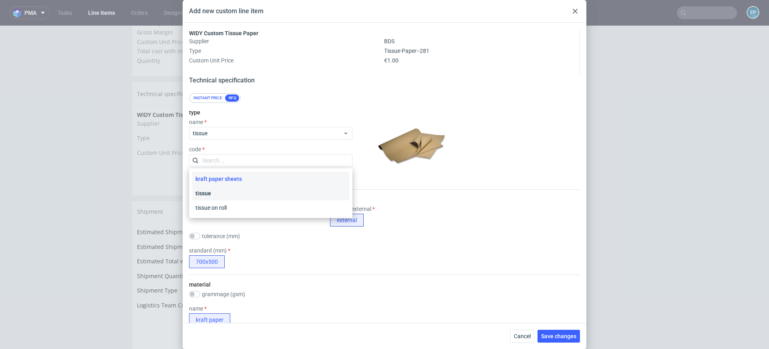
click at [263, 190] on div "tissue" at bounding box center [270, 193] width 157 height 14
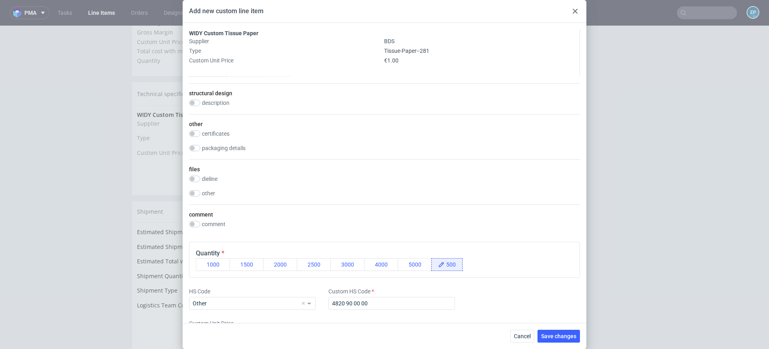
scroll to position [383, 0]
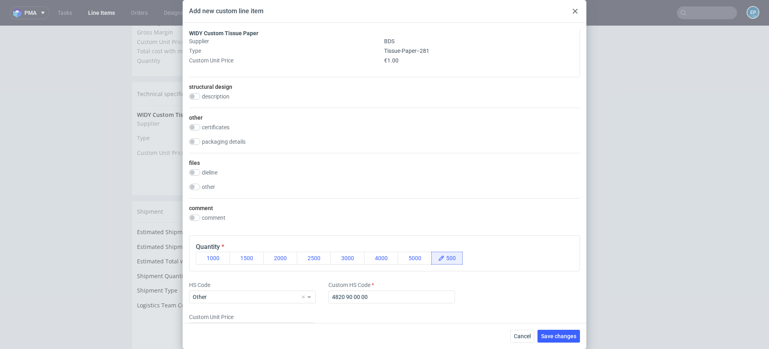
click at [571, 9] on div at bounding box center [575, 11] width 10 height 10
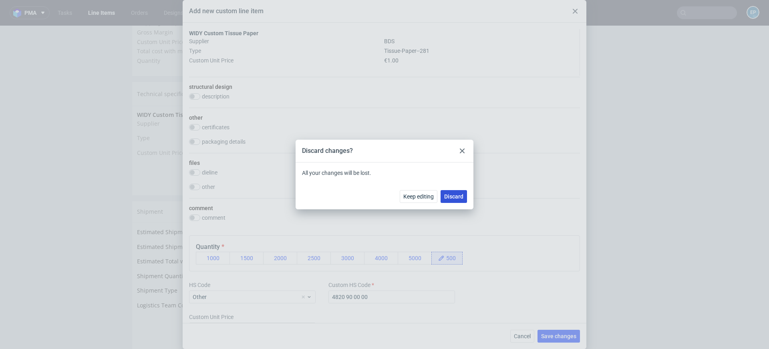
click at [447, 198] on span "Discard" at bounding box center [453, 197] width 19 height 6
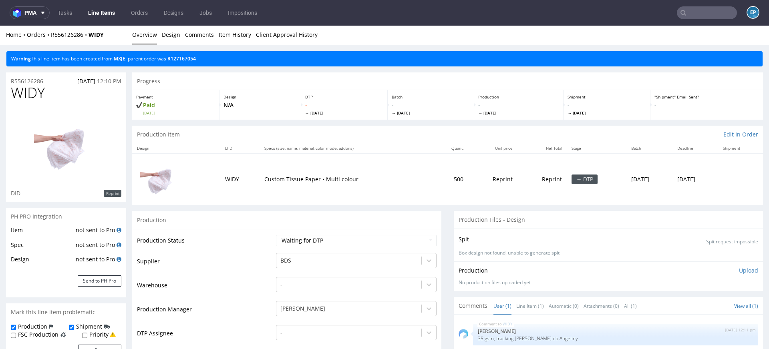
scroll to position [0, 0]
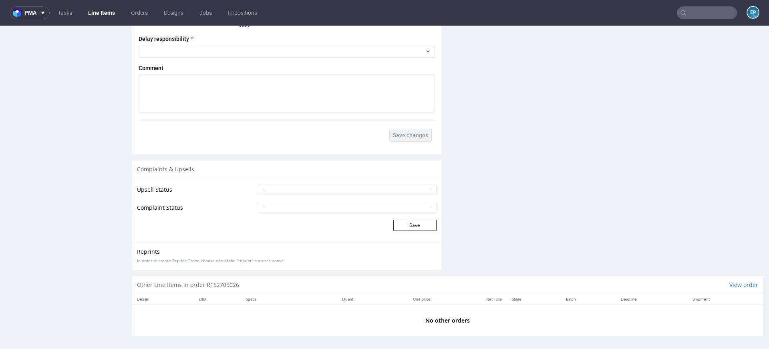
scroll to position [1173, 0]
click at [354, 204] on select "- Complaint Received Complaint Rejected Complaint Accepted (DTP Issue) - Reprin…" at bounding box center [348, 205] width 178 height 11
select select "accepted_shipping_issue_reprint"
click at [259, 200] on select "- Complaint Received Complaint Rejected Complaint Accepted (DTP Issue) - Reprin…" at bounding box center [348, 205] width 178 height 11
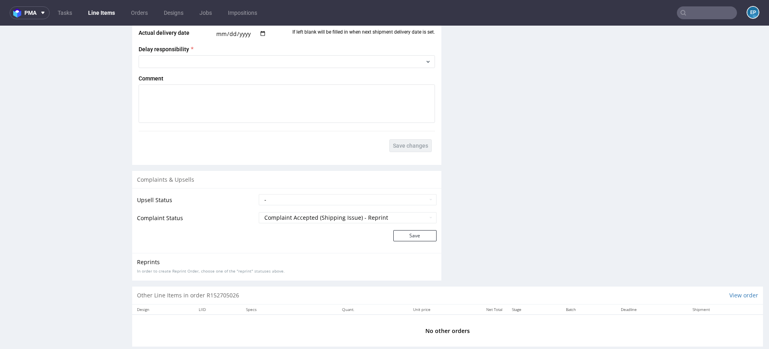
scroll to position [1161, 0]
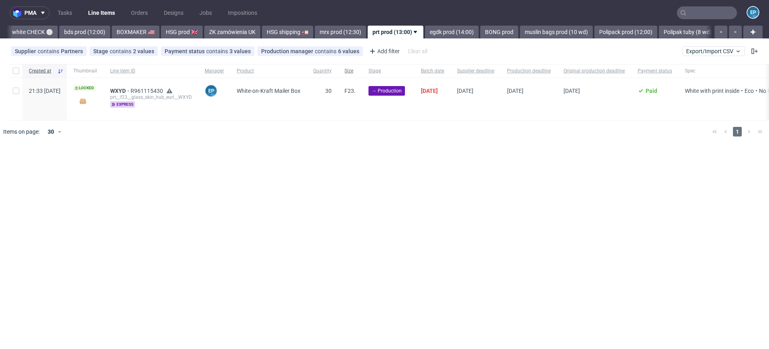
scroll to position [0, 743]
click at [421, 36] on link "egdk prod (14:00)" at bounding box center [448, 32] width 54 height 13
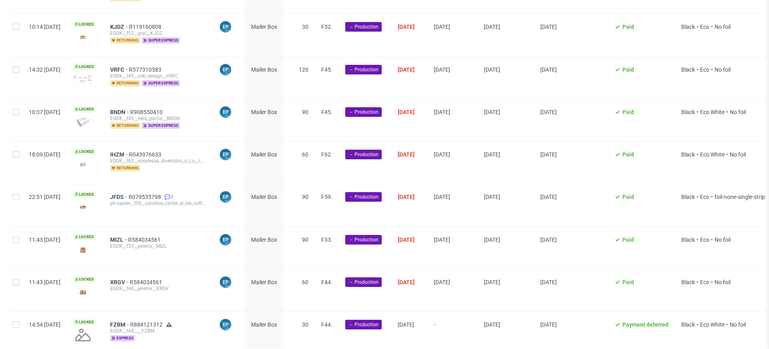
scroll to position [259, 0]
